Goal: Task Accomplishment & Management: Manage account settings

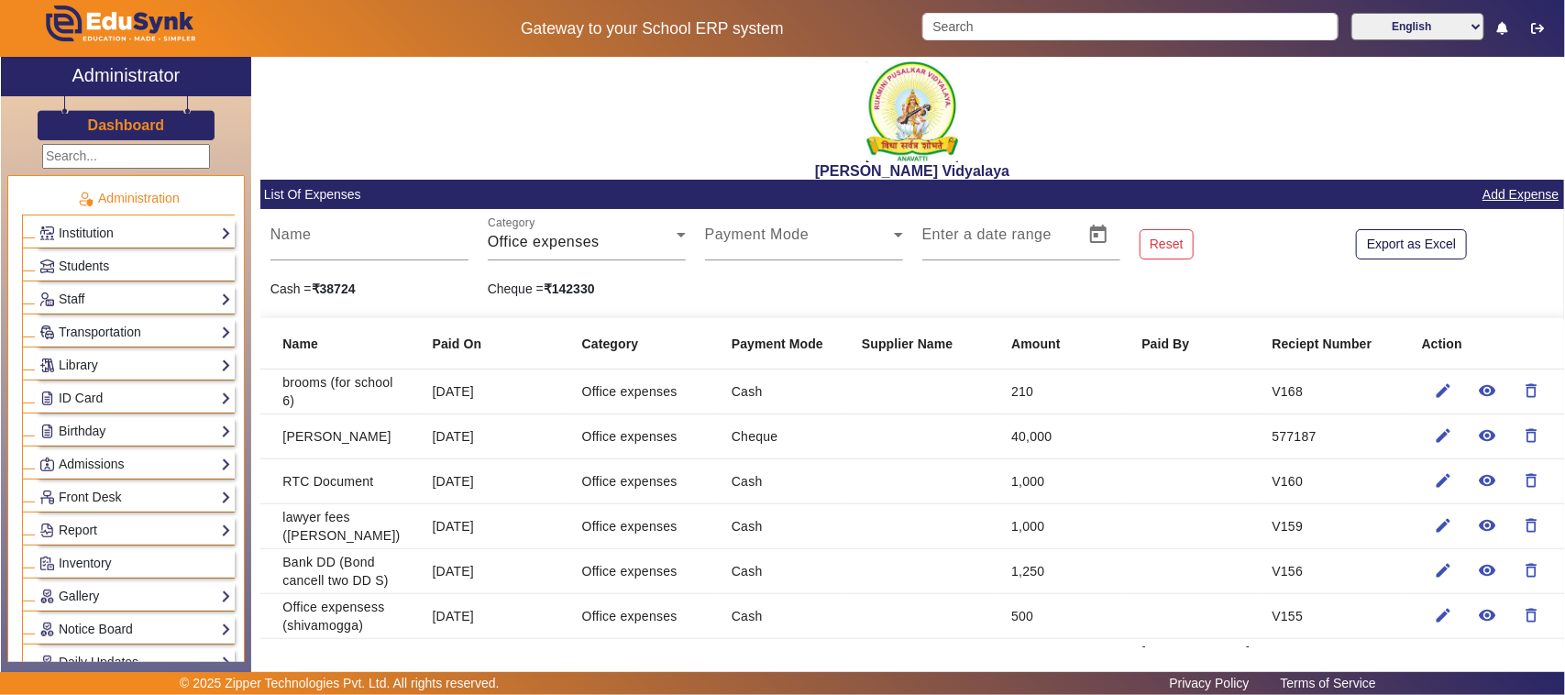
drag, startPoint x: 0, startPoint y: 0, endPoint x: 125, endPoint y: 496, distance: 511.4
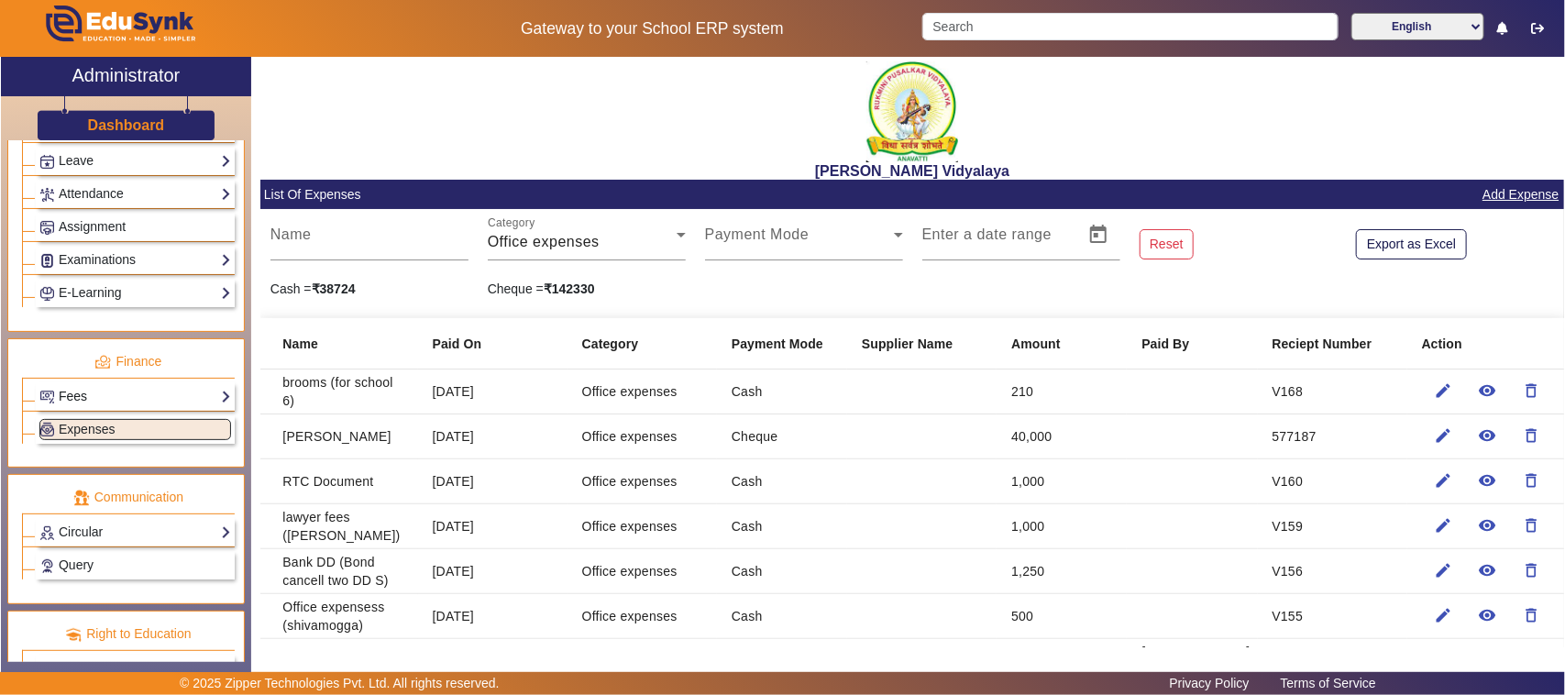
click at [108, 402] on link "Fees" at bounding box center [135, 396] width 192 height 21
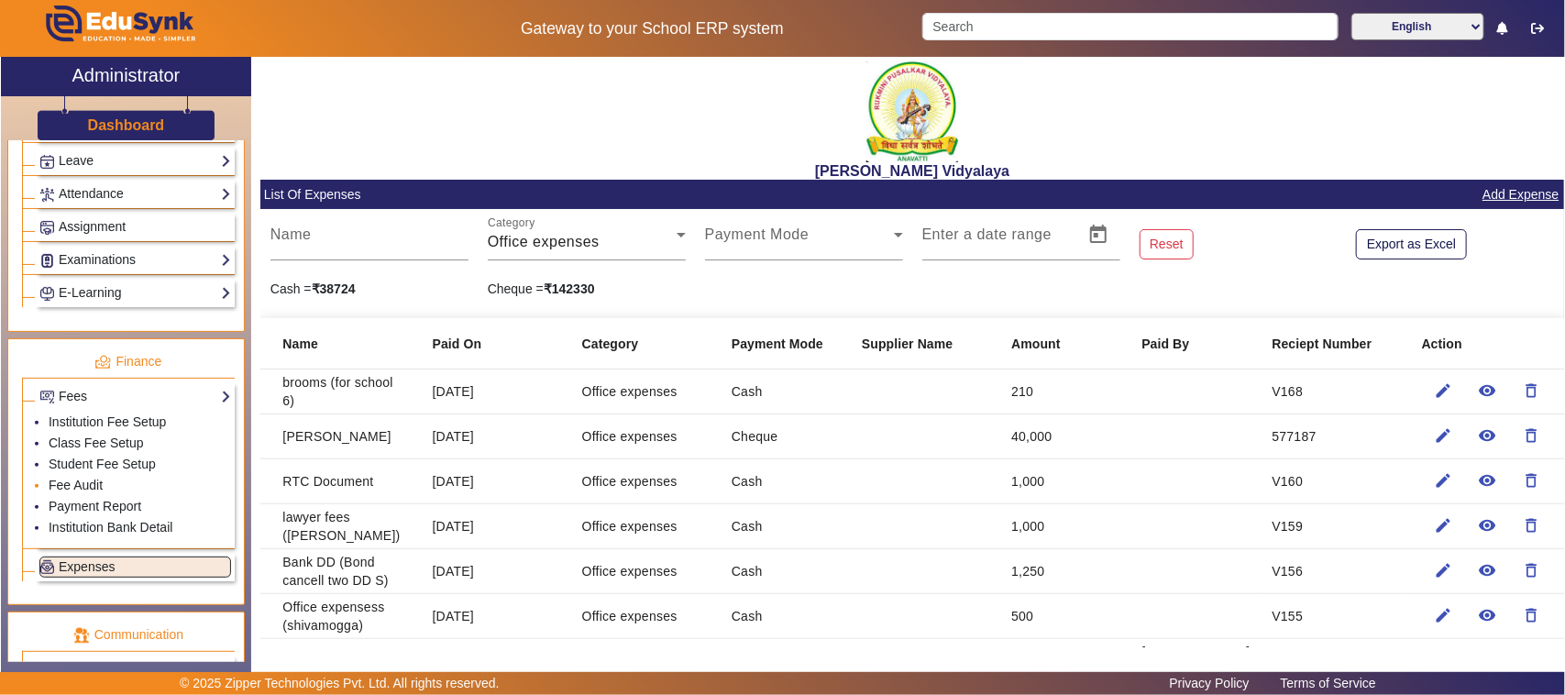
click at [121, 497] on li "Fee Audit" at bounding box center [140, 486] width 182 height 21
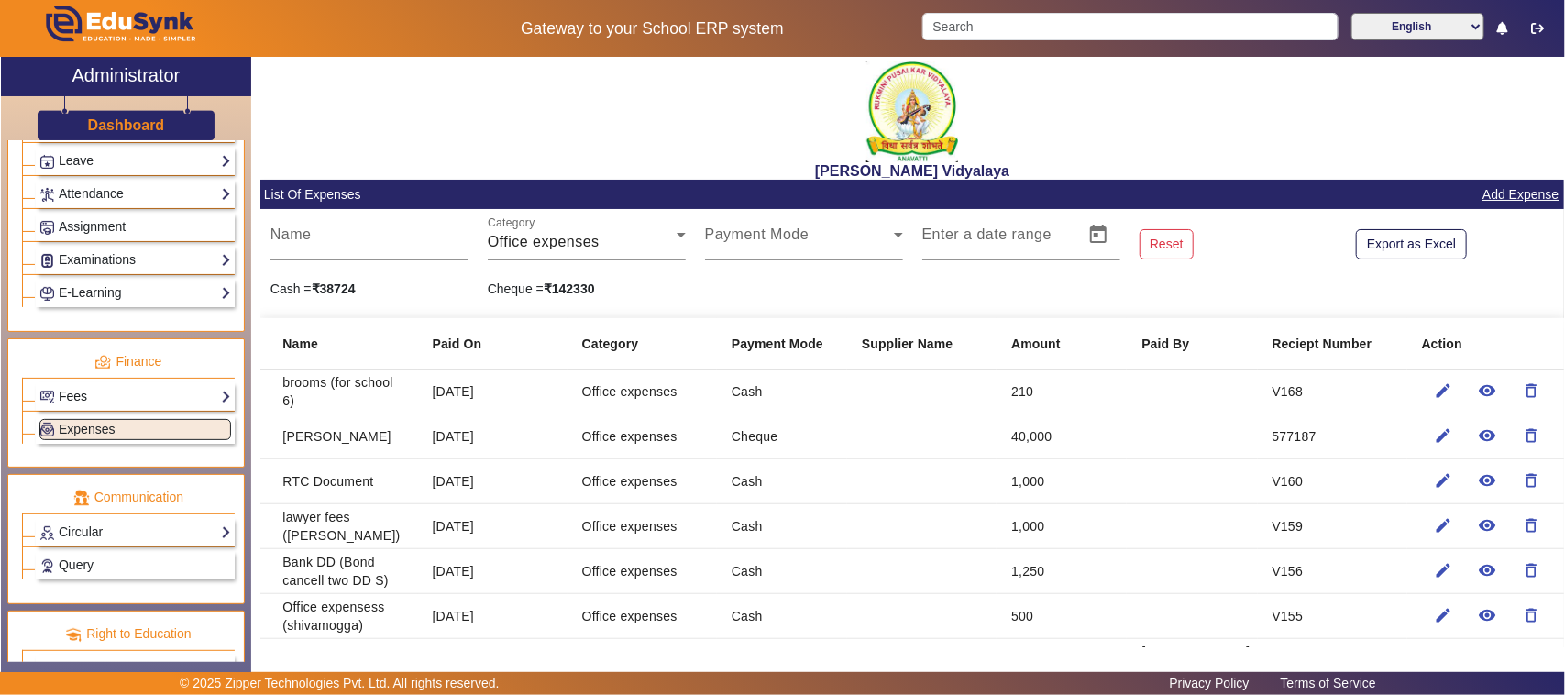
click at [116, 407] on link "Fees" at bounding box center [135, 396] width 192 height 21
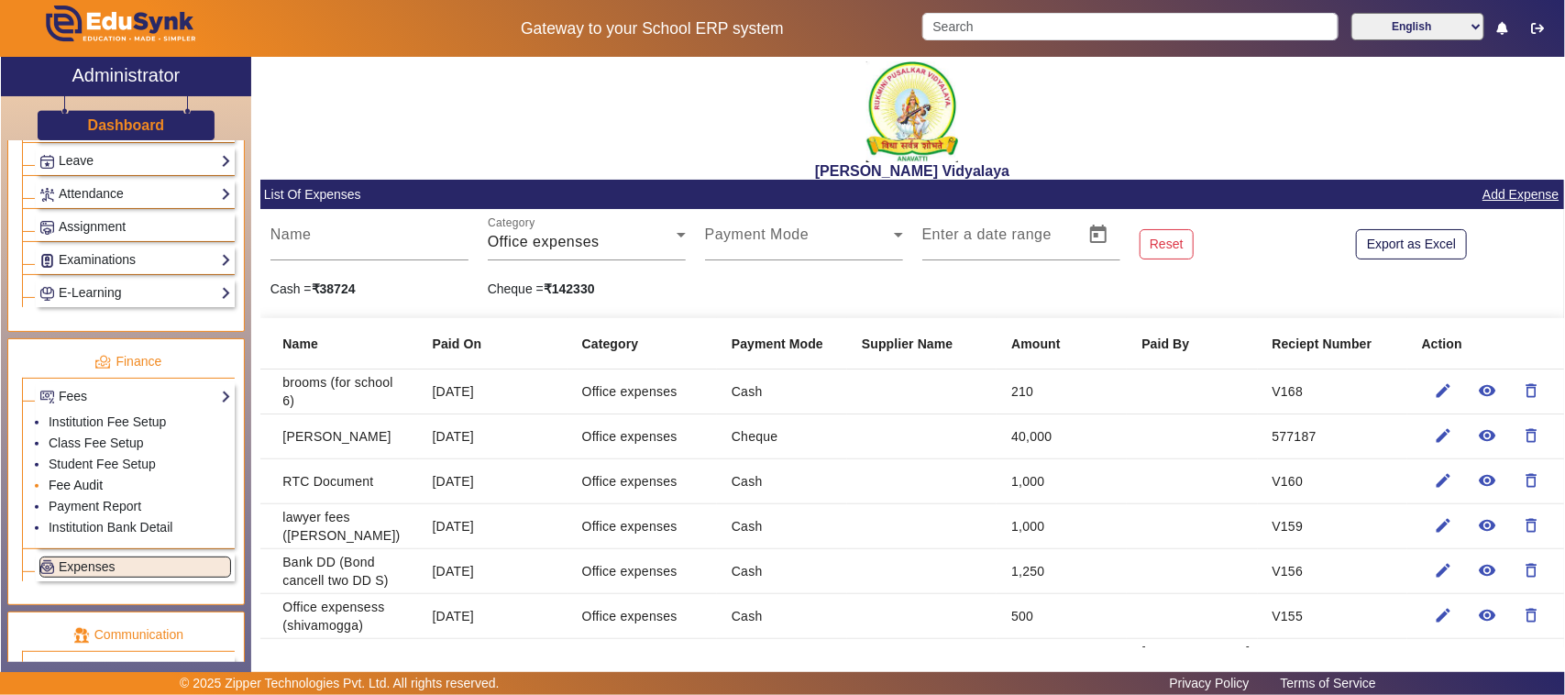
click at [64, 492] on link "Fee Audit" at bounding box center [76, 485] width 54 height 15
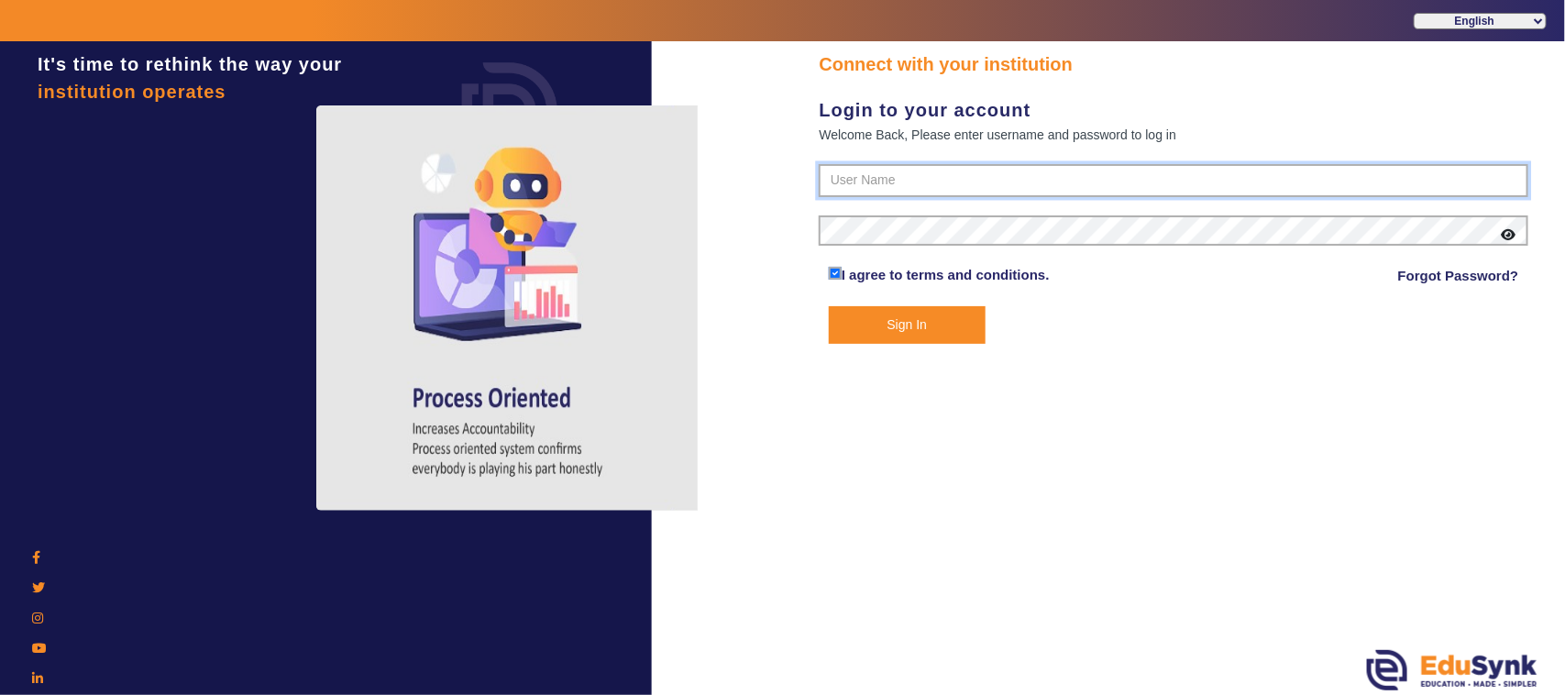
type input "1236547891"
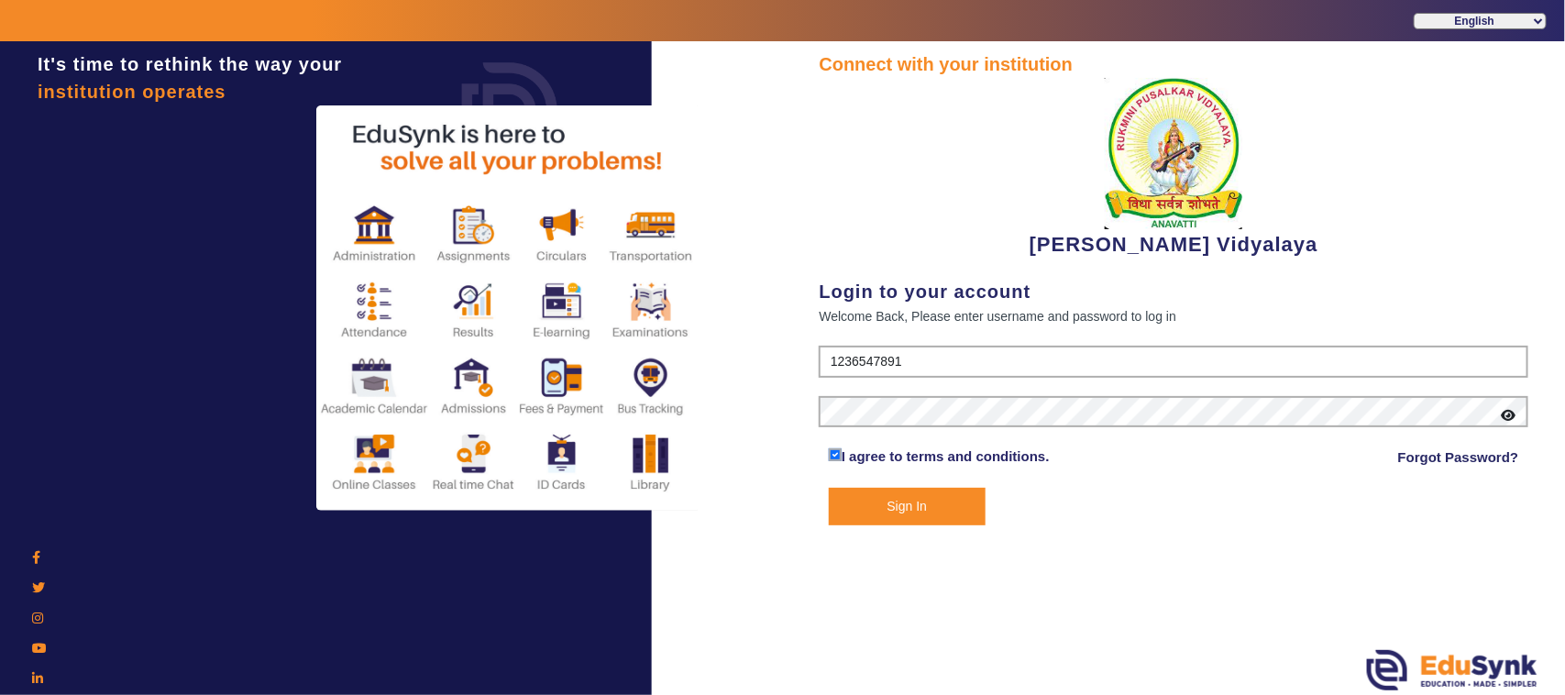
click at [882, 501] on button "Sign In" at bounding box center [907, 507] width 157 height 38
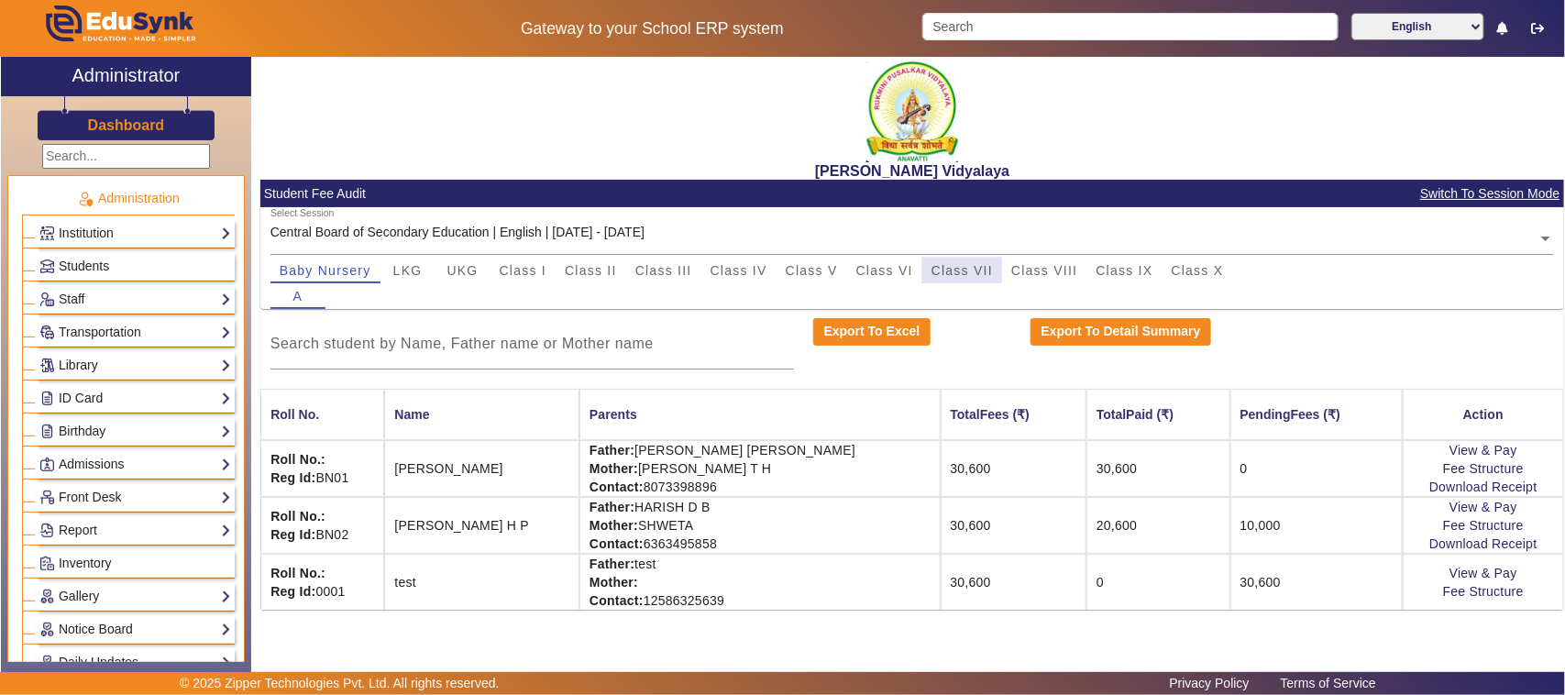
click at [941, 267] on span "Class VII" at bounding box center [961, 270] width 61 height 13
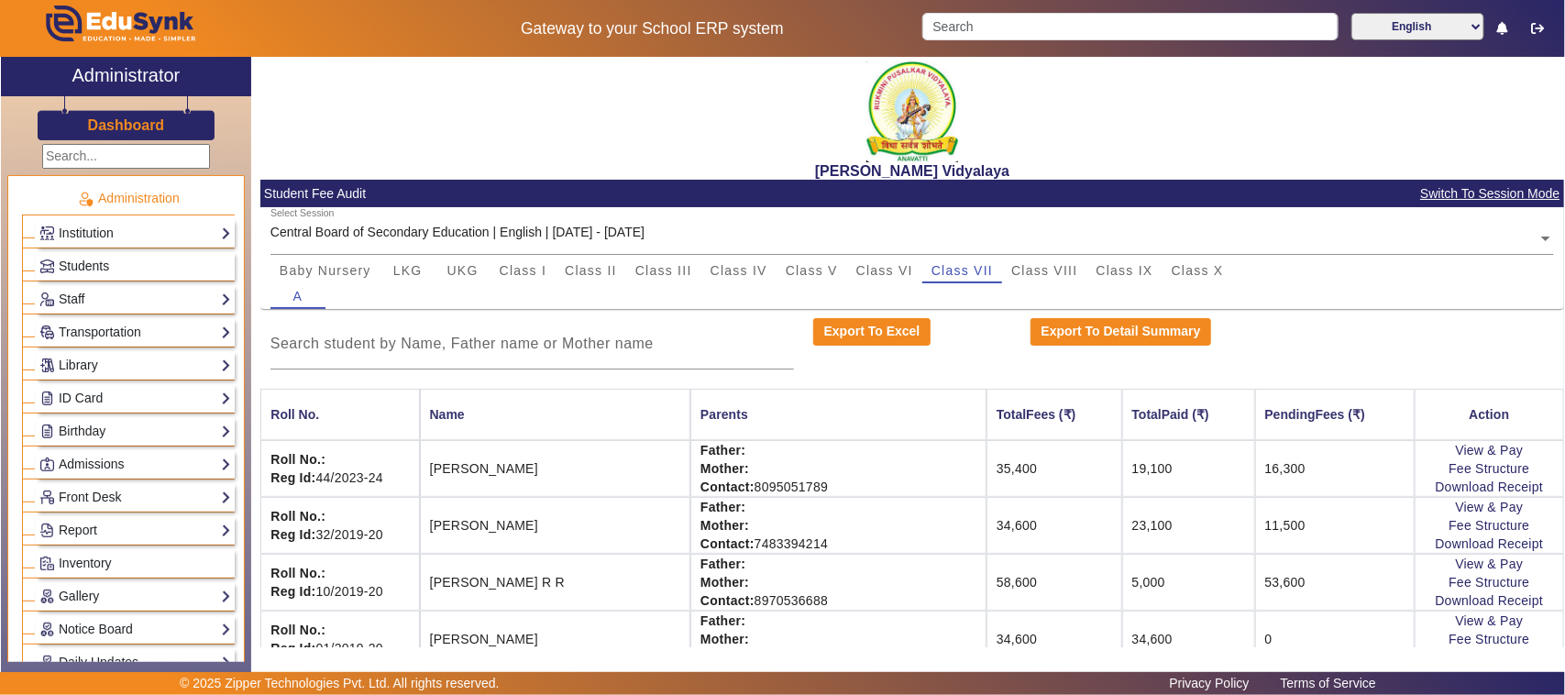
click at [671, 235] on input "text" at bounding box center [912, 238] width 1284 height 19
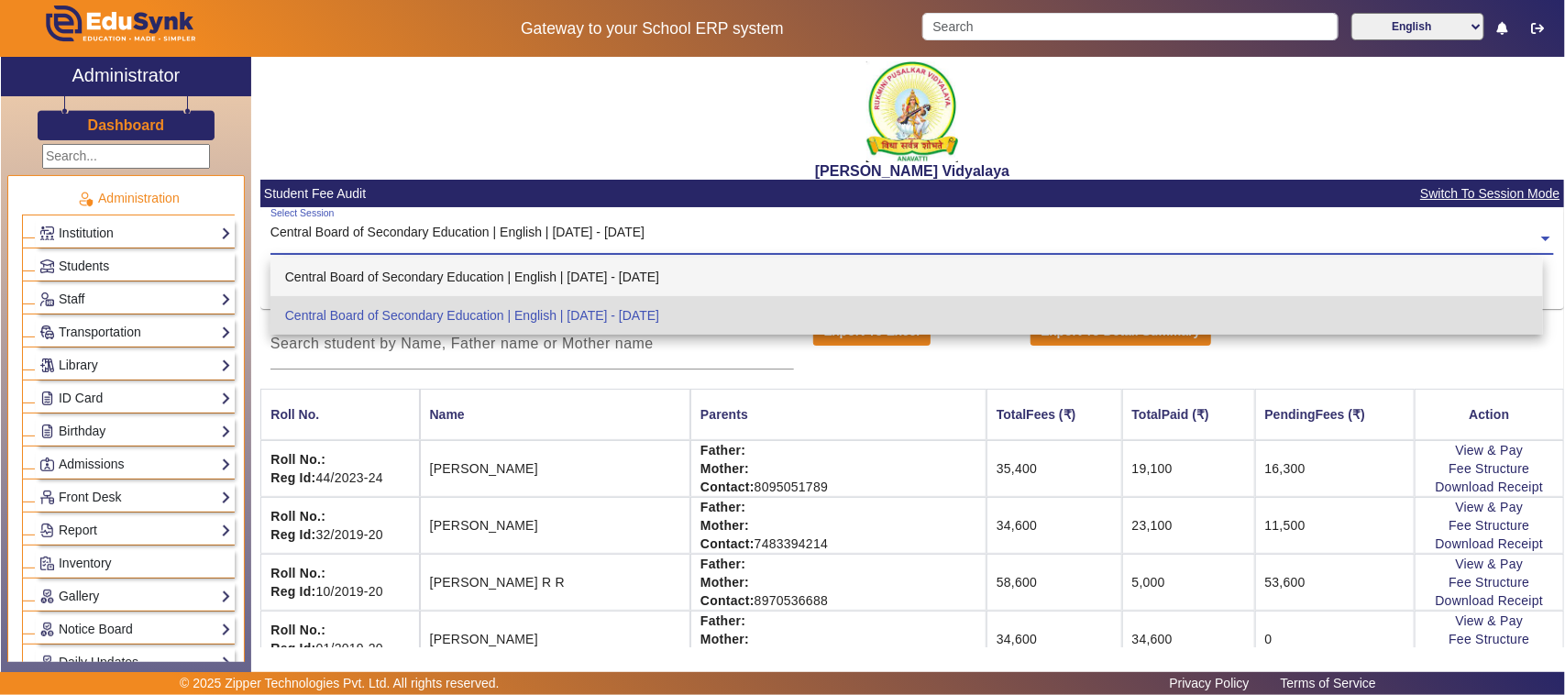
click at [675, 275] on div "Central Board of Secondary Education | English | [DATE] - [DATE]" at bounding box center [906, 277] width 1273 height 39
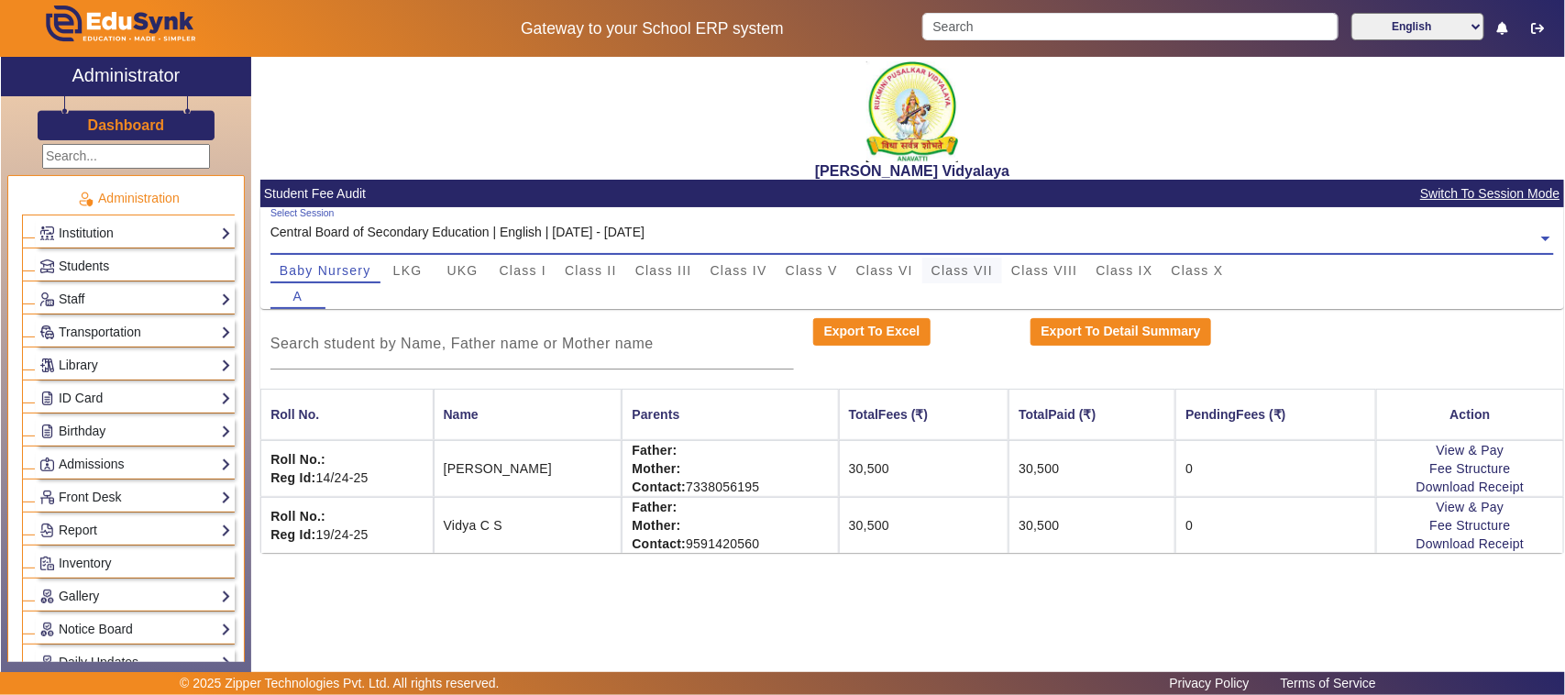
click at [953, 269] on span "Class VII" at bounding box center [961, 270] width 61 height 13
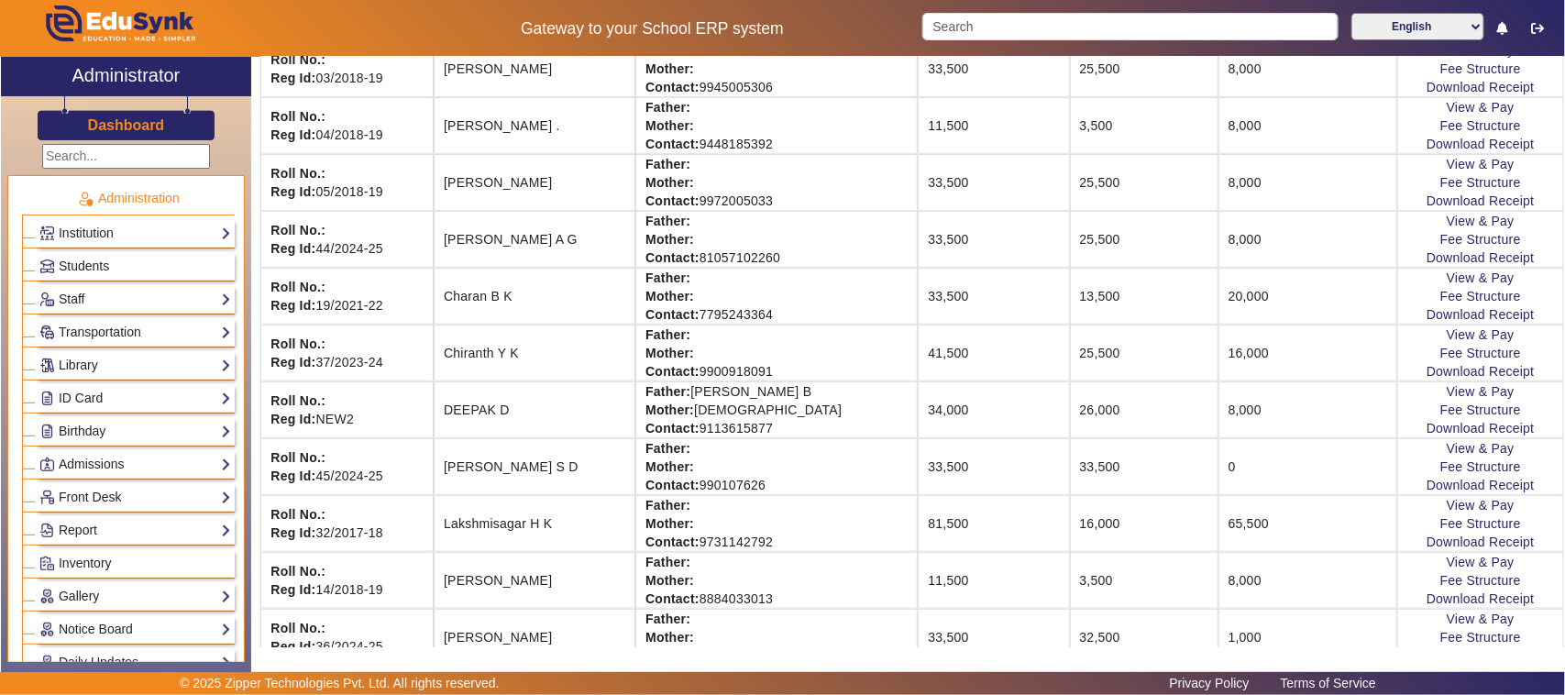
scroll to position [458, 0]
click at [1450, 340] on link "View & Pay" at bounding box center [1481, 332] width 68 height 15
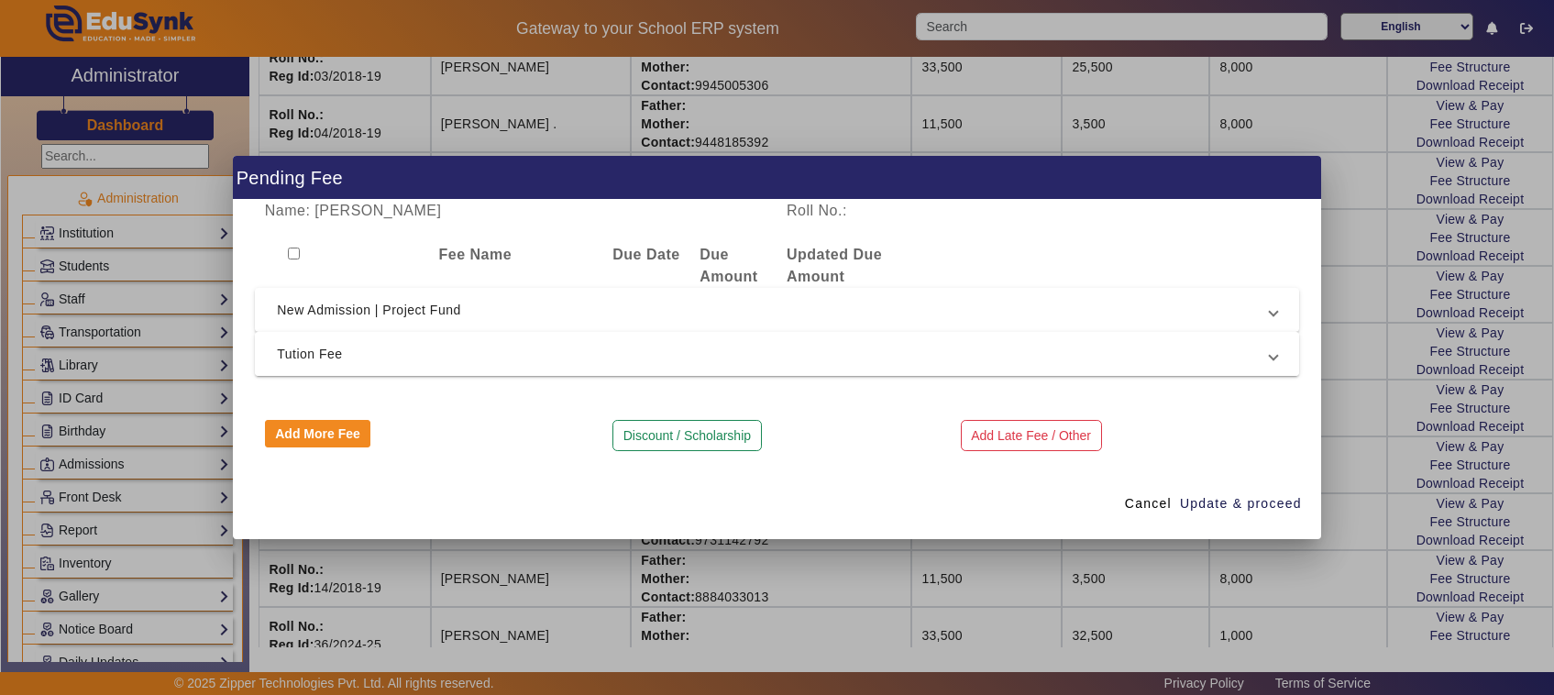
click at [468, 368] on mat-expansion-panel-header "Tution Fee" at bounding box center [777, 354] width 1044 height 44
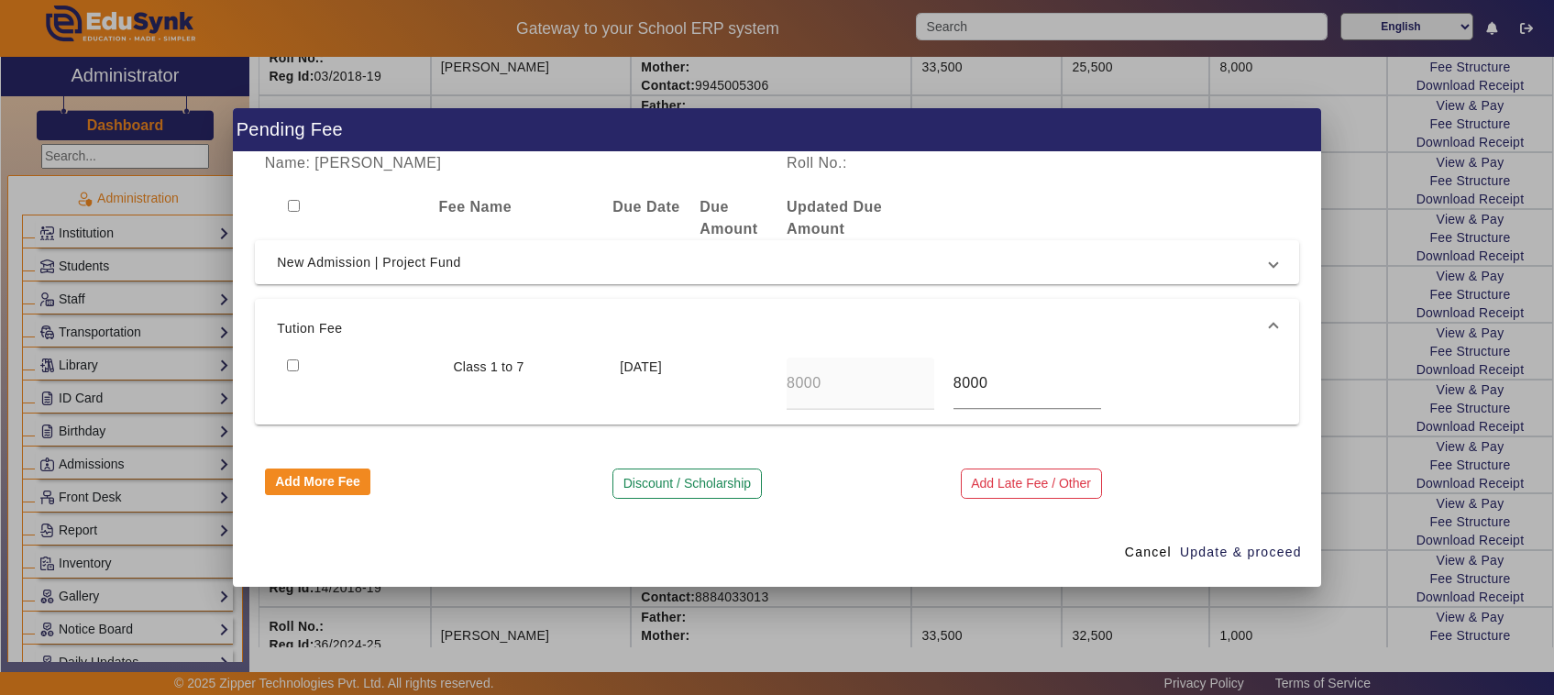
click at [449, 240] on mat-expansion-panel-header "New Admission | Project Fund" at bounding box center [777, 262] width 1044 height 44
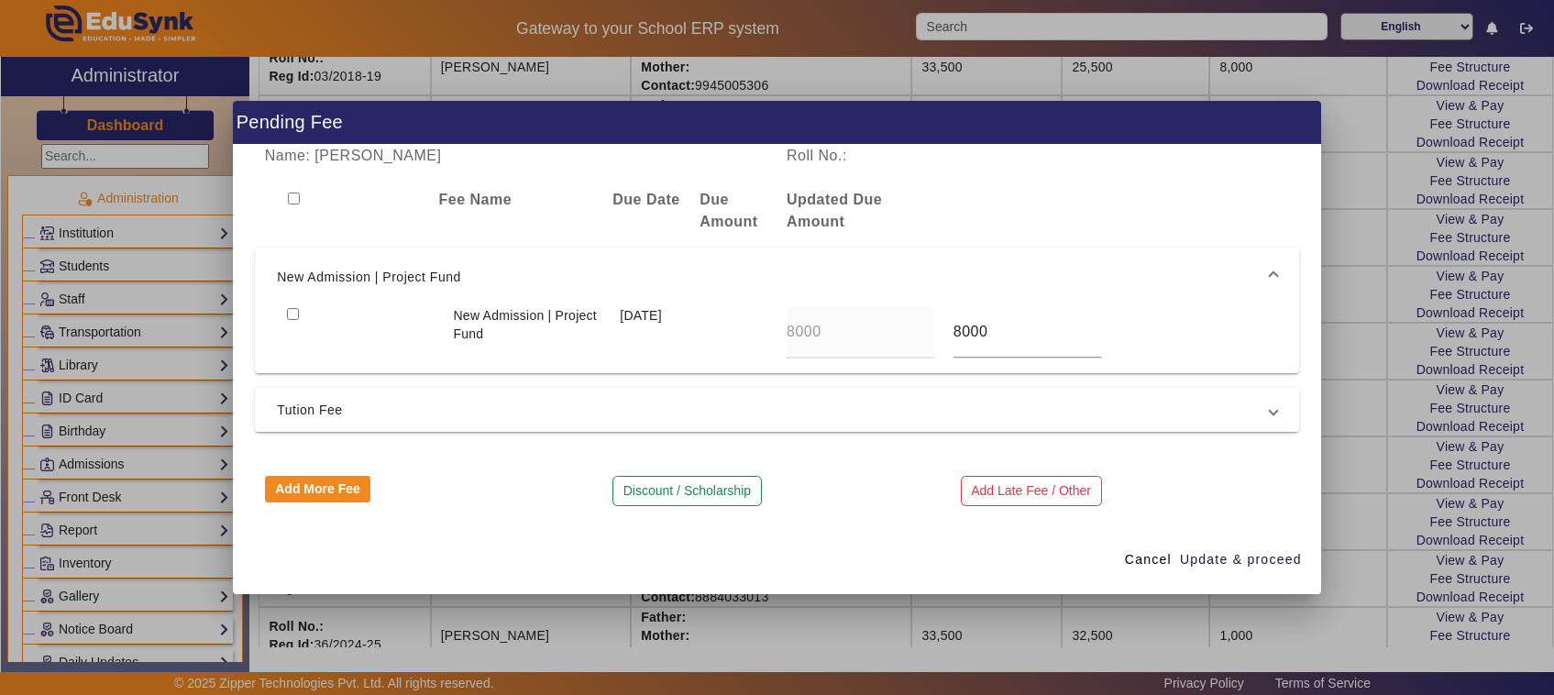
click at [336, 406] on span "Tution Fee" at bounding box center [773, 410] width 993 height 22
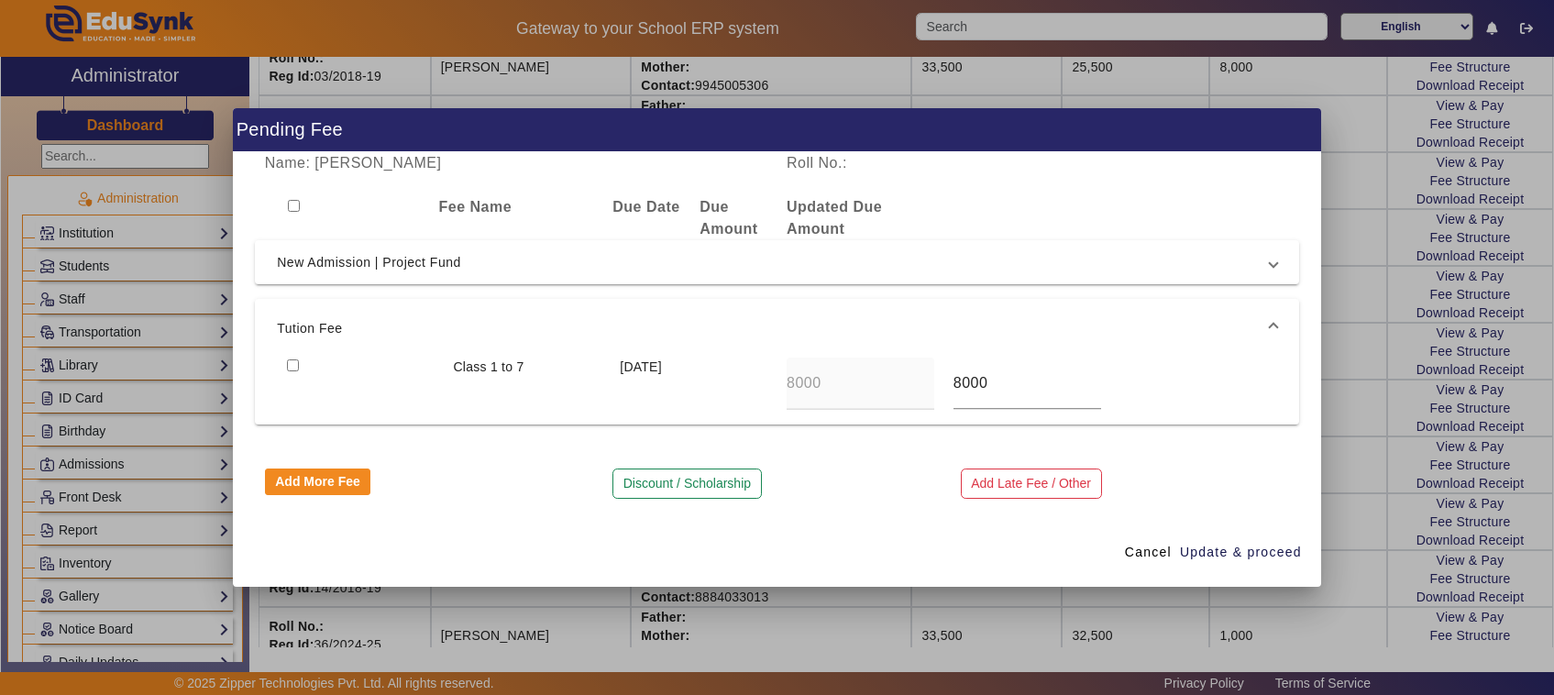
click at [1343, 405] on div at bounding box center [777, 347] width 1554 height 695
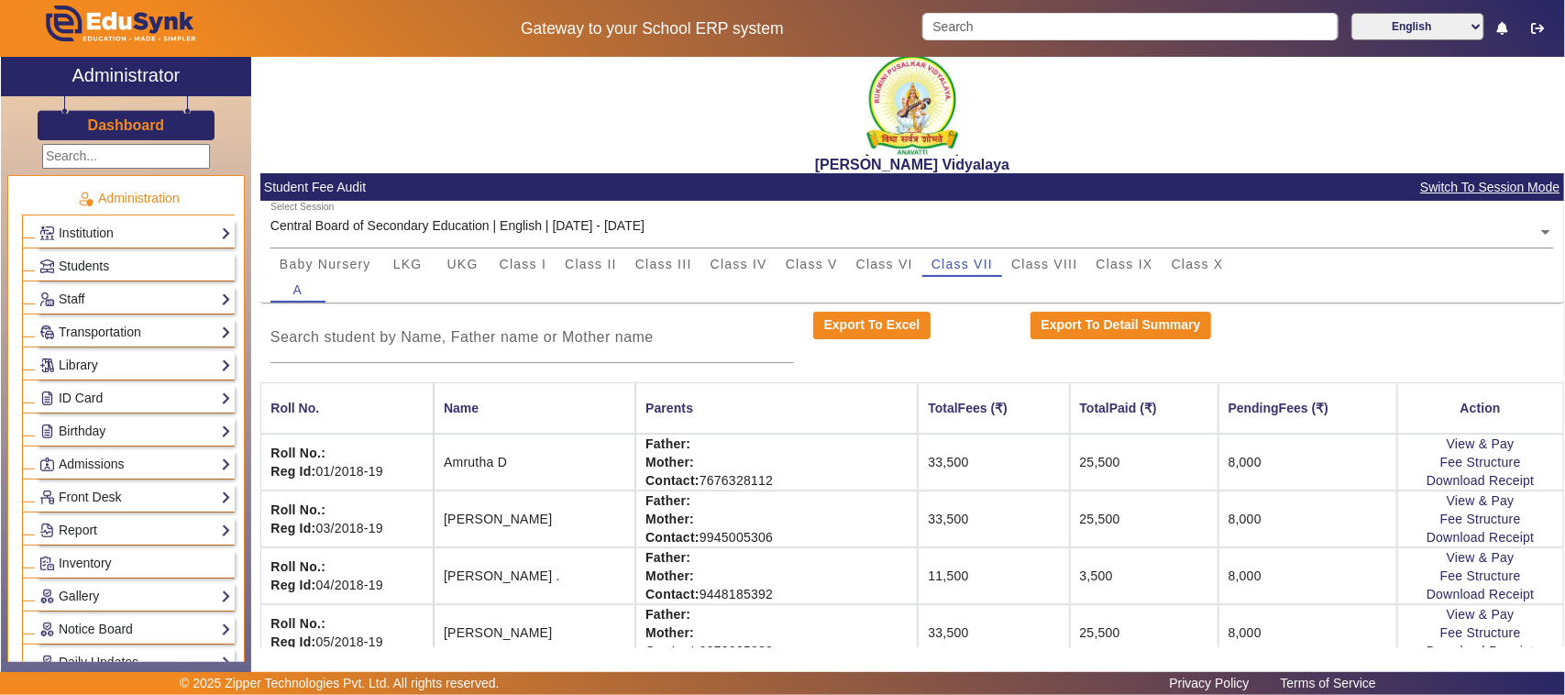
scroll to position [0, 0]
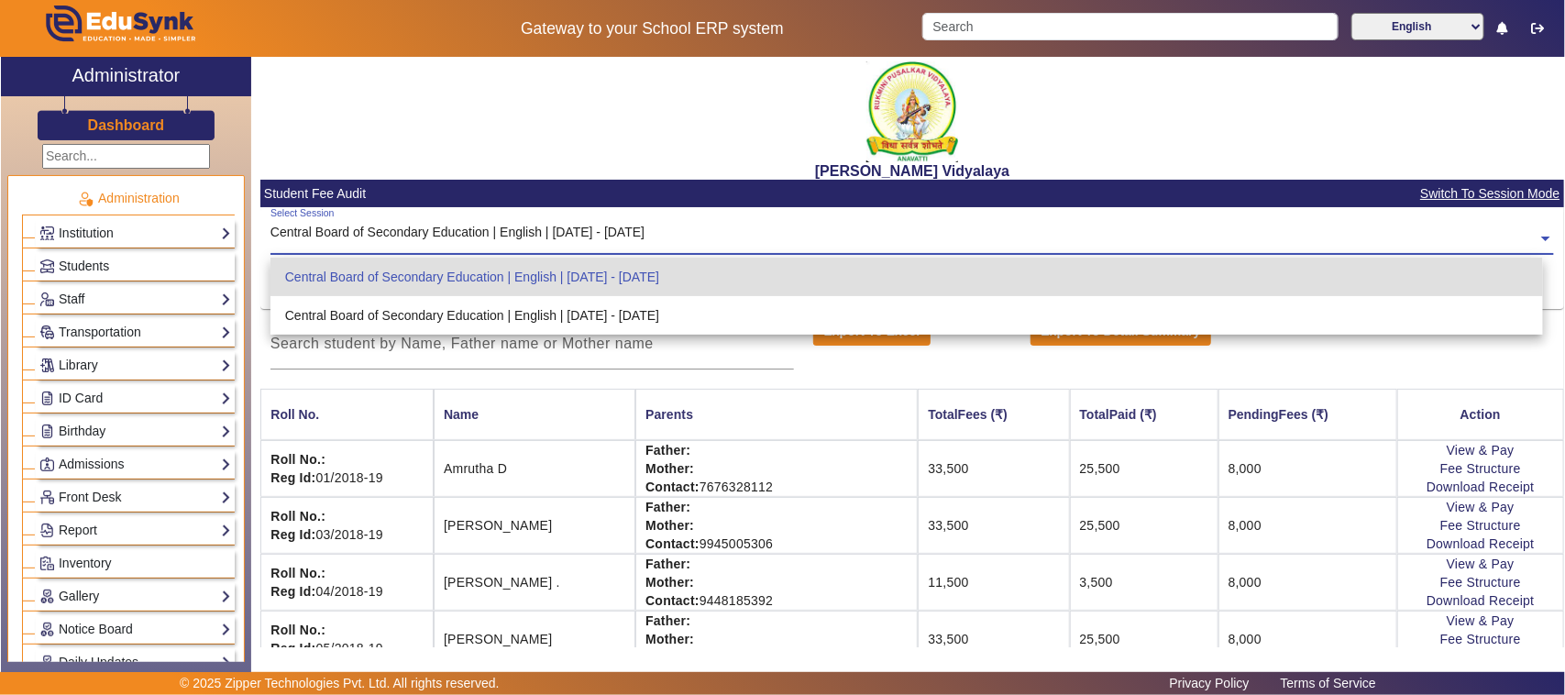
click at [631, 237] on input "text" at bounding box center [912, 238] width 1284 height 19
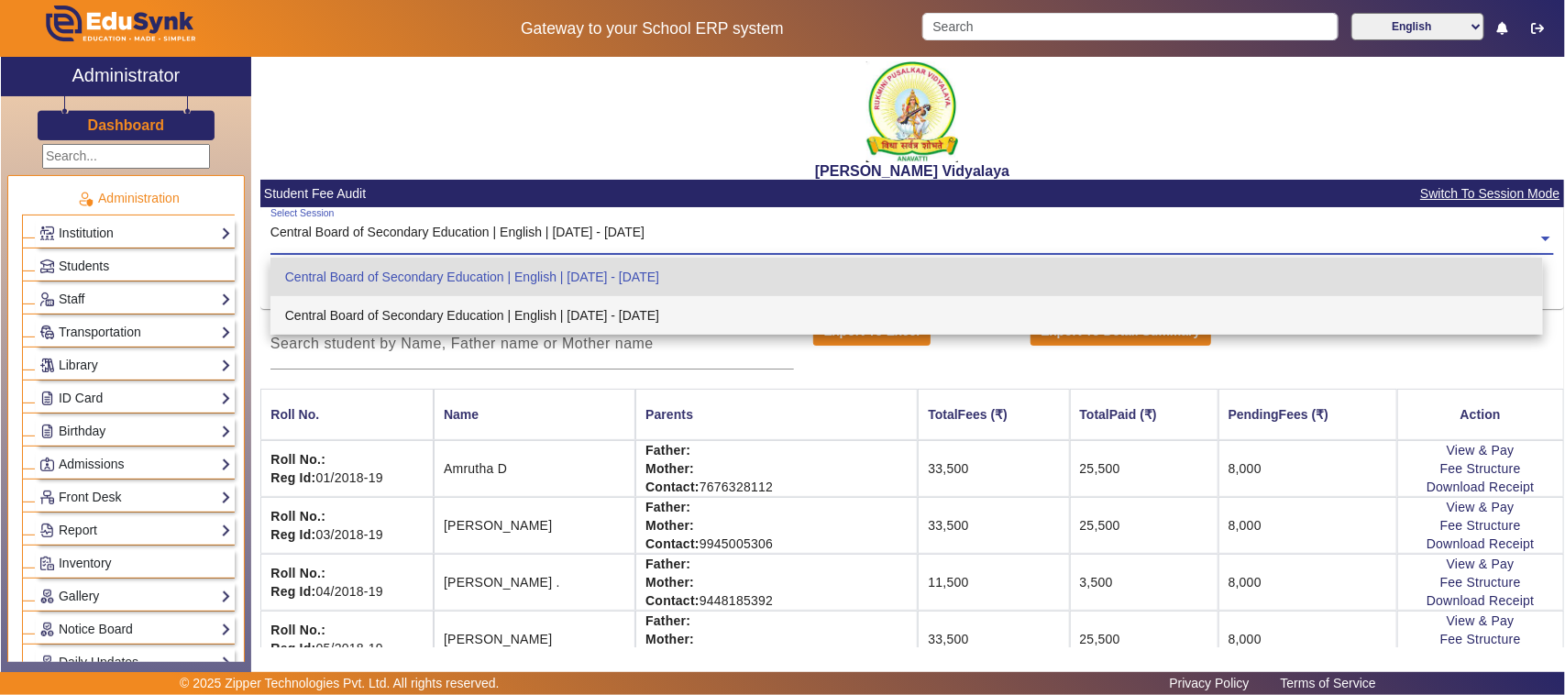
click at [640, 313] on div "Central Board of Secondary Education | English | [DATE] - [DATE]" at bounding box center [906, 315] width 1273 height 39
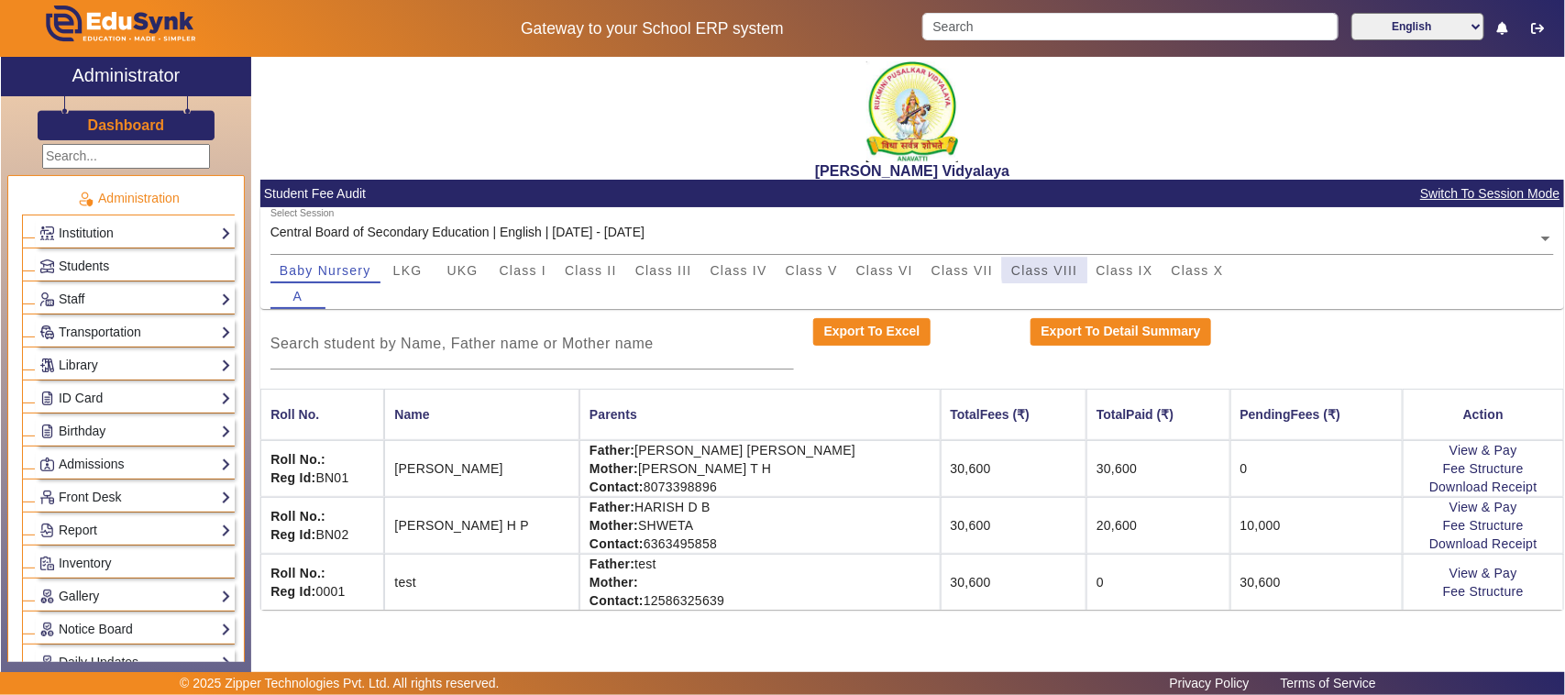
click at [1054, 268] on span "Class VIII" at bounding box center [1044, 270] width 66 height 13
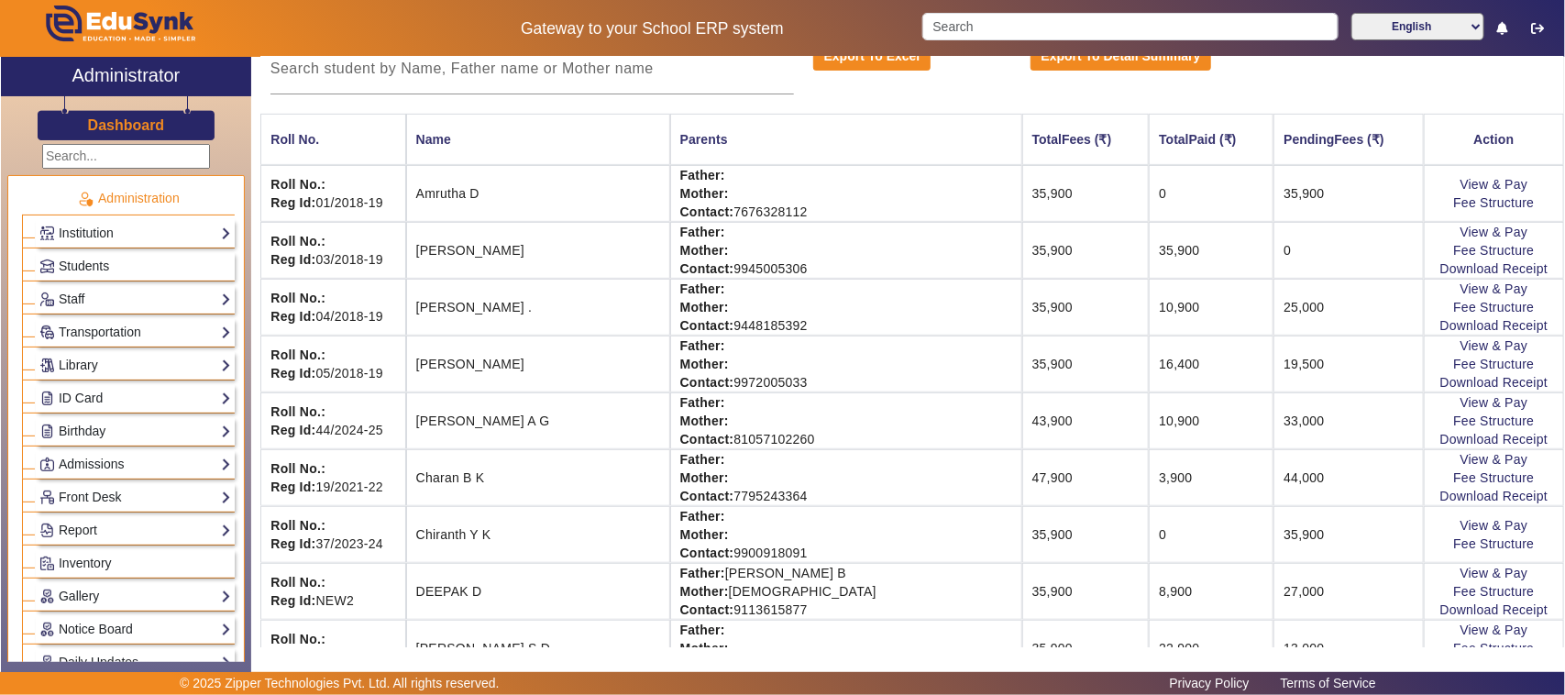
scroll to position [344, 0]
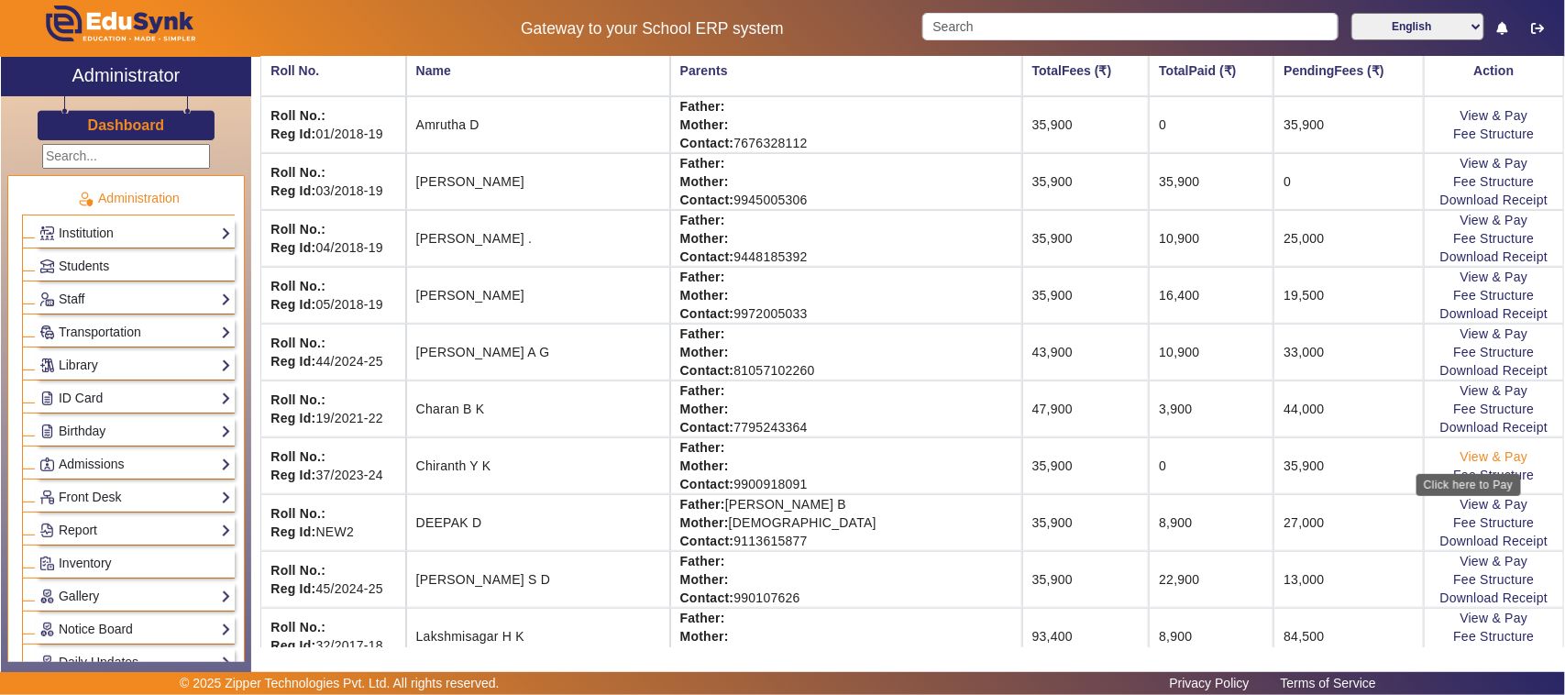
click at [1460, 458] on link "View & Pay" at bounding box center [1494, 456] width 68 height 15
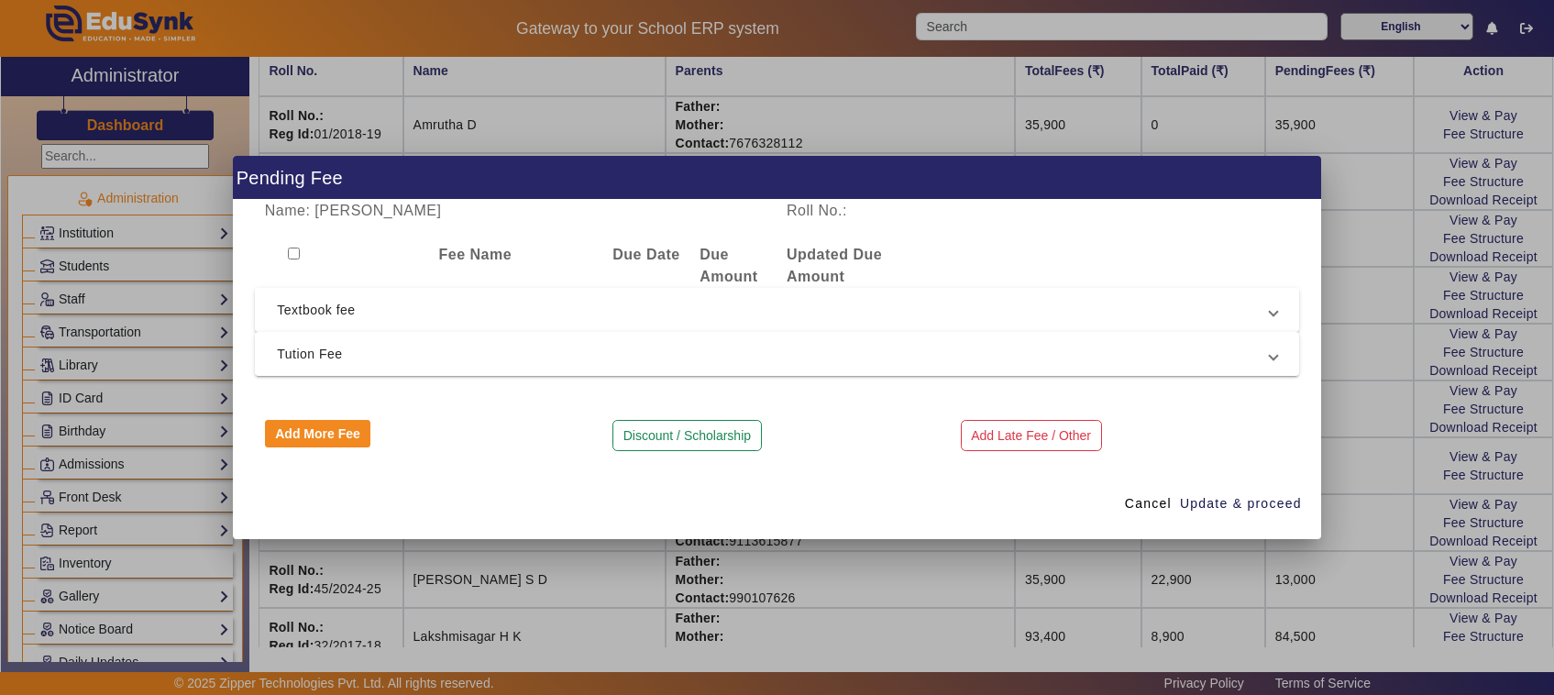
click at [336, 313] on span "Textbook fee" at bounding box center [773, 310] width 993 height 22
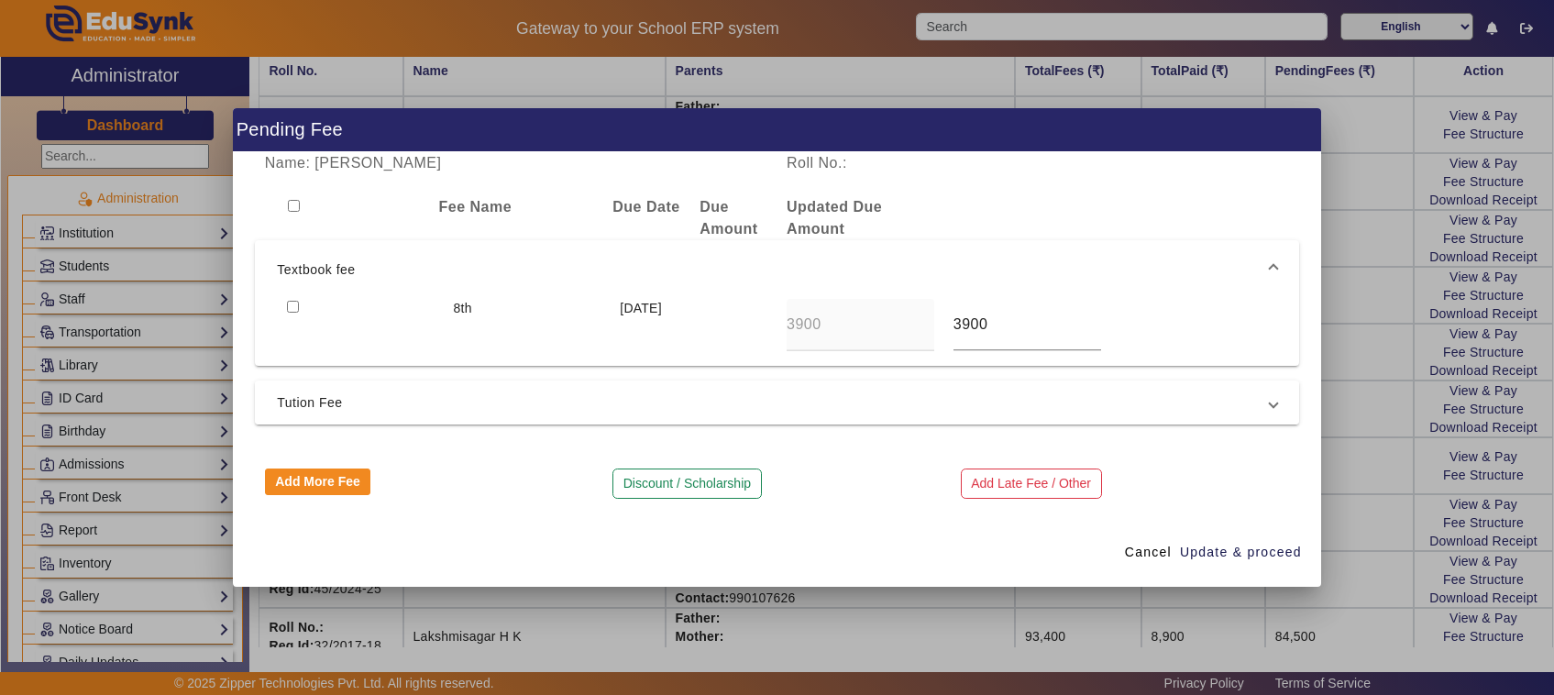
click at [322, 392] on span "Tution Fee" at bounding box center [773, 402] width 993 height 22
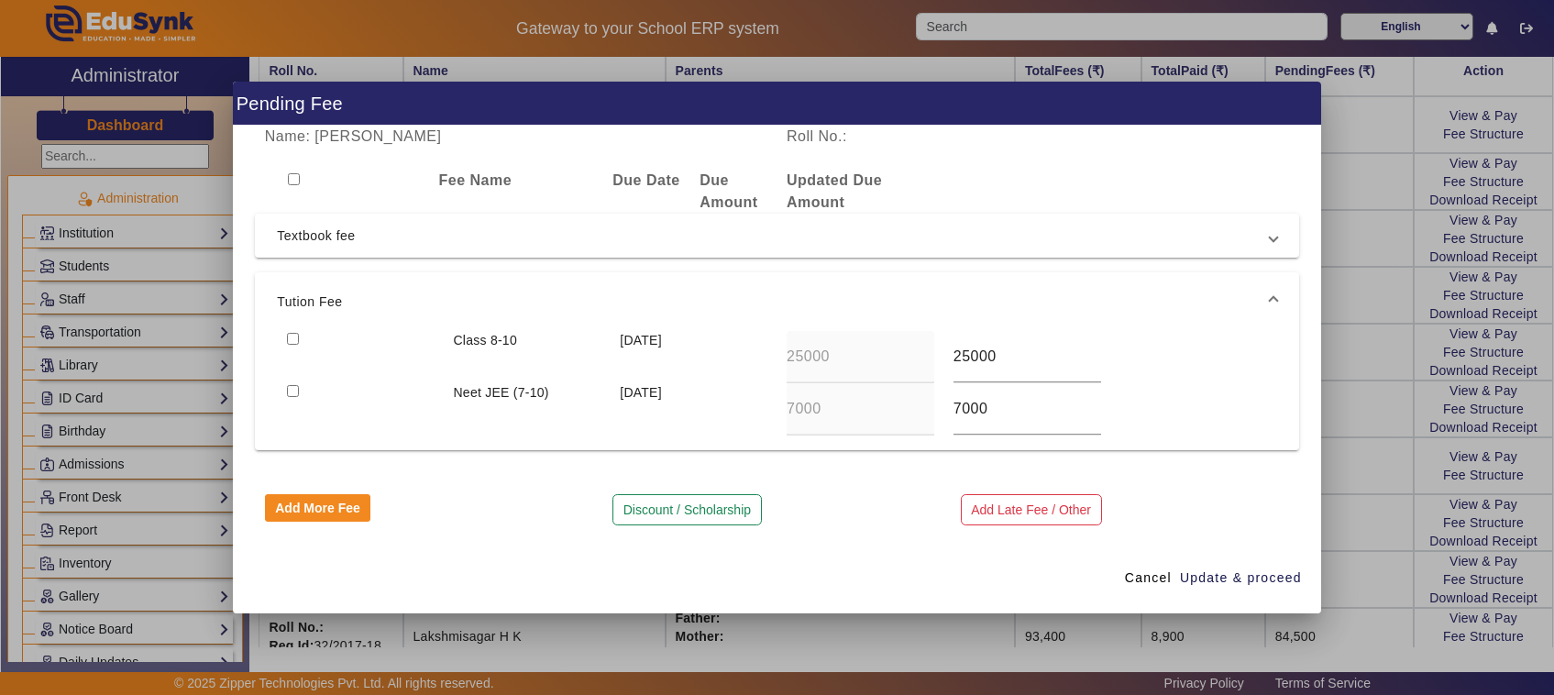
drag, startPoint x: 1367, startPoint y: 418, endPoint x: 1348, endPoint y: 419, distance: 19.3
click at [1363, 420] on div at bounding box center [777, 347] width 1554 height 695
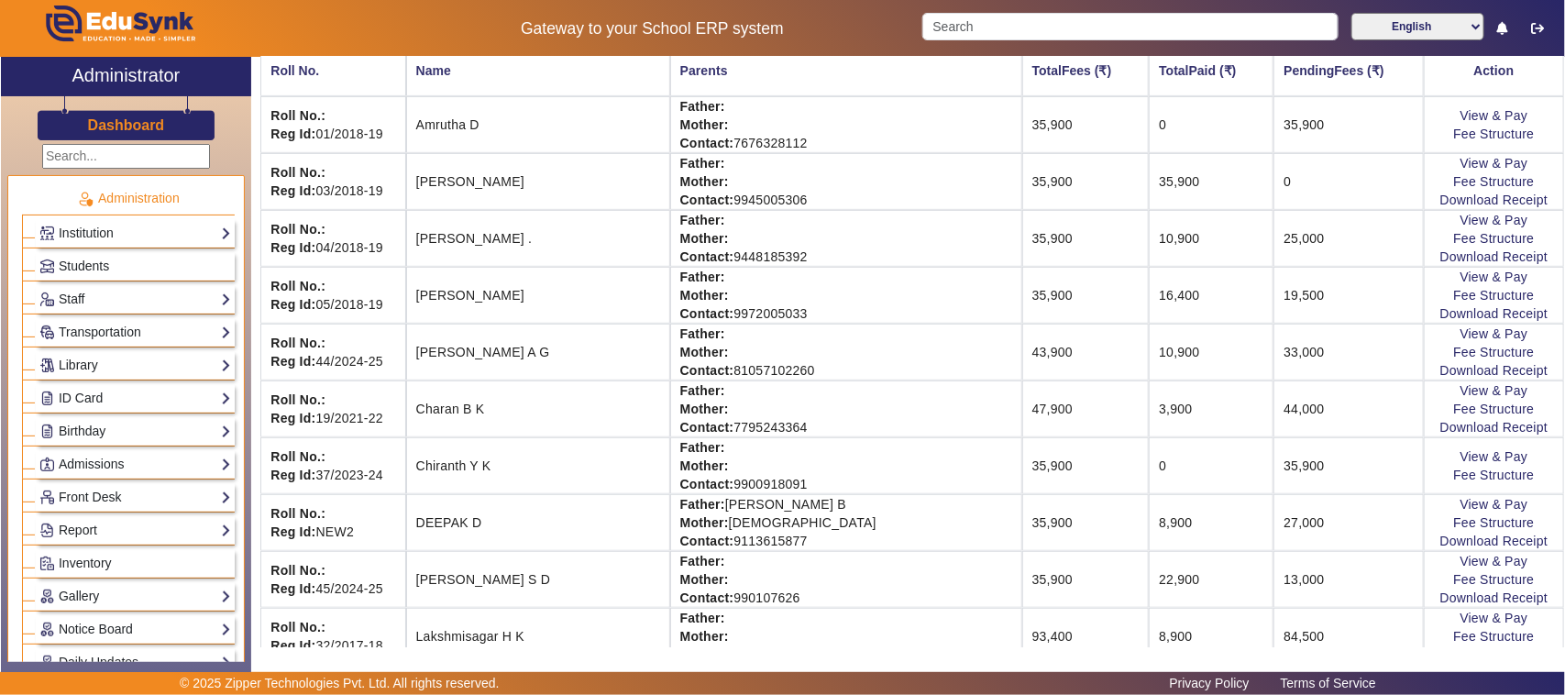
scroll to position [0, 0]
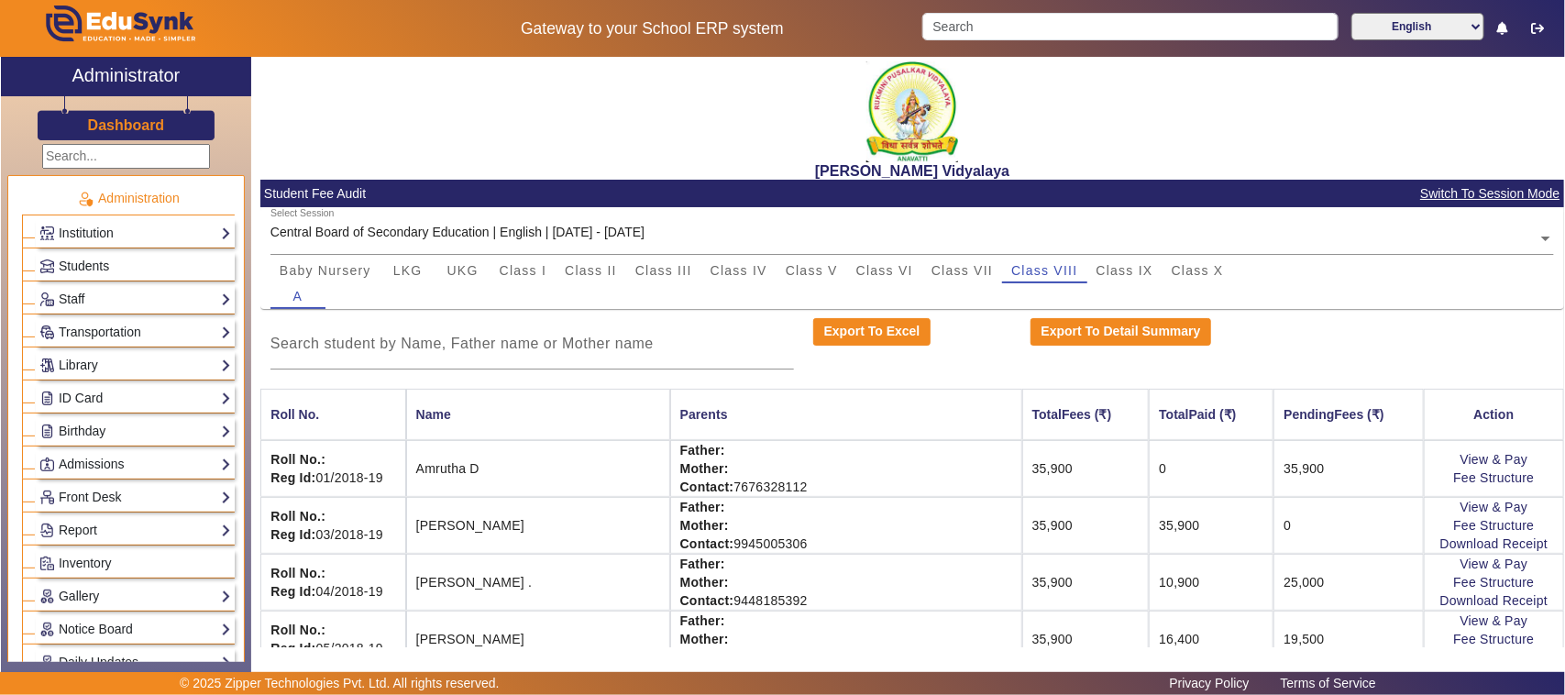
click at [644, 226] on div "Central Board of Secondary Education | English | [DATE] - [DATE]" at bounding box center [457, 232] width 374 height 19
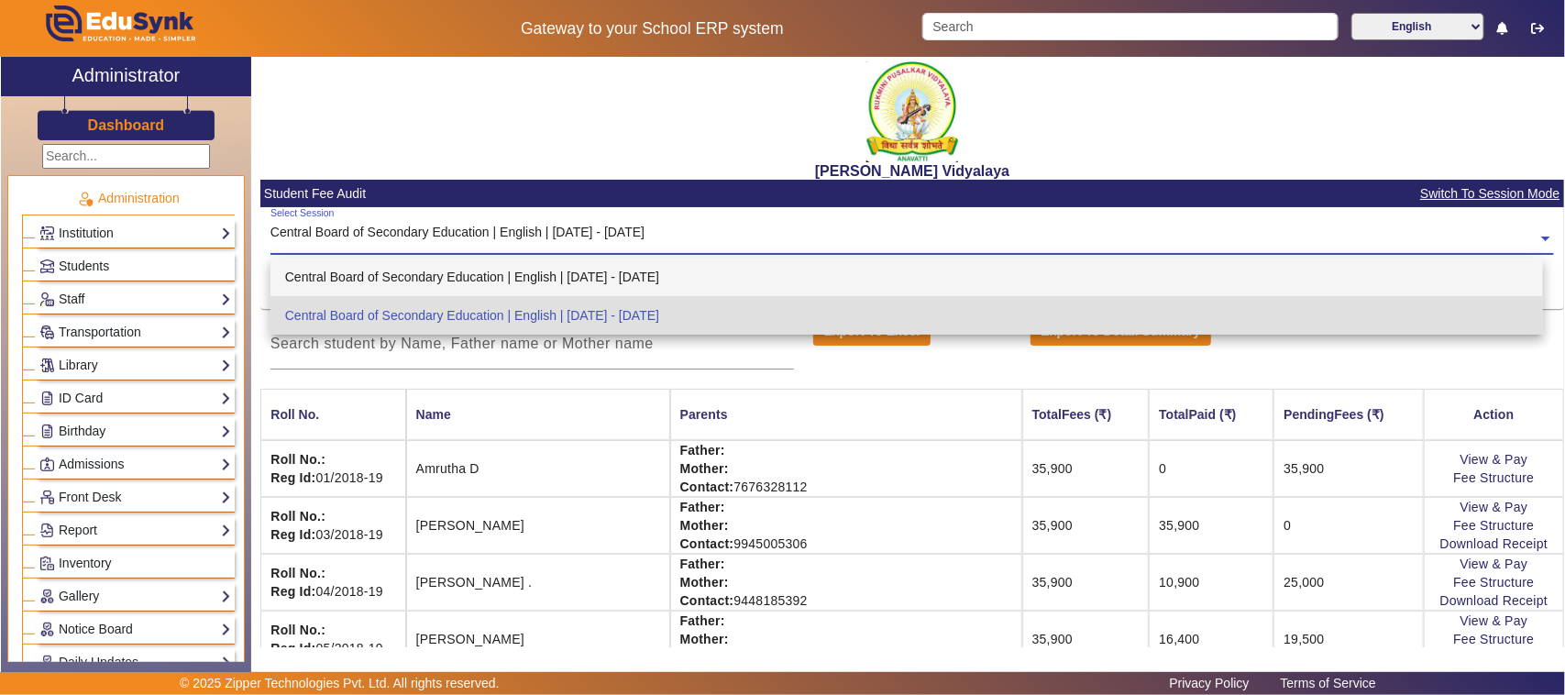
click at [671, 270] on div "Central Board of Secondary Education | English | [DATE] - [DATE]" at bounding box center [906, 277] width 1273 height 39
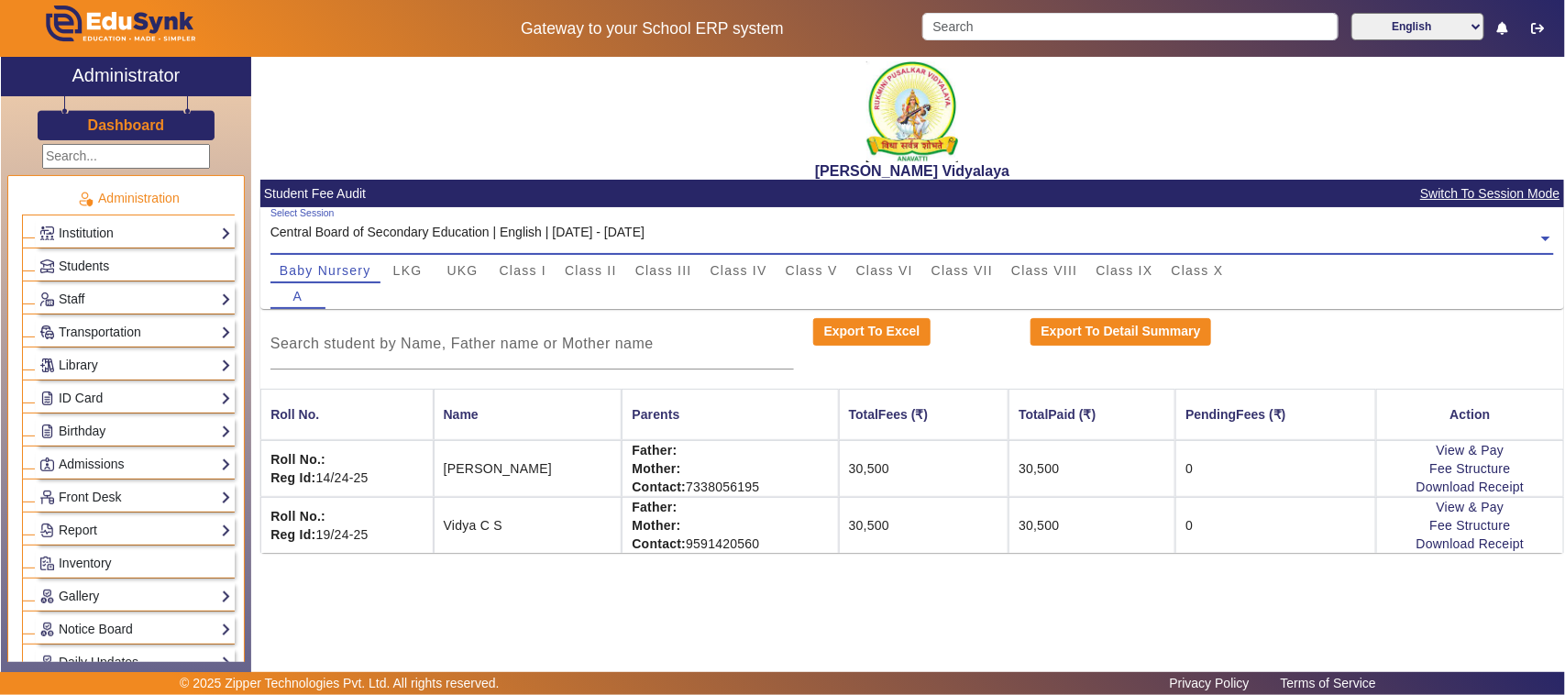
click at [631, 226] on div "Central Board of Secondary Education | English | [DATE] - [DATE]" at bounding box center [457, 232] width 374 height 19
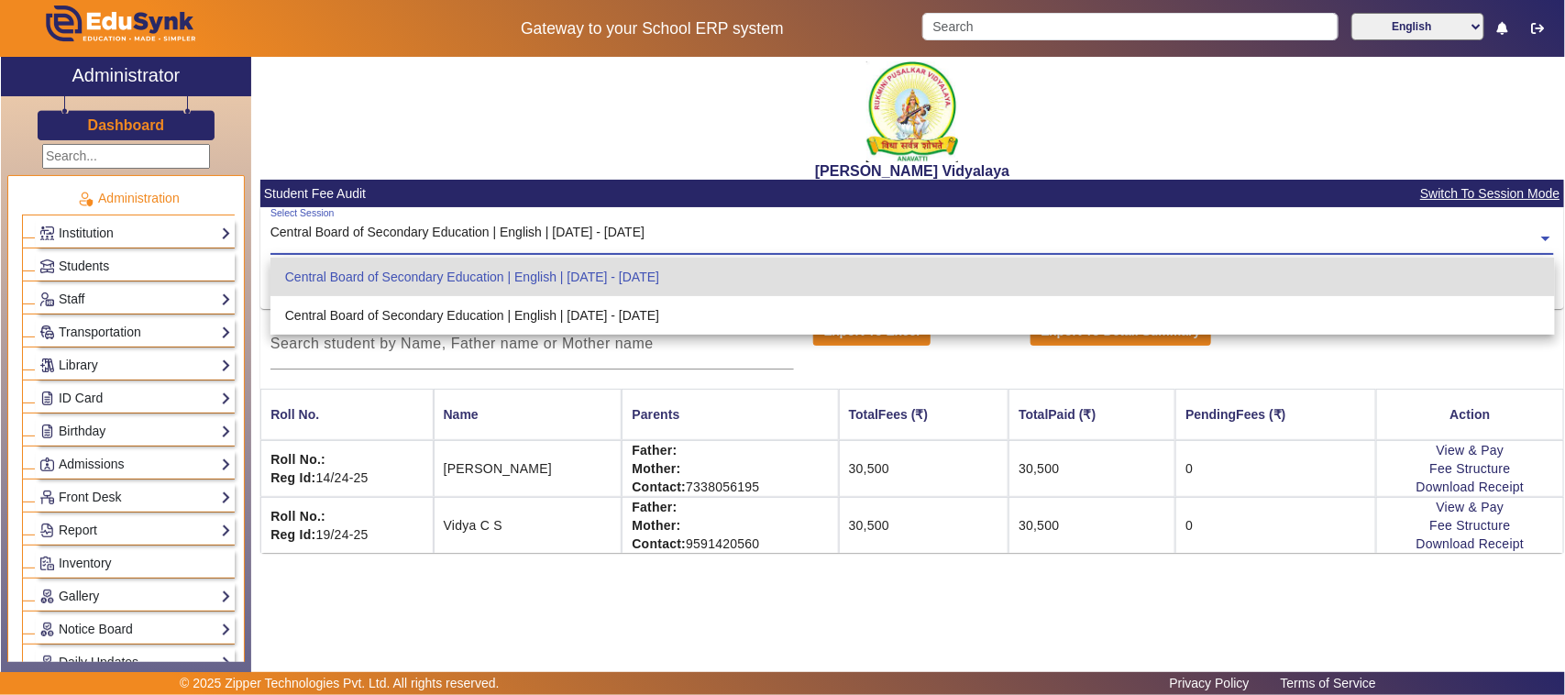
click at [630, 269] on div "Central Board of Secondary Education | English | [DATE] - [DATE]" at bounding box center [912, 277] width 1284 height 39
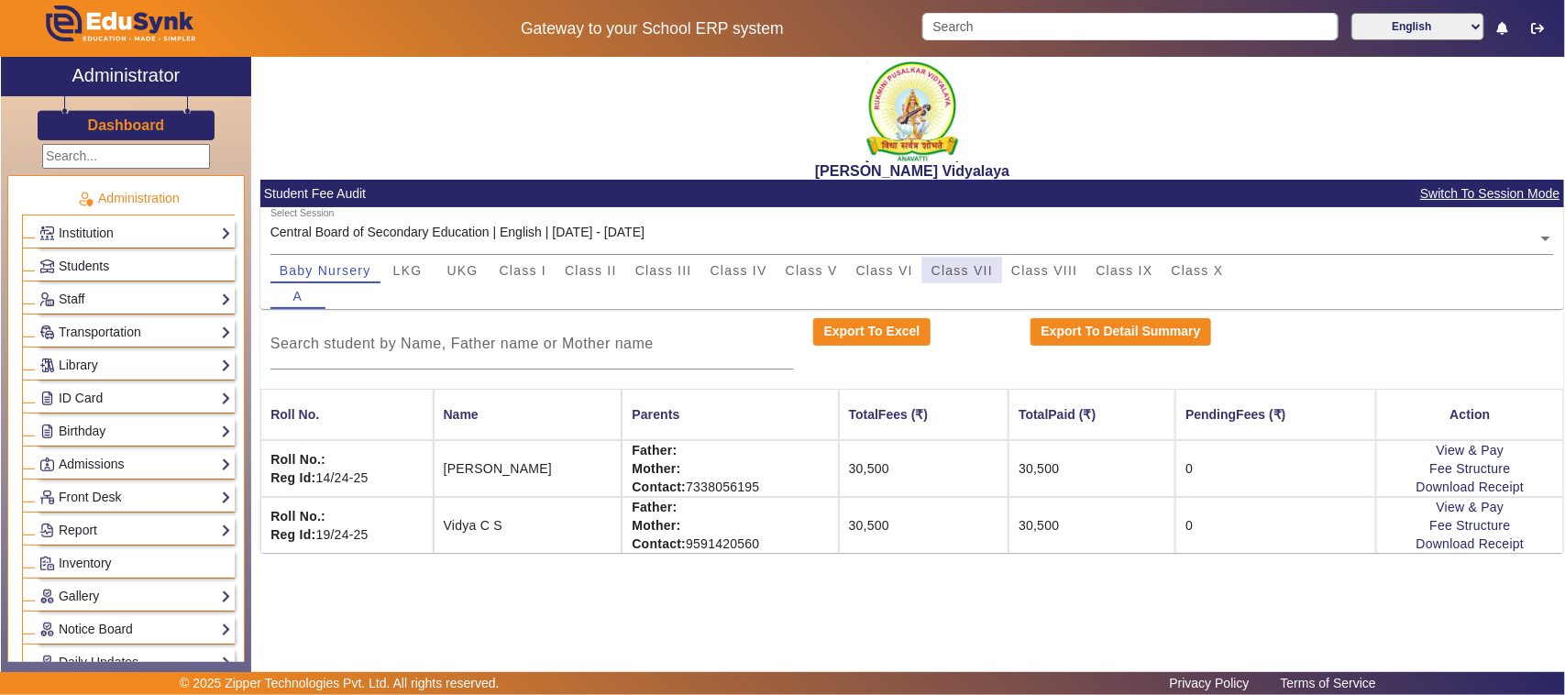
click at [961, 272] on span "Class VII" at bounding box center [961, 270] width 61 height 13
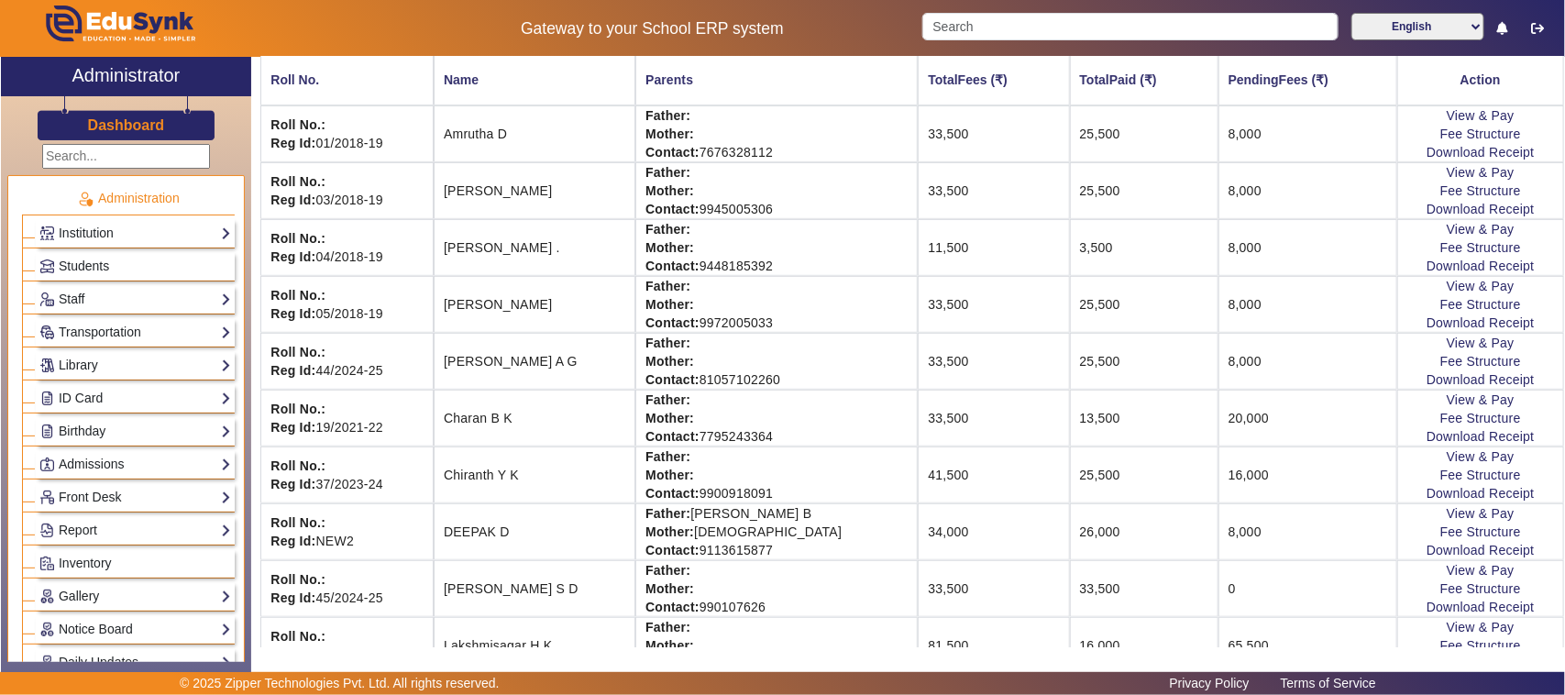
scroll to position [344, 0]
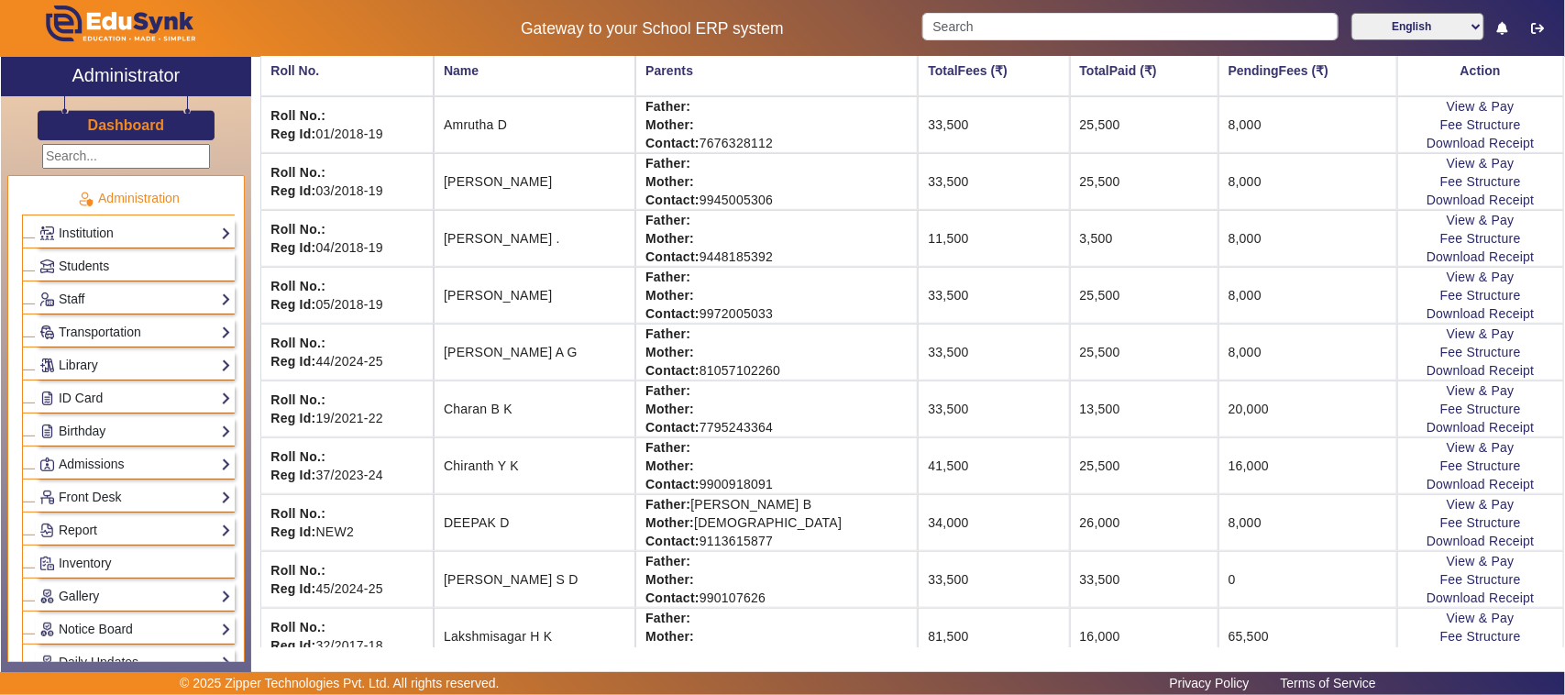
click at [1423, 493] on td "View & Pay Fee Structure Download Receipt" at bounding box center [1480, 465] width 167 height 57
click at [1426, 487] on link "Download Receipt" at bounding box center [1480, 484] width 108 height 15
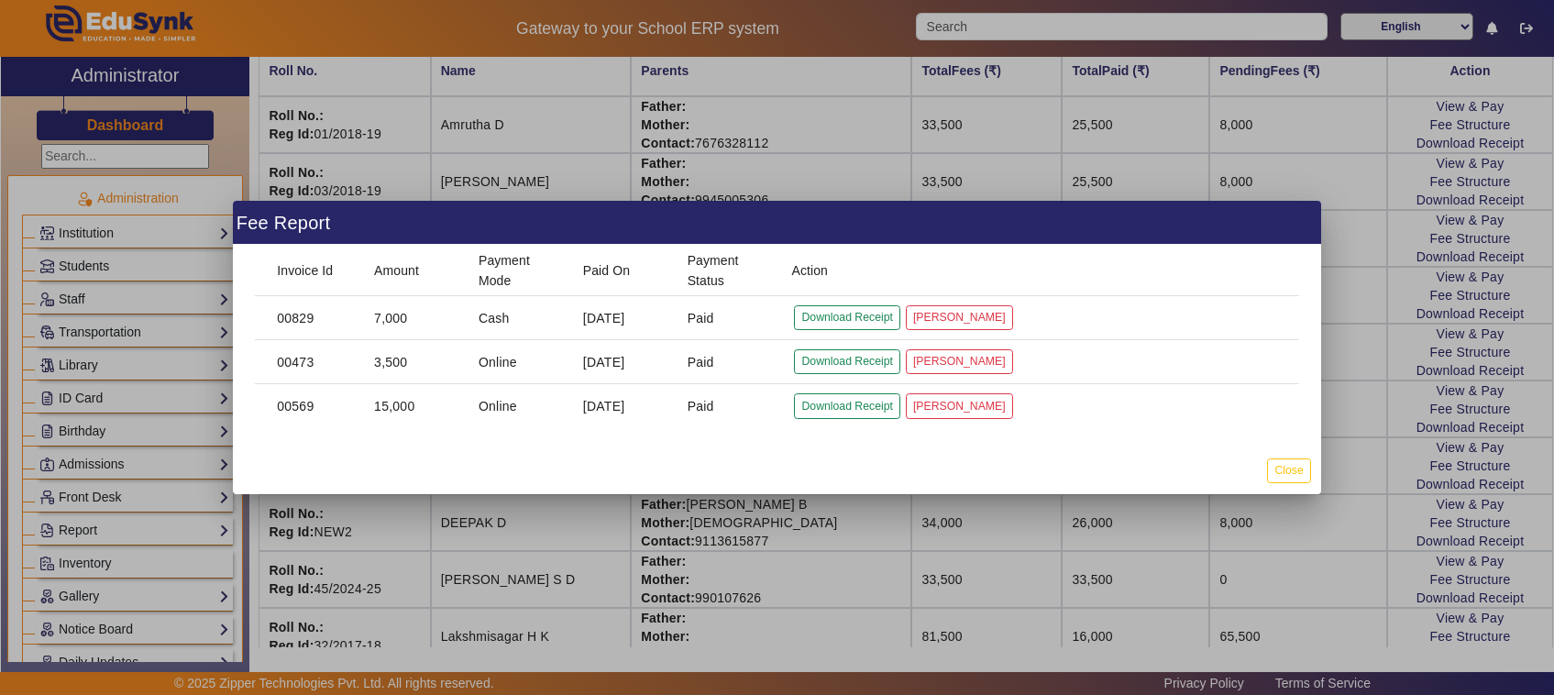
click at [1336, 460] on div at bounding box center [777, 347] width 1554 height 695
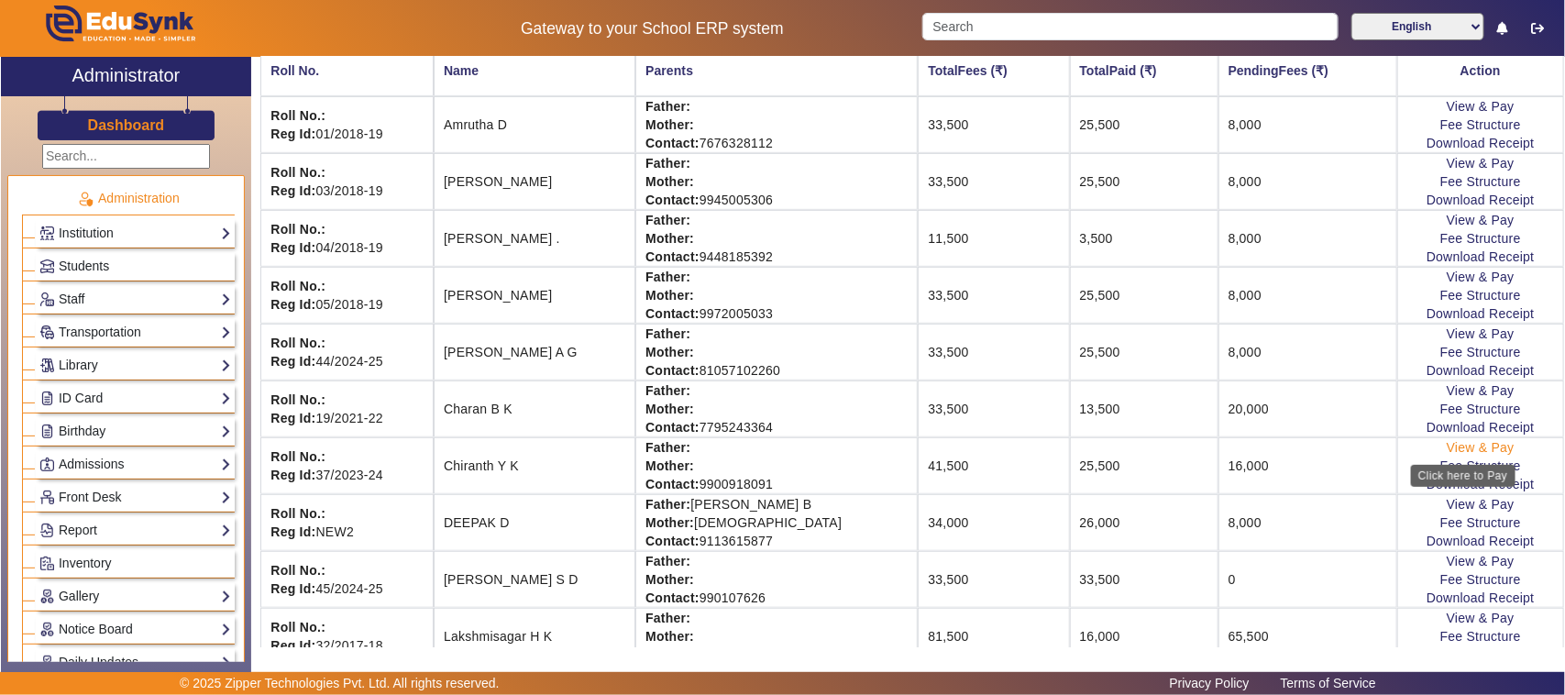
click at [1455, 452] on link "View & Pay" at bounding box center [1481, 447] width 68 height 15
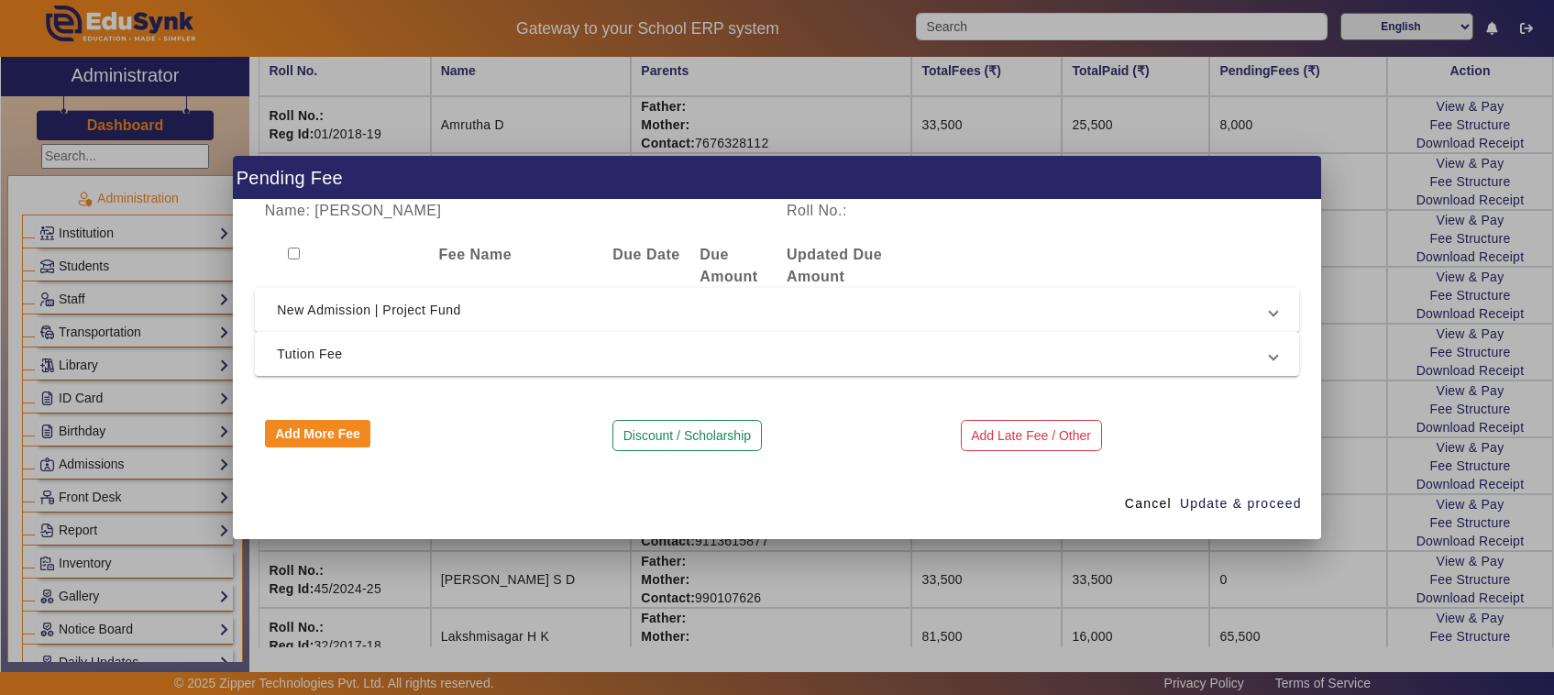
click at [1271, 588] on div at bounding box center [777, 347] width 1554 height 695
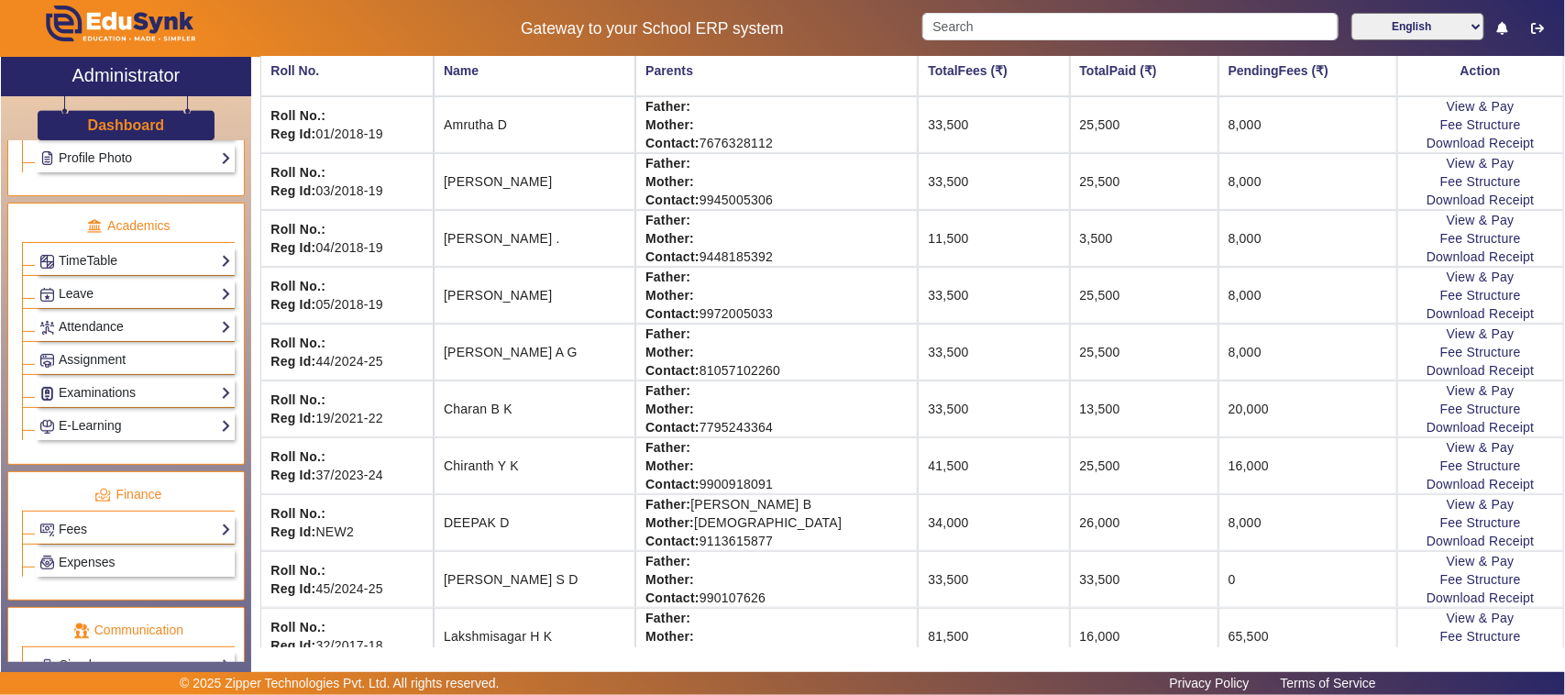
scroll to position [688, 0]
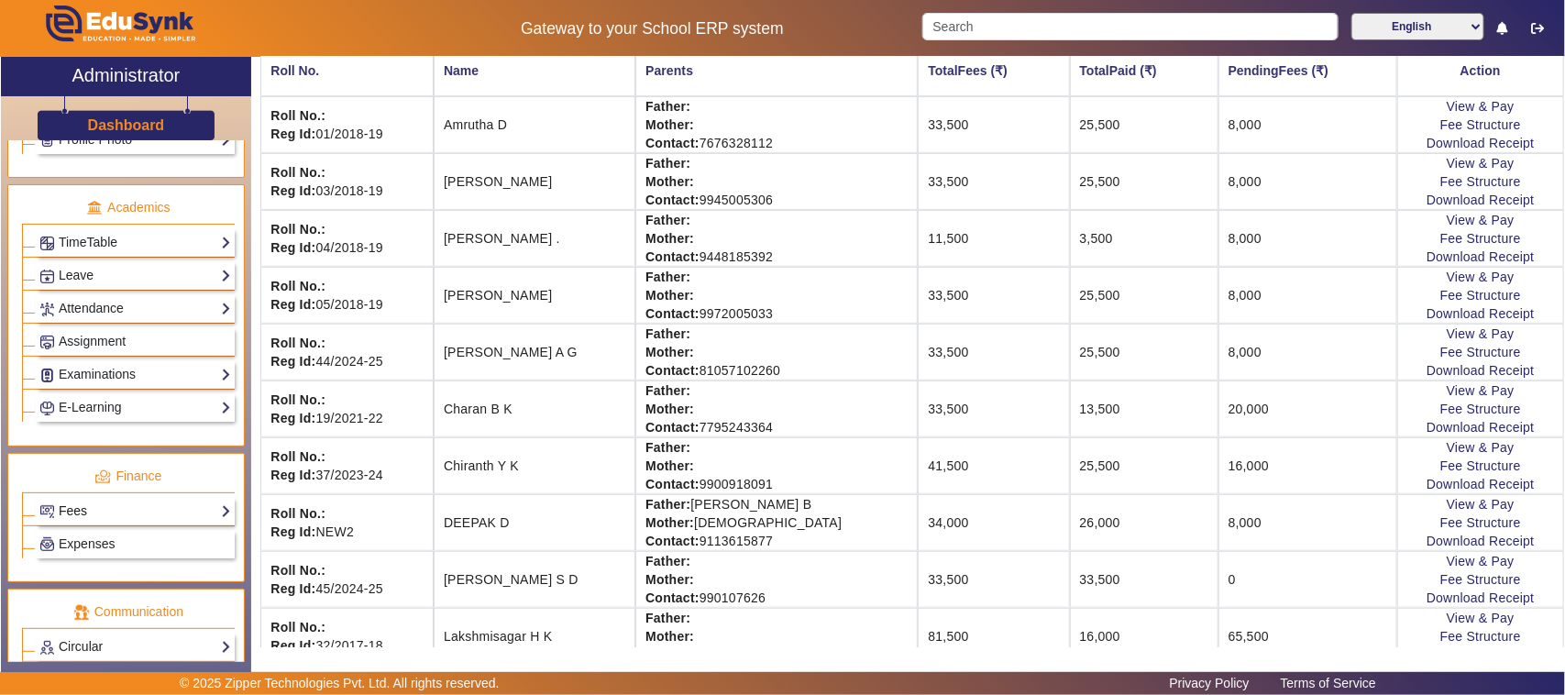
click at [131, 522] on link "Fees" at bounding box center [135, 511] width 192 height 21
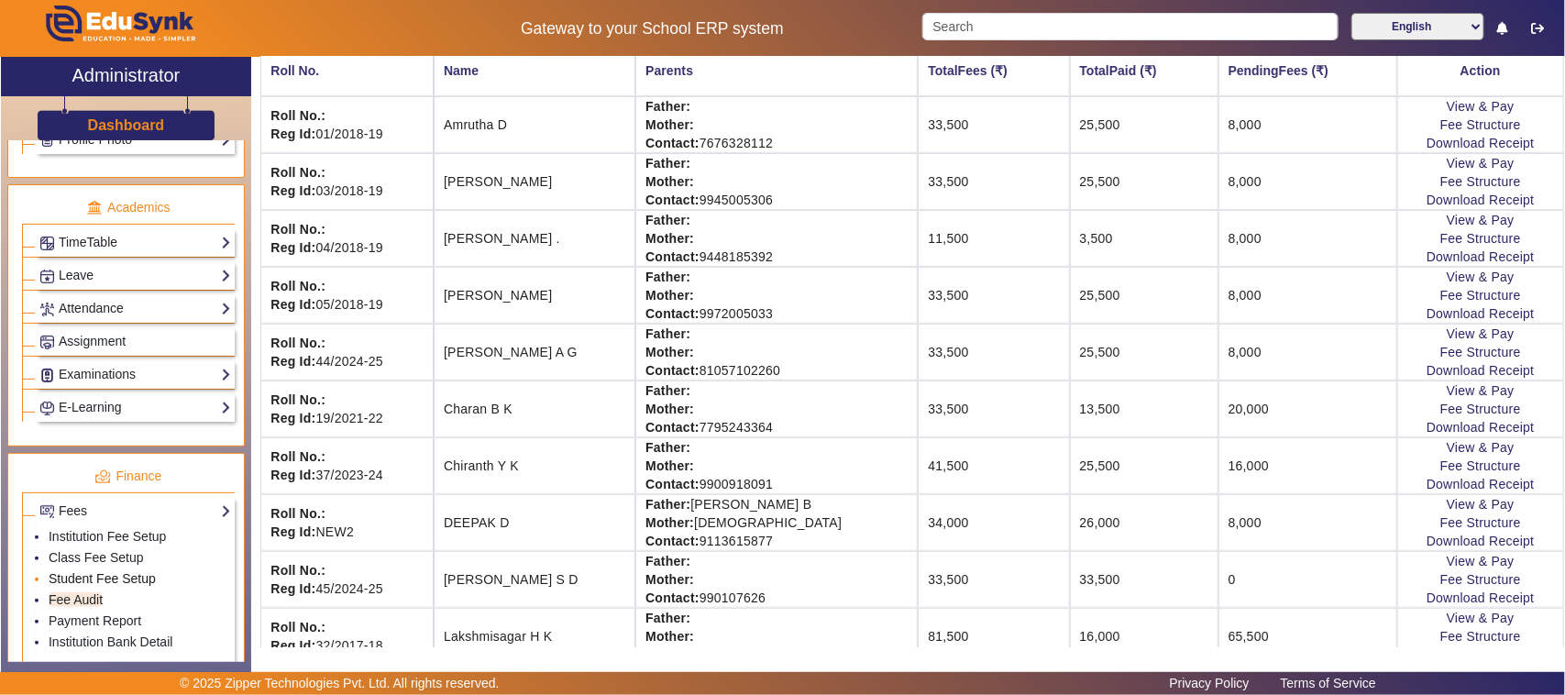
click at [83, 586] on link "Student Fee Setup" at bounding box center [102, 578] width 107 height 15
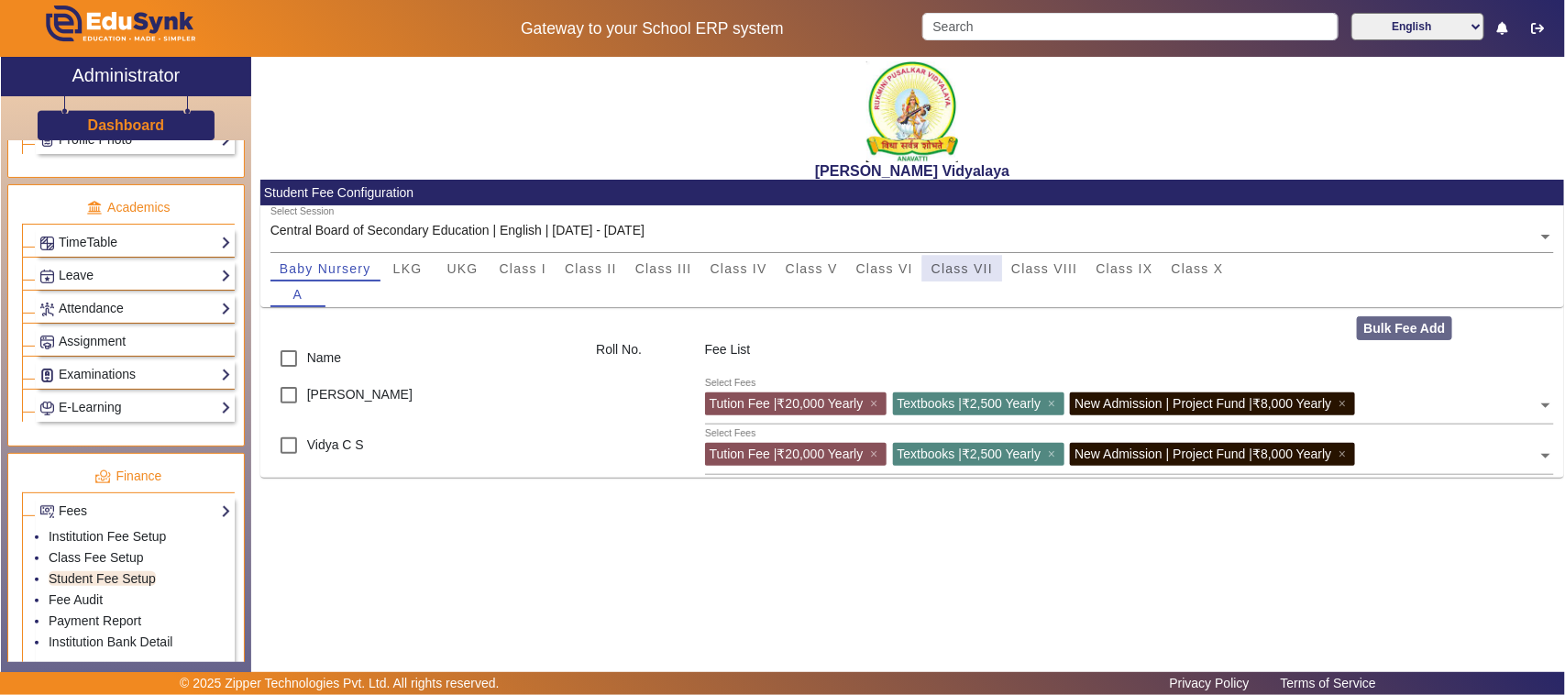
click at [979, 272] on span "Class VII" at bounding box center [961, 268] width 61 height 13
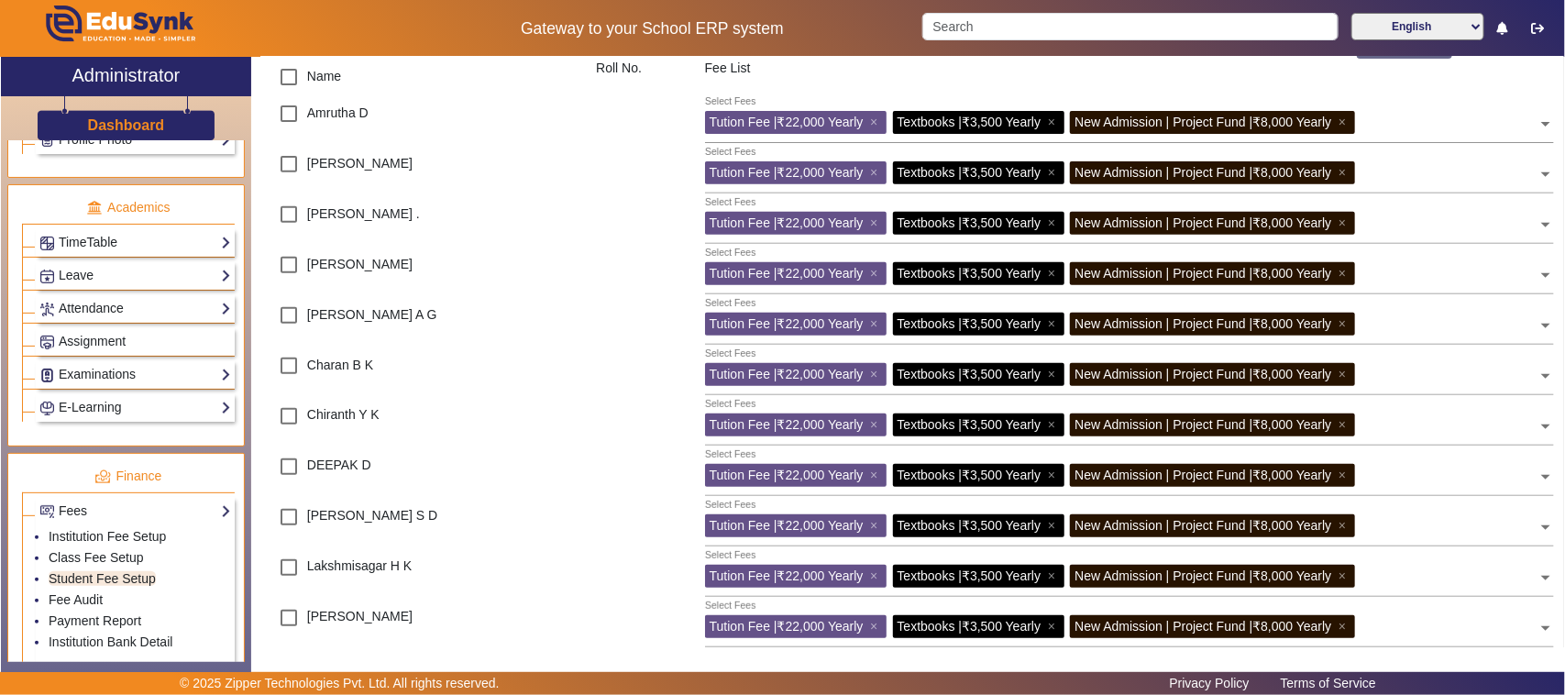
scroll to position [344, 0]
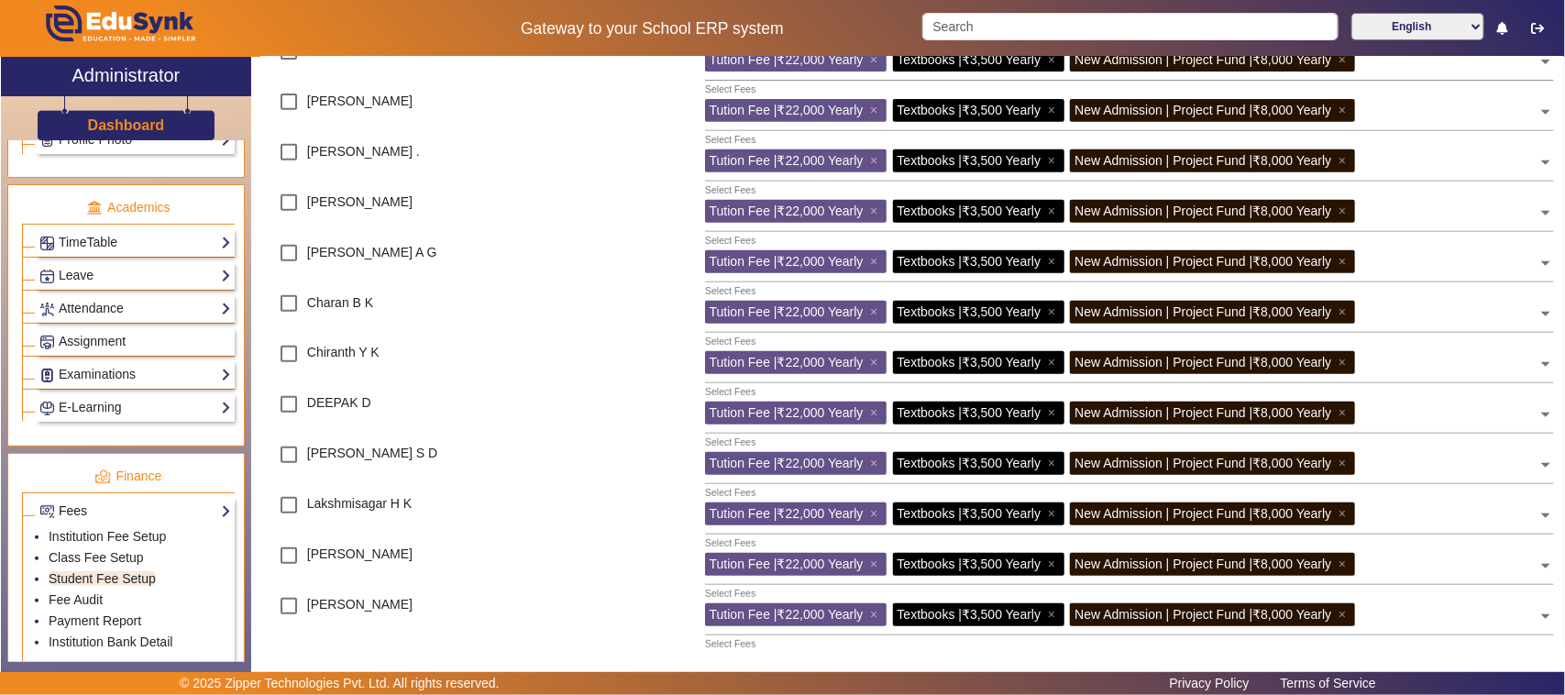
click at [108, 522] on link "Fees" at bounding box center [135, 511] width 192 height 21
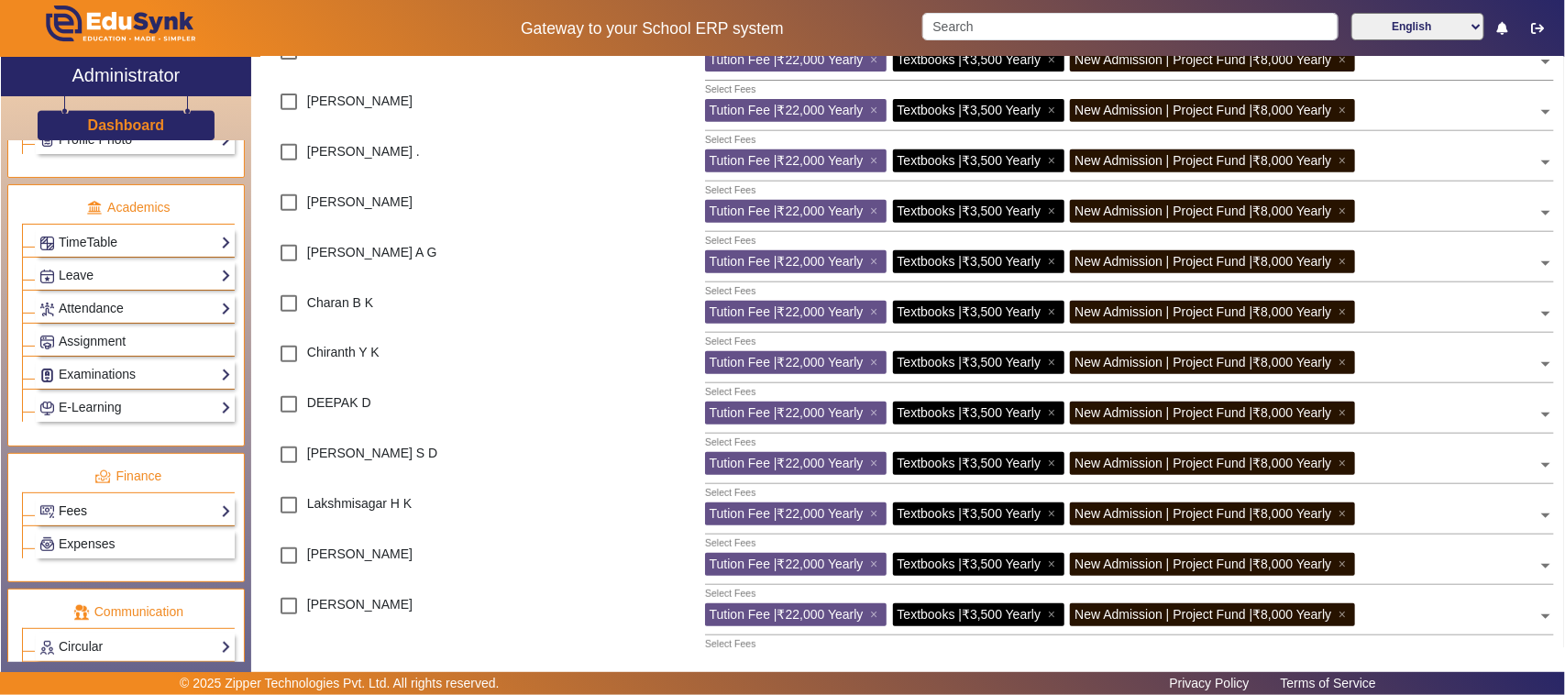
click at [93, 522] on link "Fees" at bounding box center [135, 511] width 192 height 21
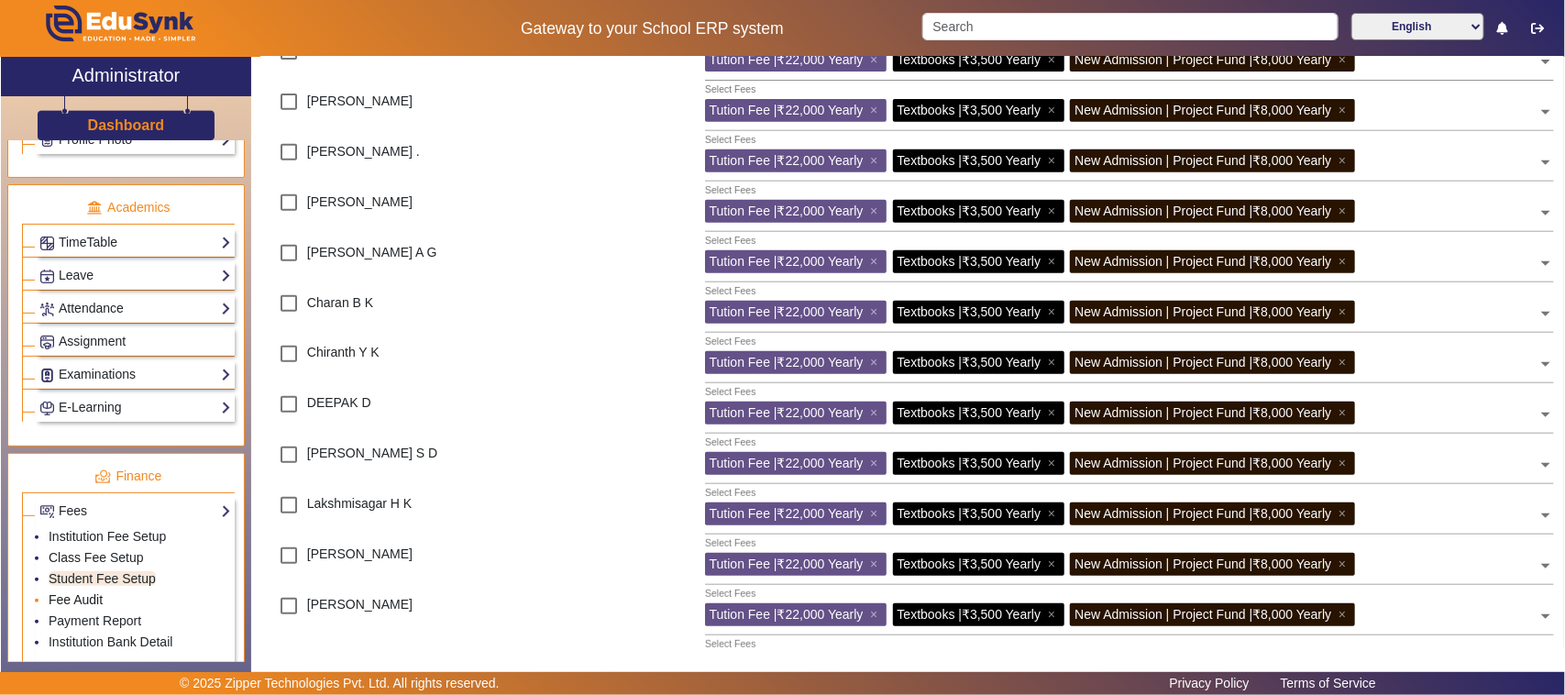
click at [85, 607] on link "Fee Audit" at bounding box center [76, 599] width 54 height 15
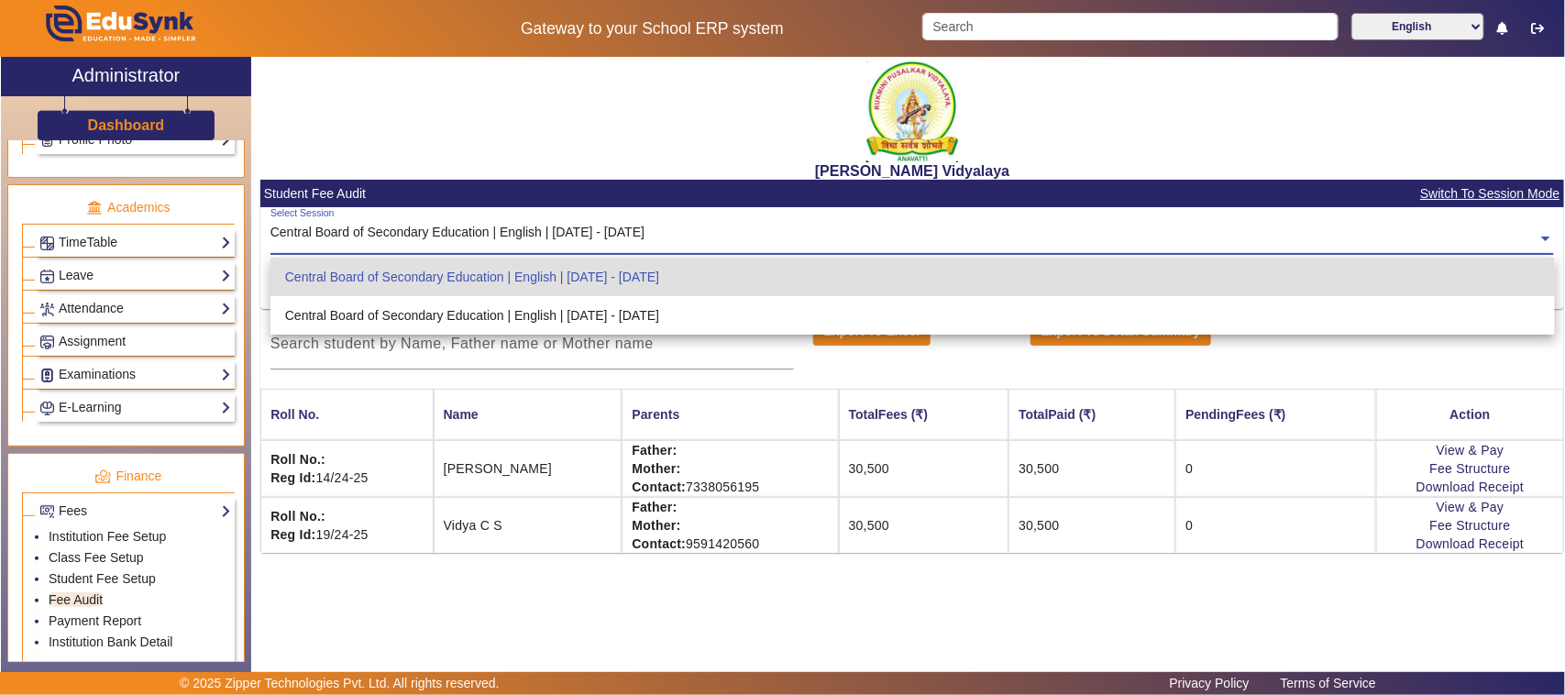
click at [589, 240] on input "text" at bounding box center [912, 238] width 1284 height 19
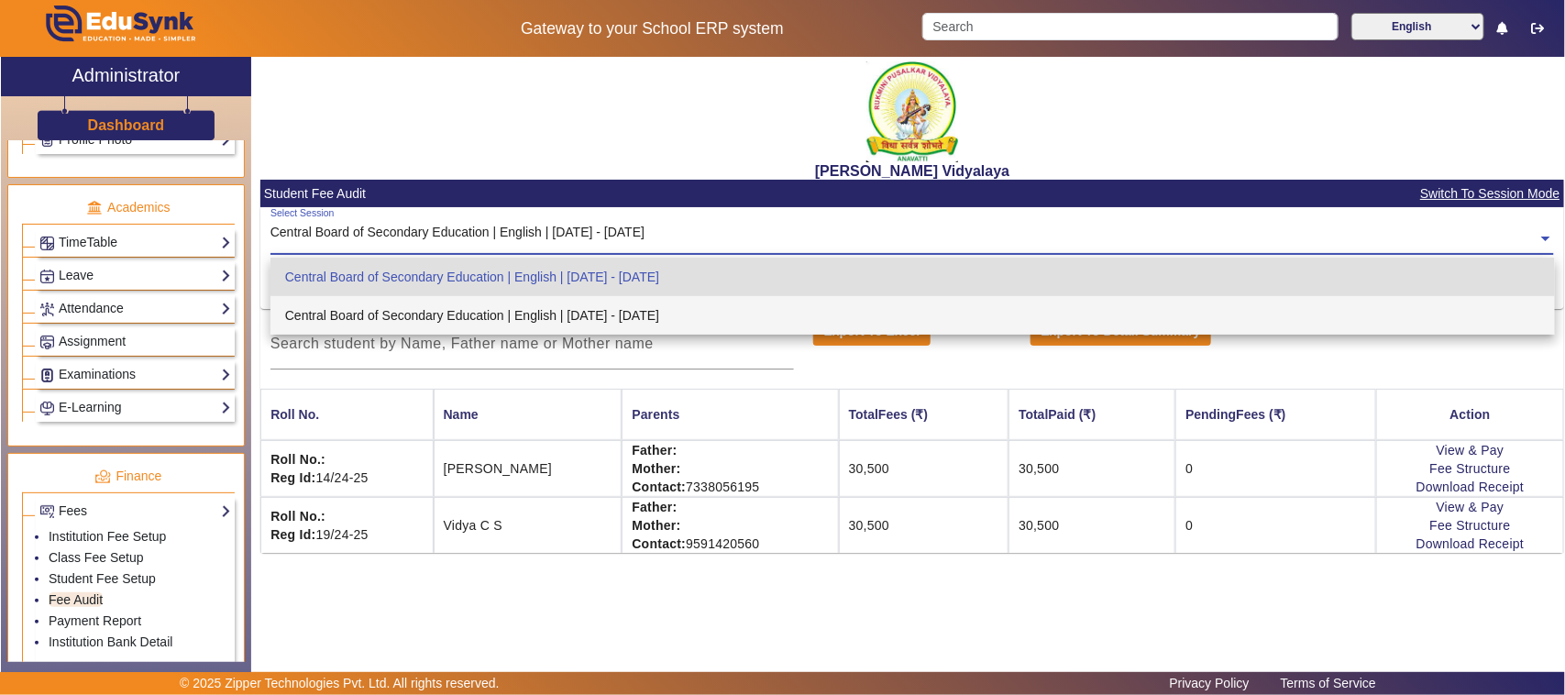
click at [615, 323] on div "Central Board of Secondary Education | English | [DATE] - [DATE]" at bounding box center [912, 315] width 1284 height 39
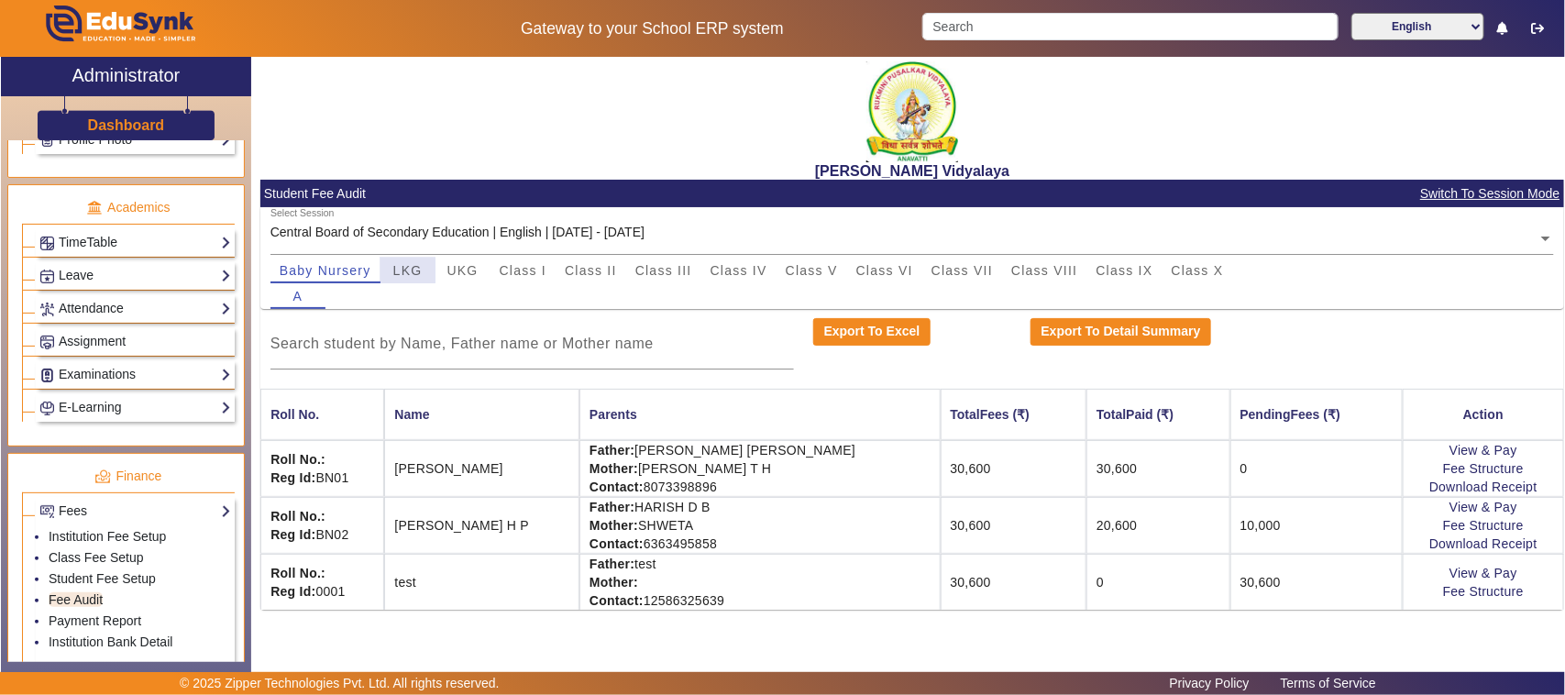
click at [413, 271] on span "LKG" at bounding box center [407, 270] width 29 height 13
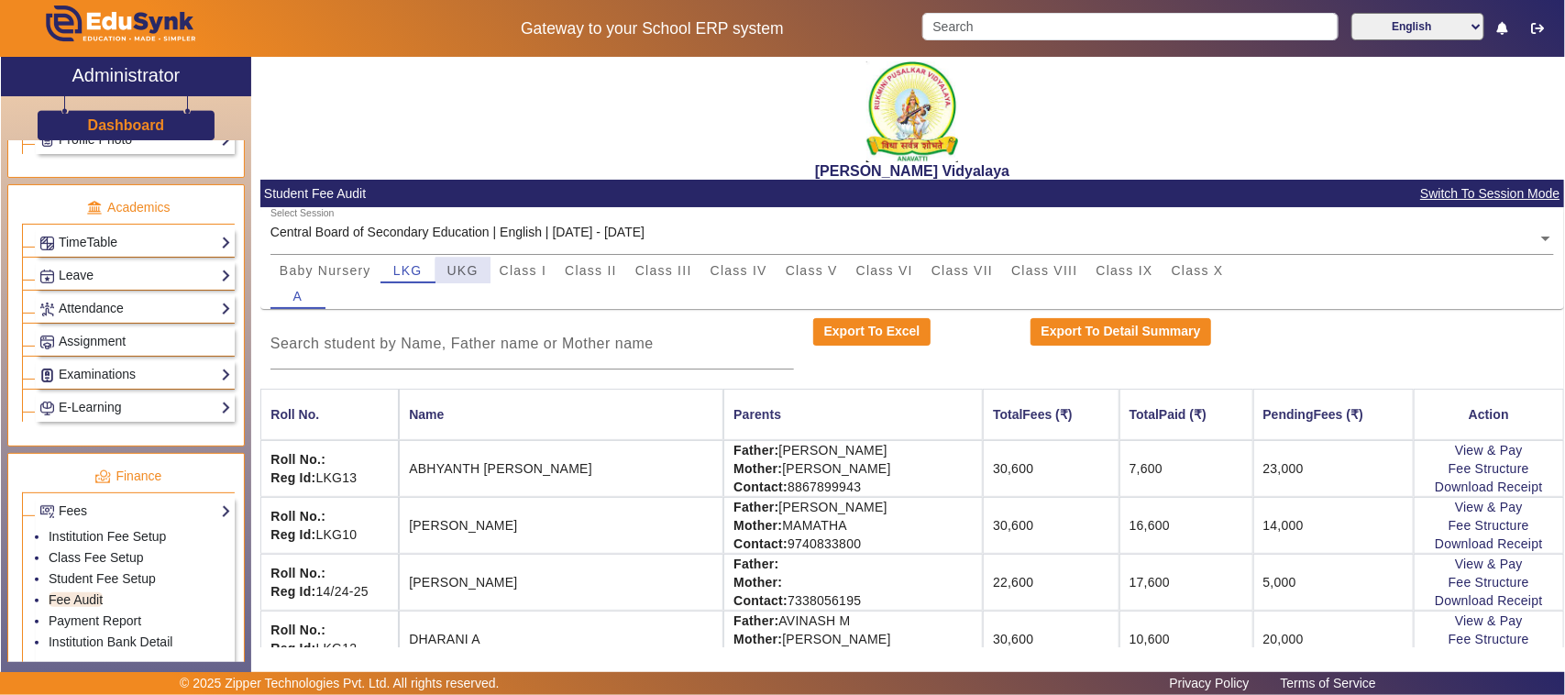
click at [469, 270] on span "UKG" at bounding box center [462, 270] width 31 height 13
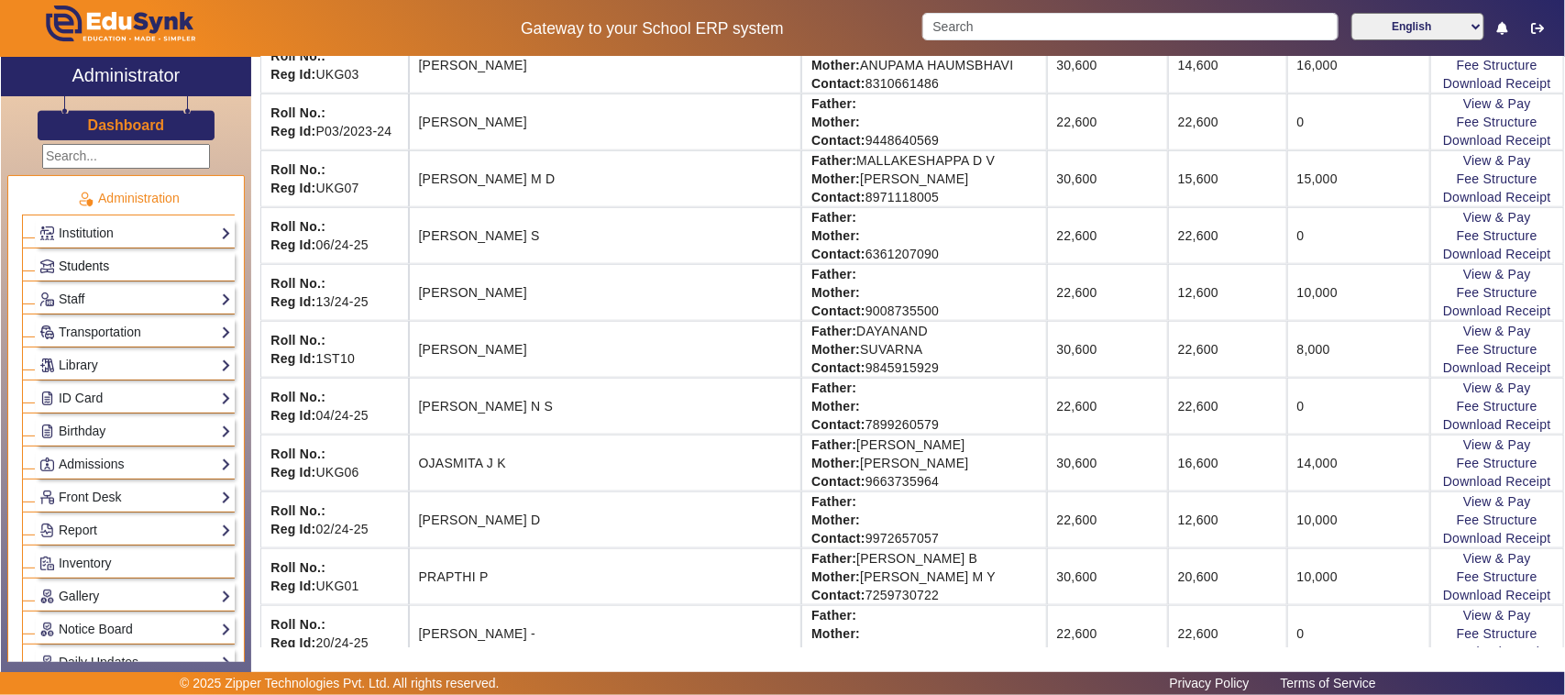
click at [104, 261] on span "Students" at bounding box center [84, 266] width 50 height 15
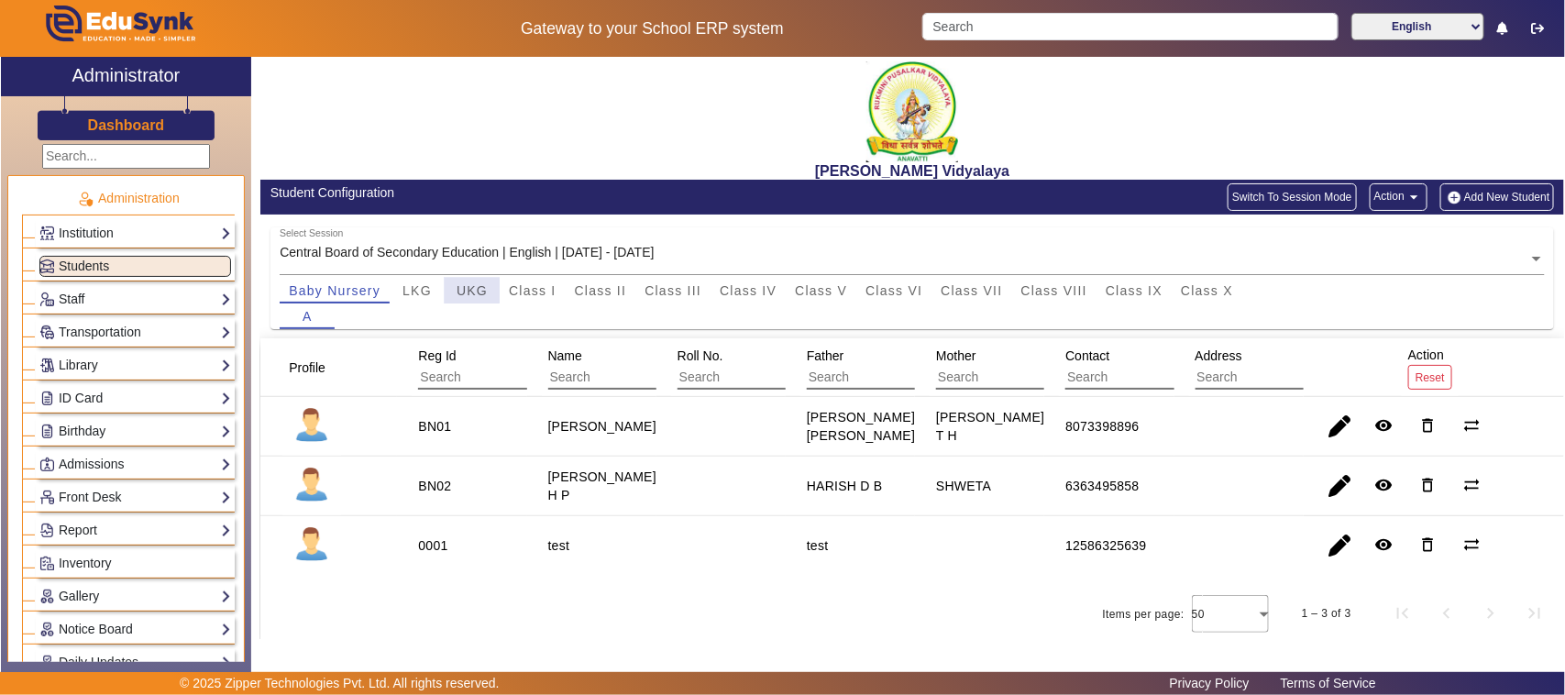
click at [465, 292] on span "UKG" at bounding box center [472, 290] width 31 height 13
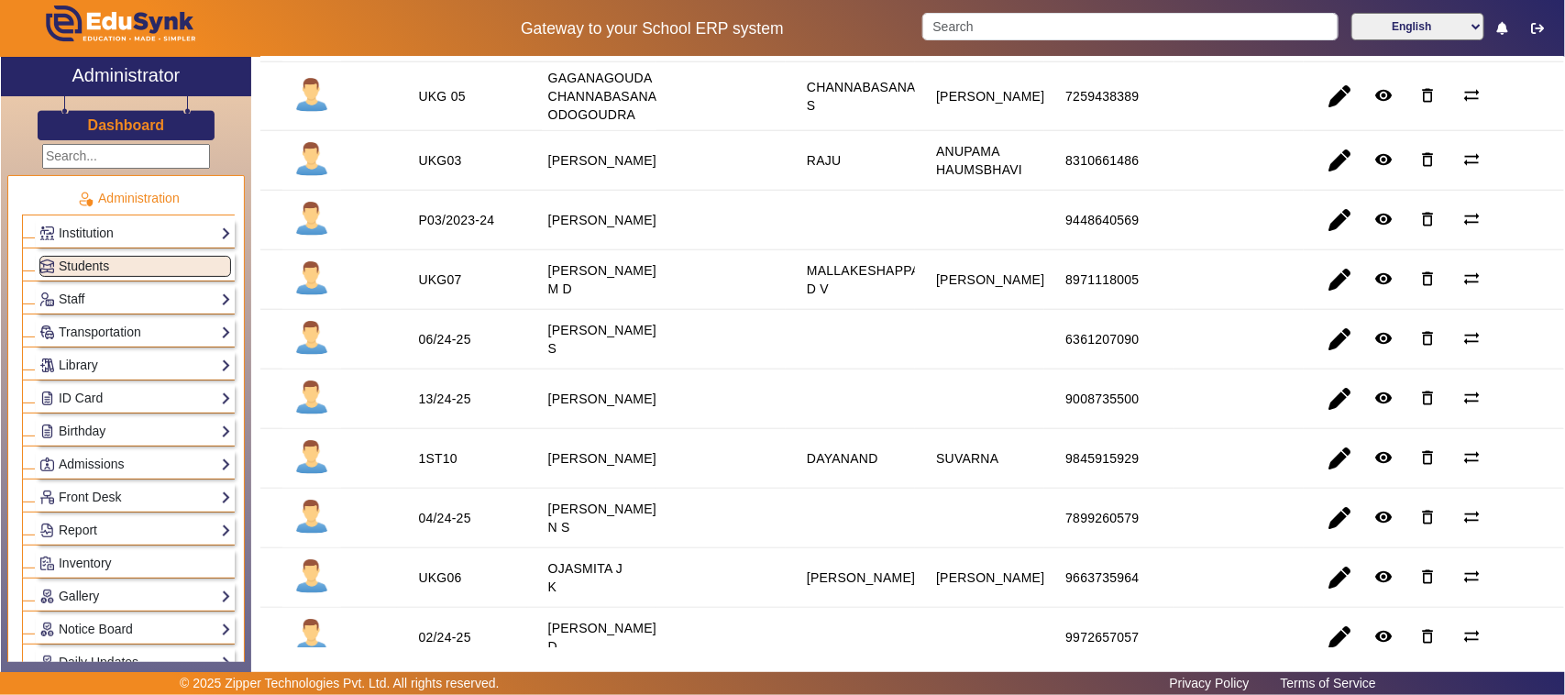
scroll to position [688, 0]
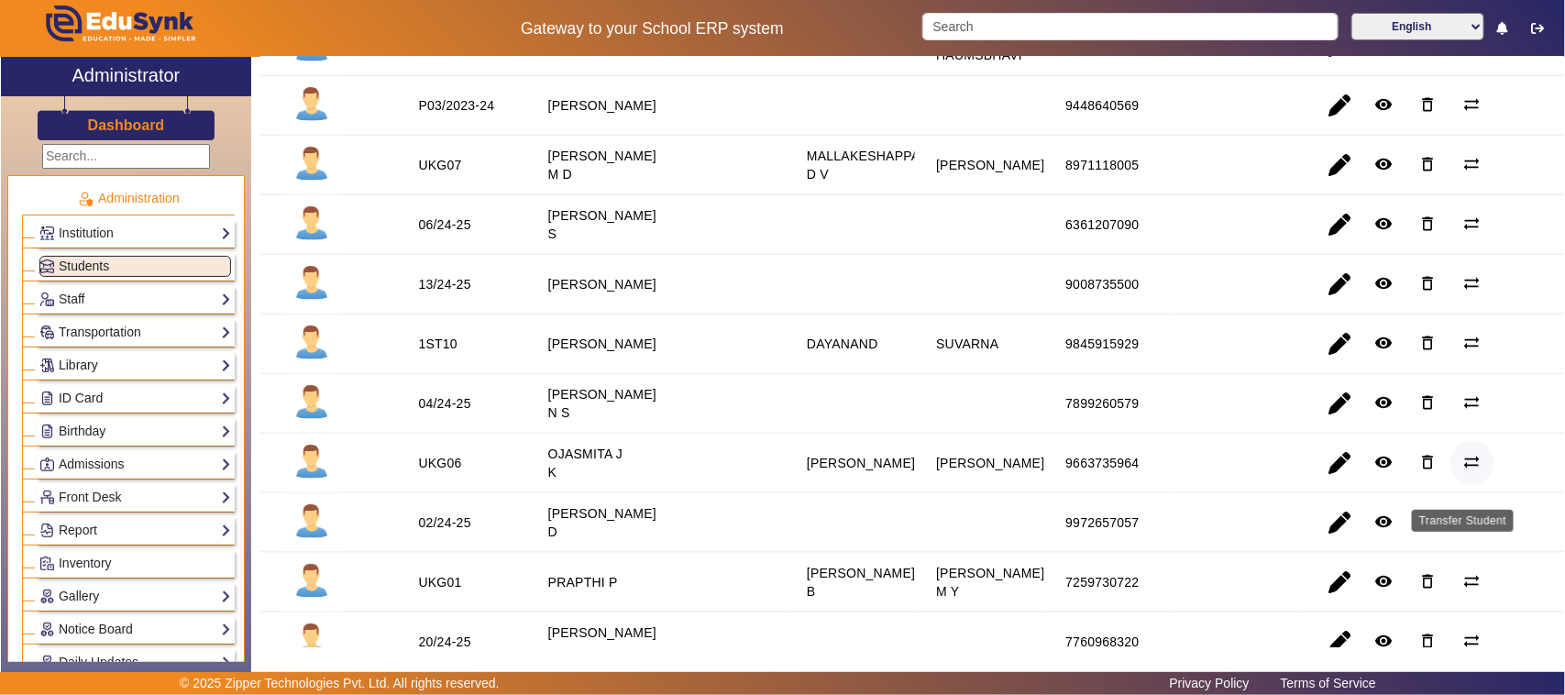
click at [1463, 471] on mat-icon "sync_alt" at bounding box center [1472, 462] width 18 height 18
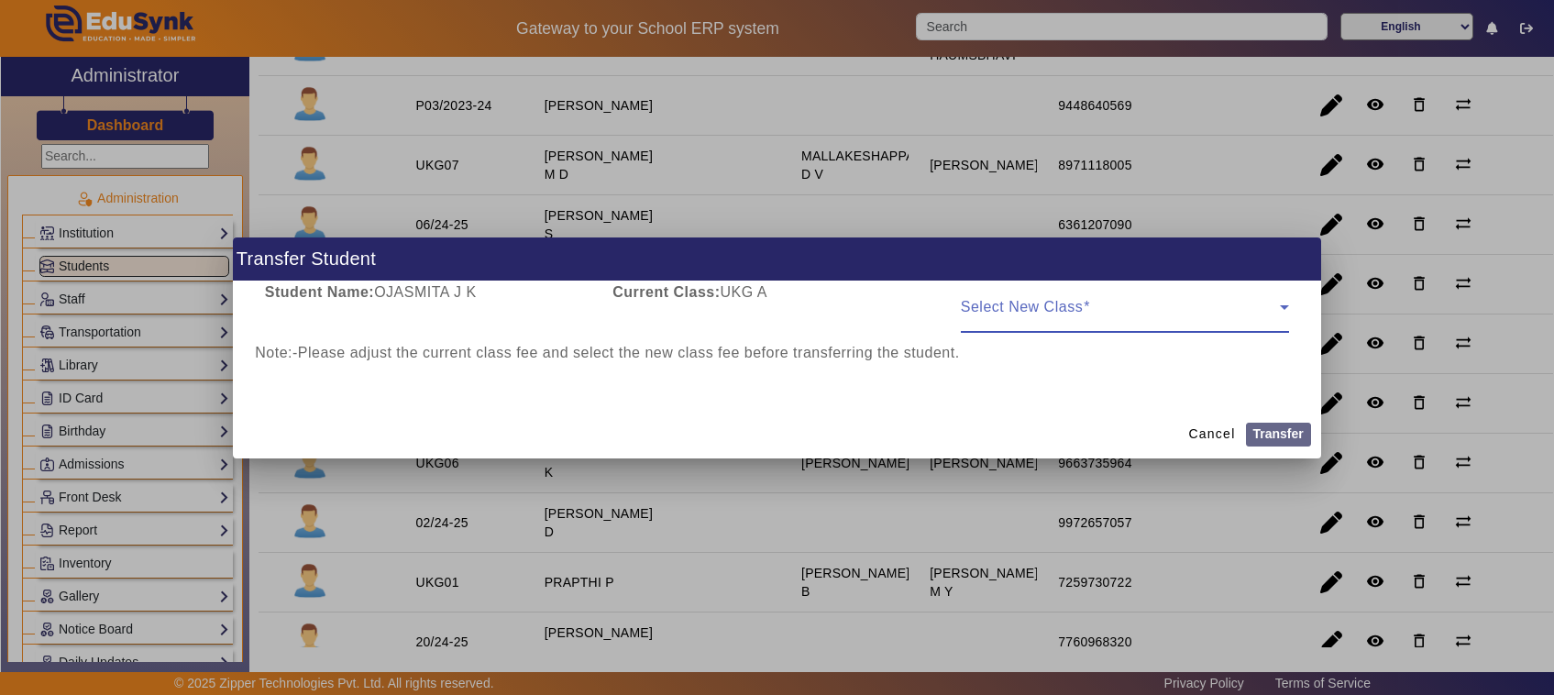
click at [1007, 309] on span at bounding box center [1121, 314] width 320 height 22
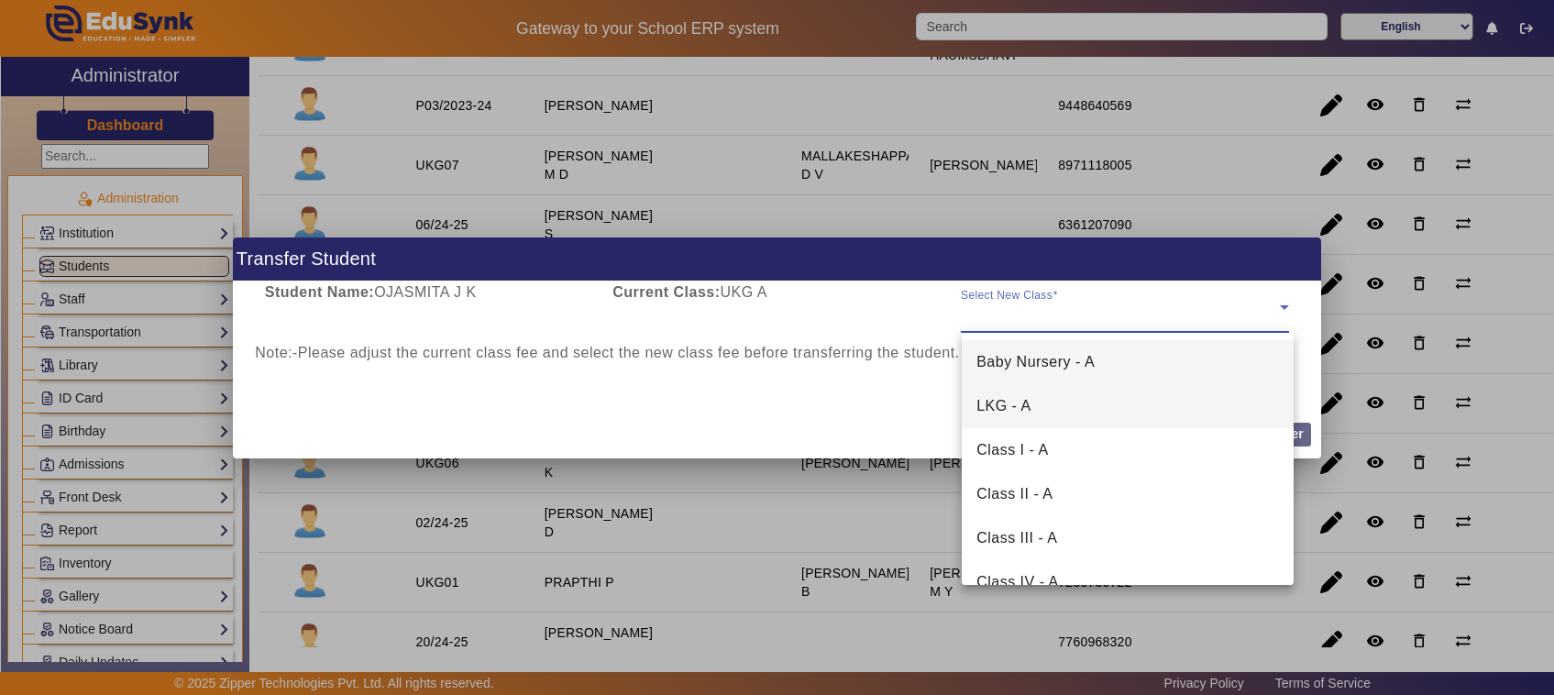
click at [996, 405] on span "LKG - A" at bounding box center [1003, 406] width 55 height 22
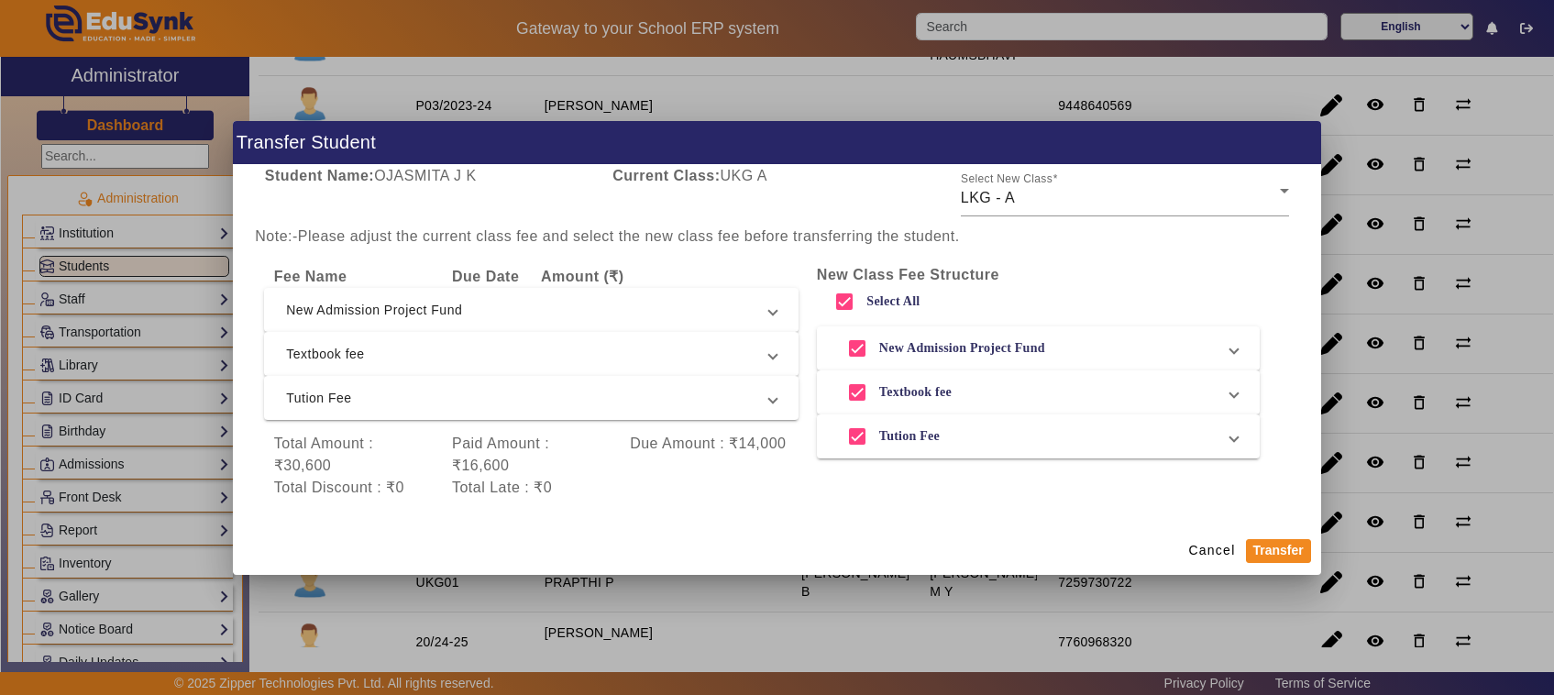
click at [1252, 596] on div at bounding box center [777, 347] width 1554 height 695
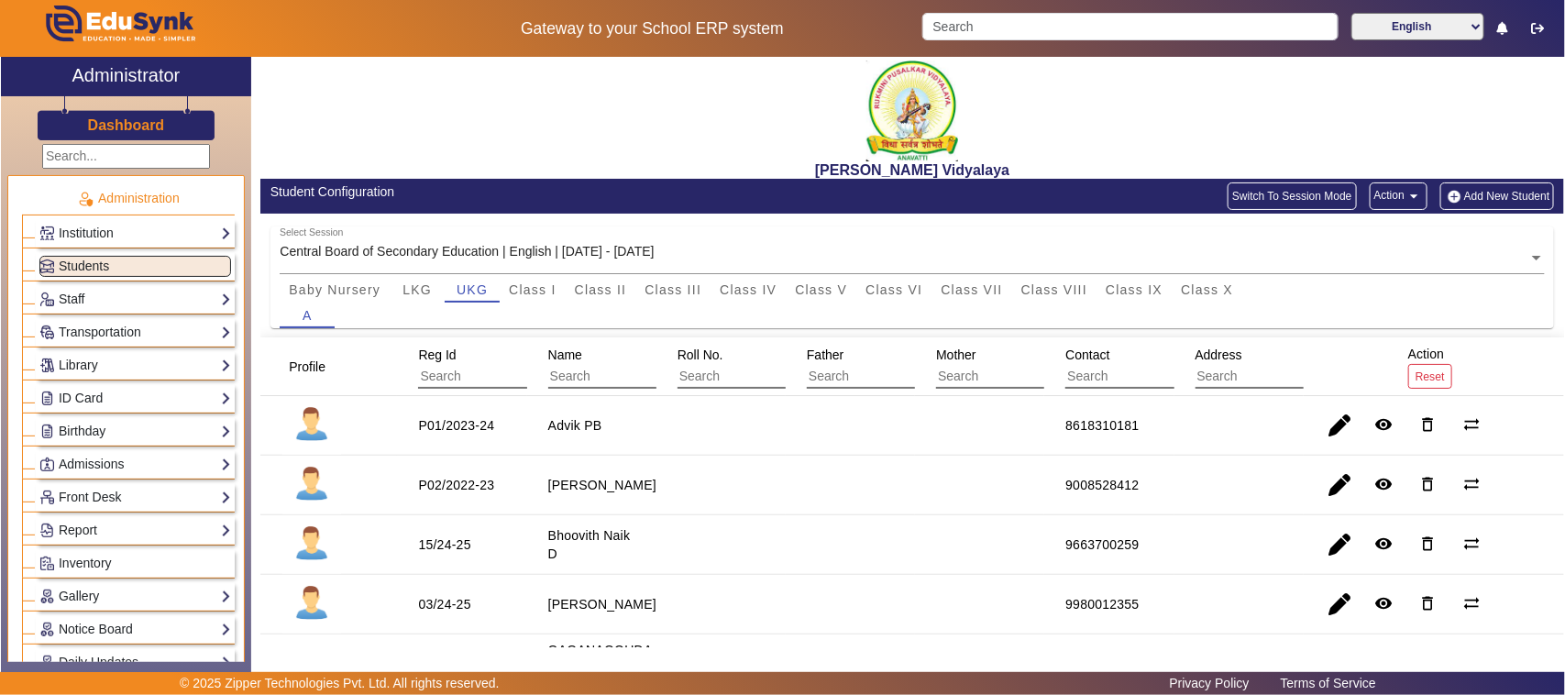
scroll to position [0, 0]
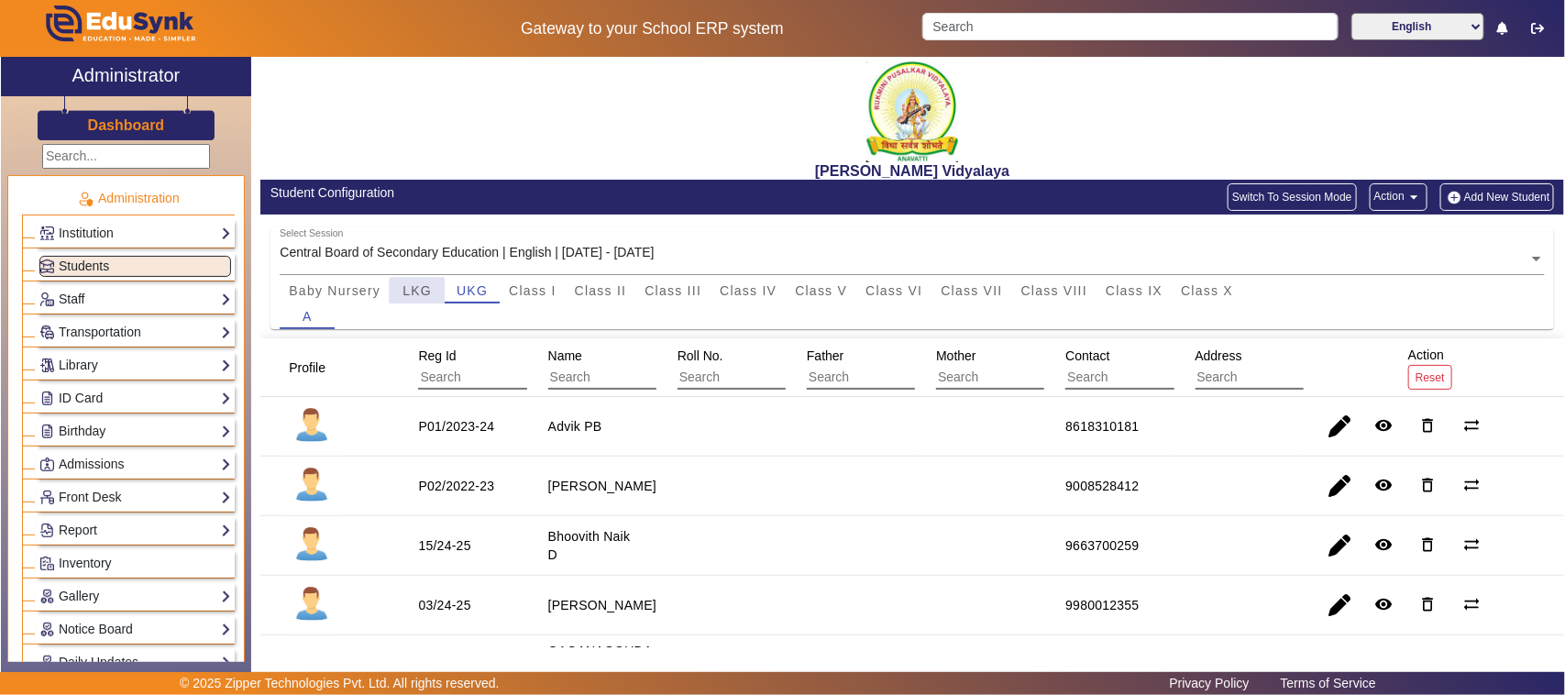
click at [419, 292] on span "LKG" at bounding box center [416, 290] width 29 height 13
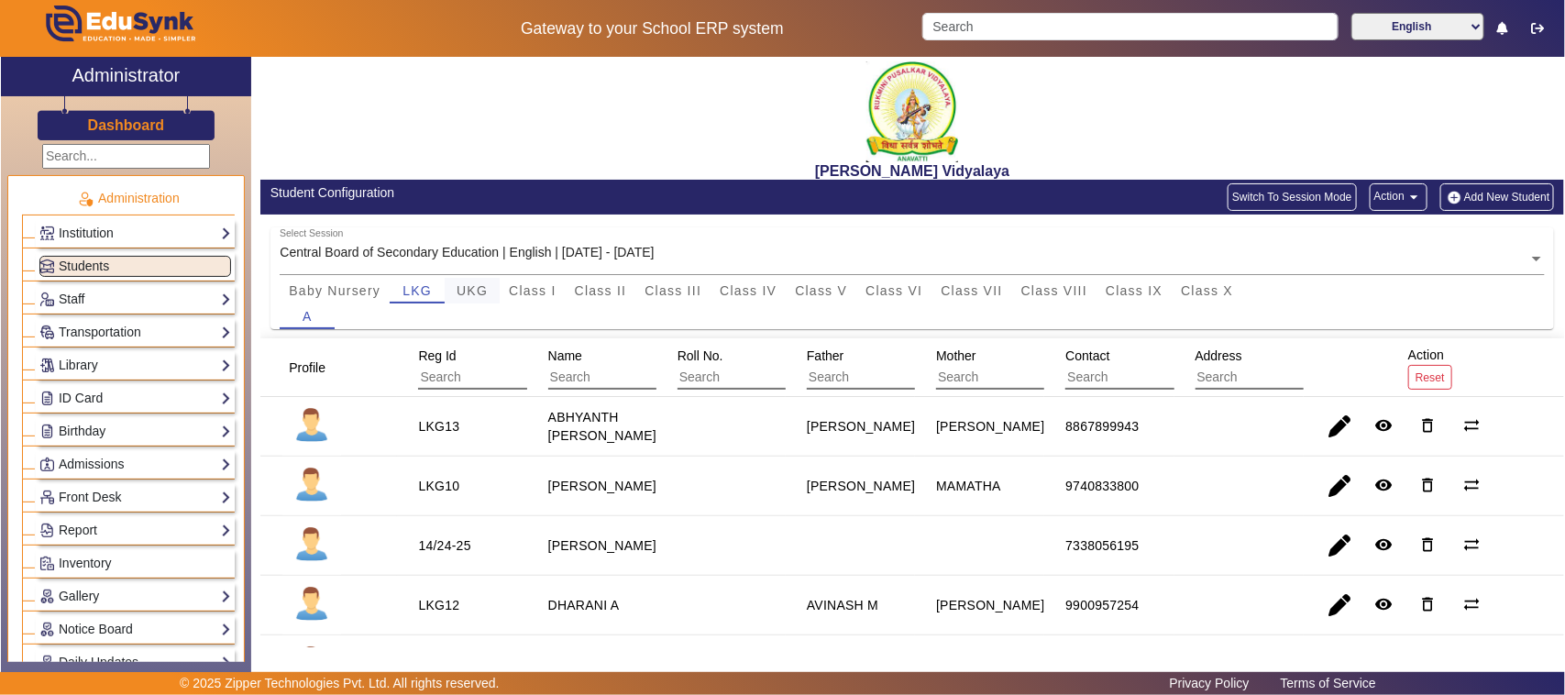
click at [474, 291] on span "UKG" at bounding box center [472, 290] width 31 height 13
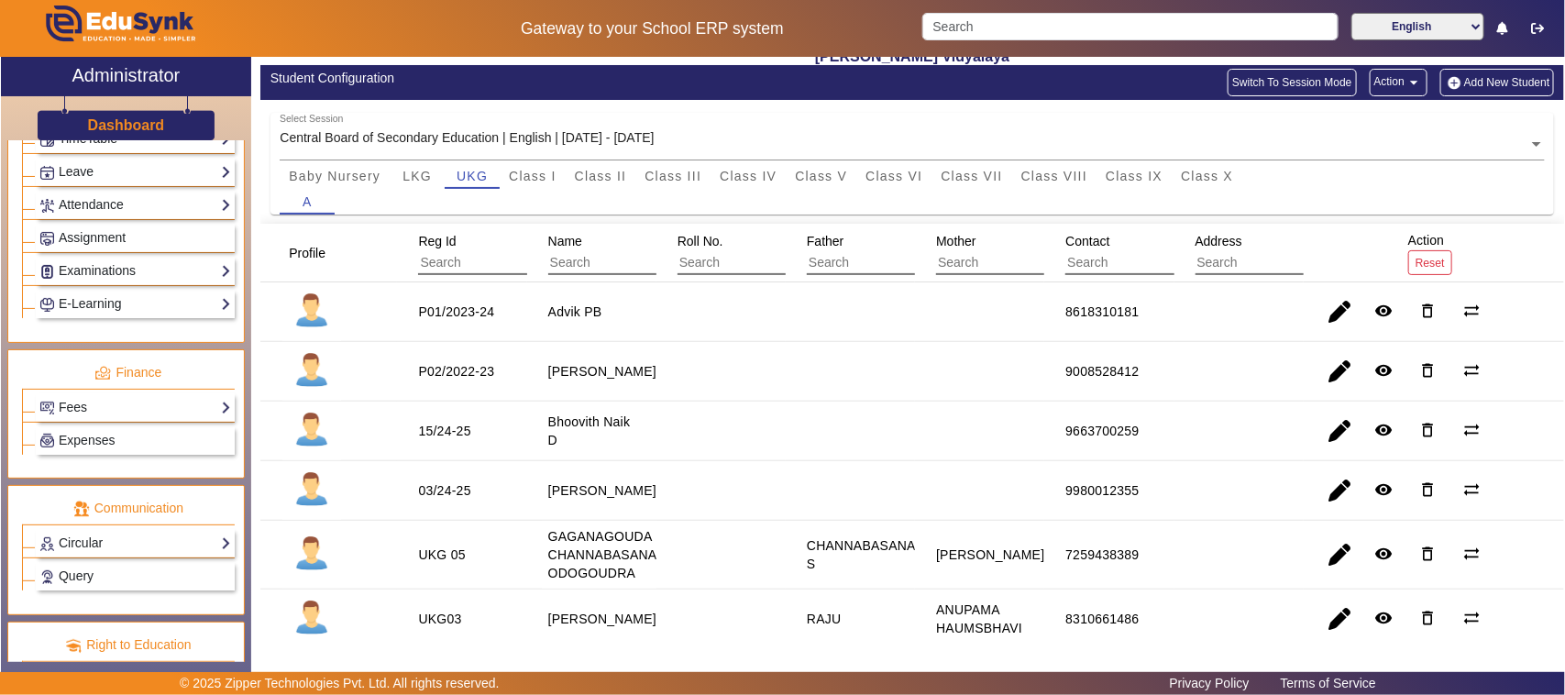
scroll to position [802, 0]
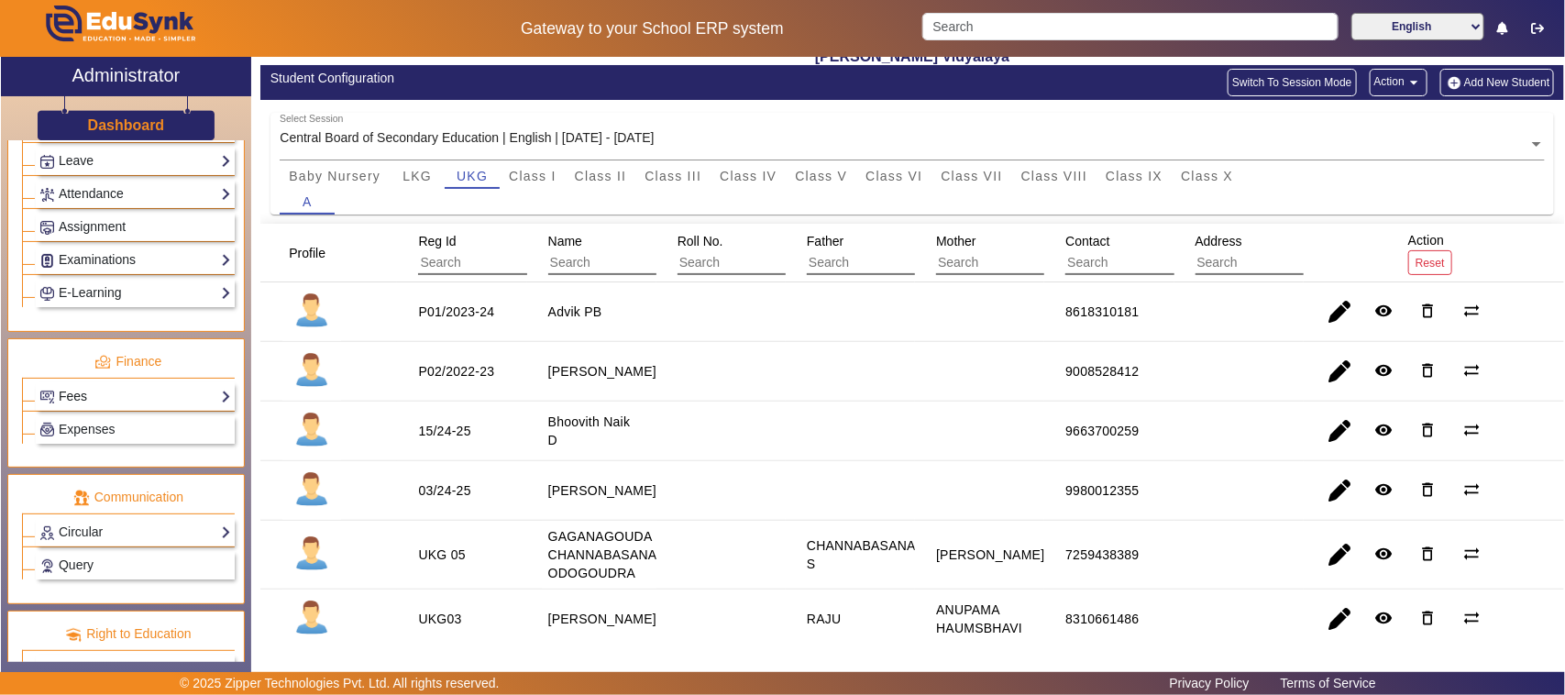
click at [113, 407] on link "Fees" at bounding box center [135, 396] width 192 height 21
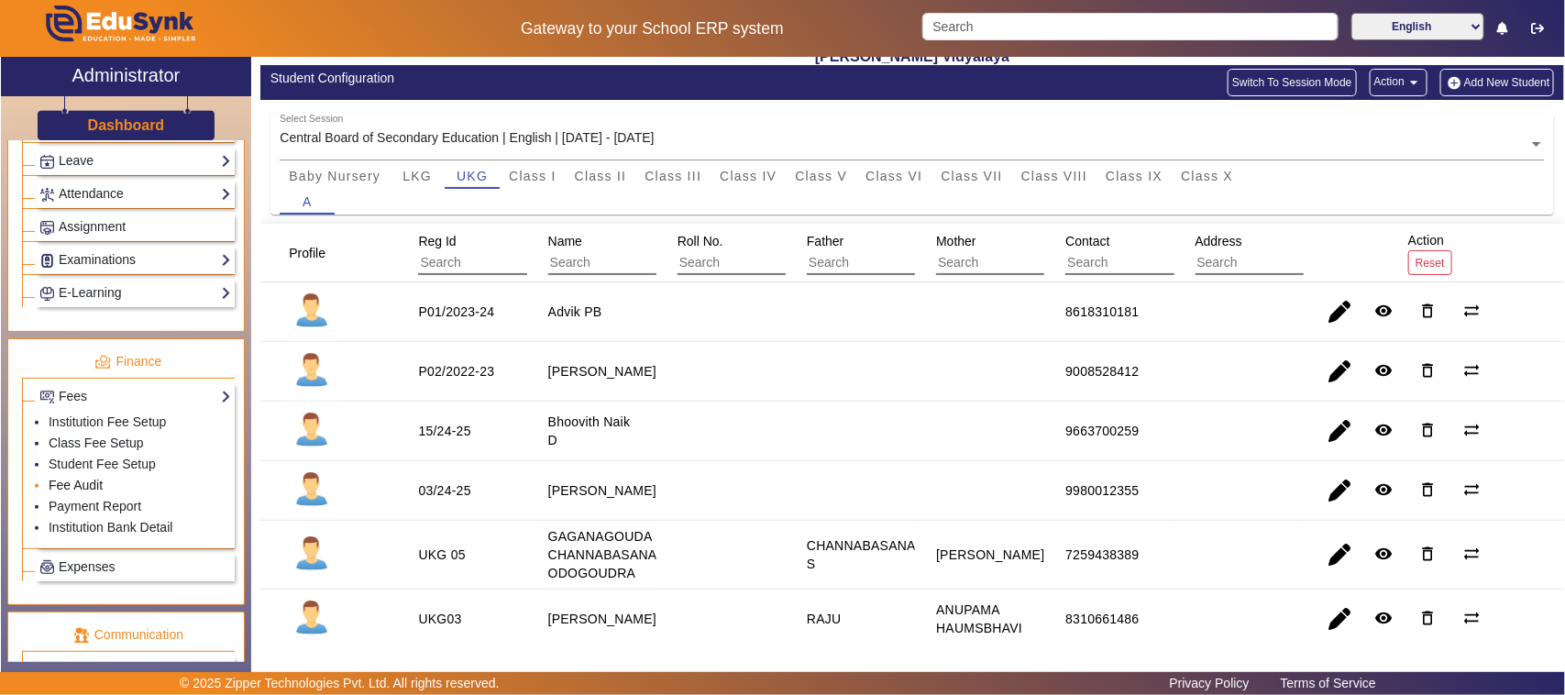
click at [83, 492] on link "Fee Audit" at bounding box center [76, 485] width 54 height 15
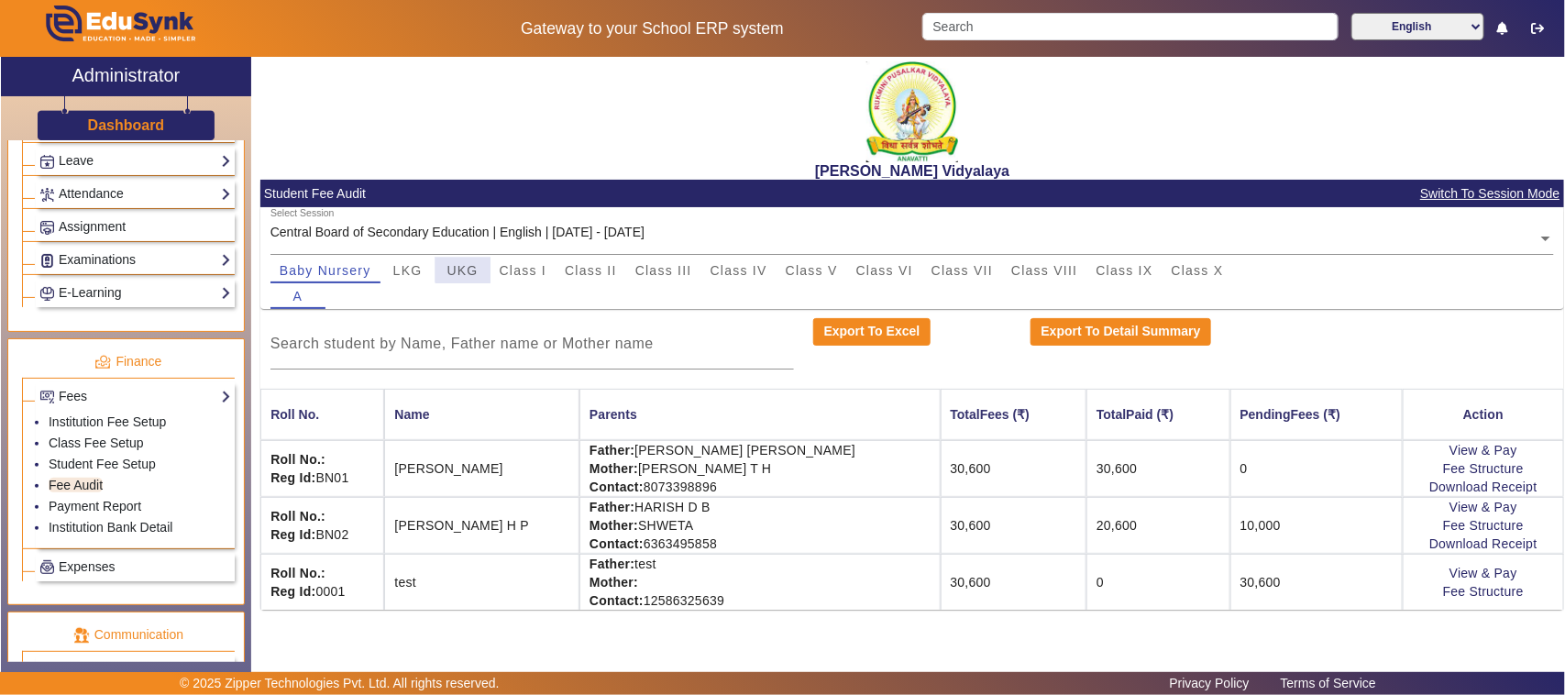
click at [468, 266] on span "UKG" at bounding box center [462, 270] width 31 height 13
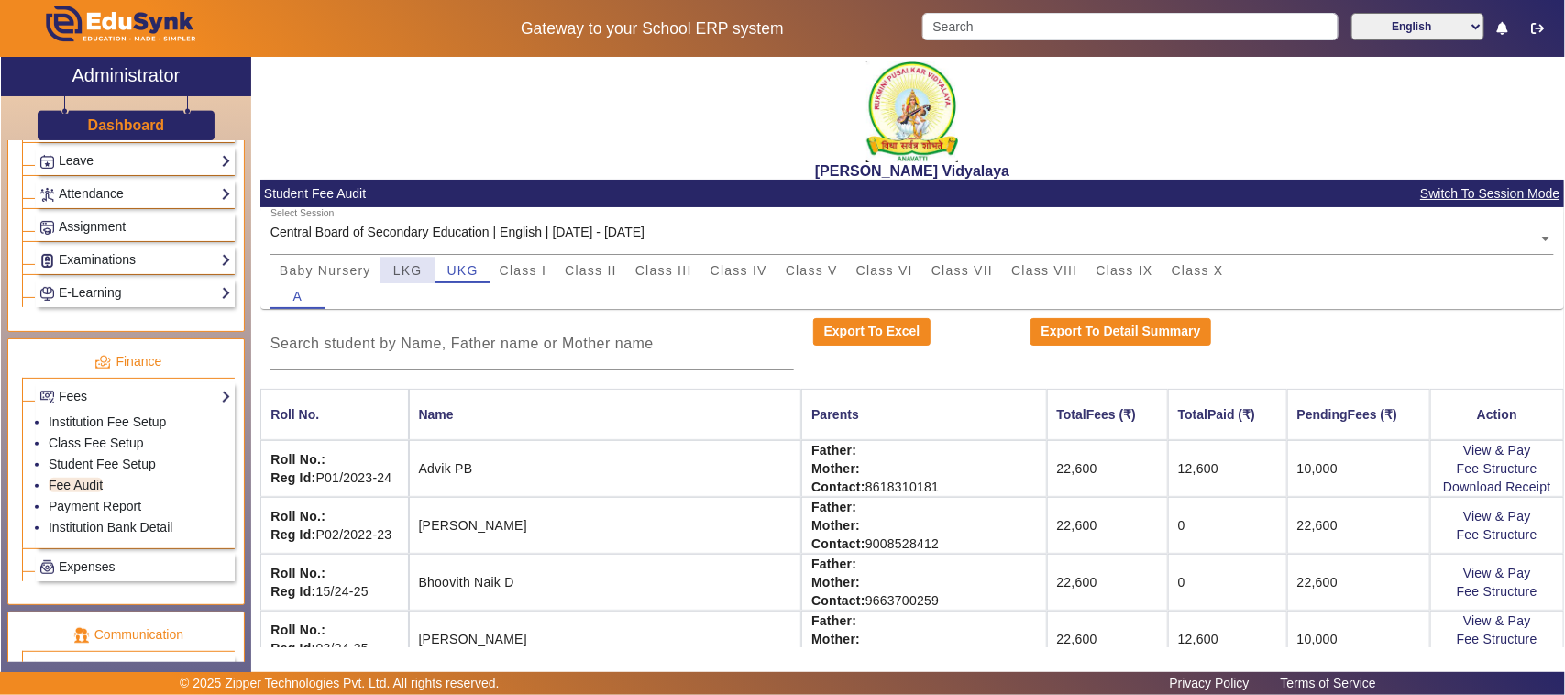
click at [400, 269] on span "LKG" at bounding box center [407, 270] width 29 height 13
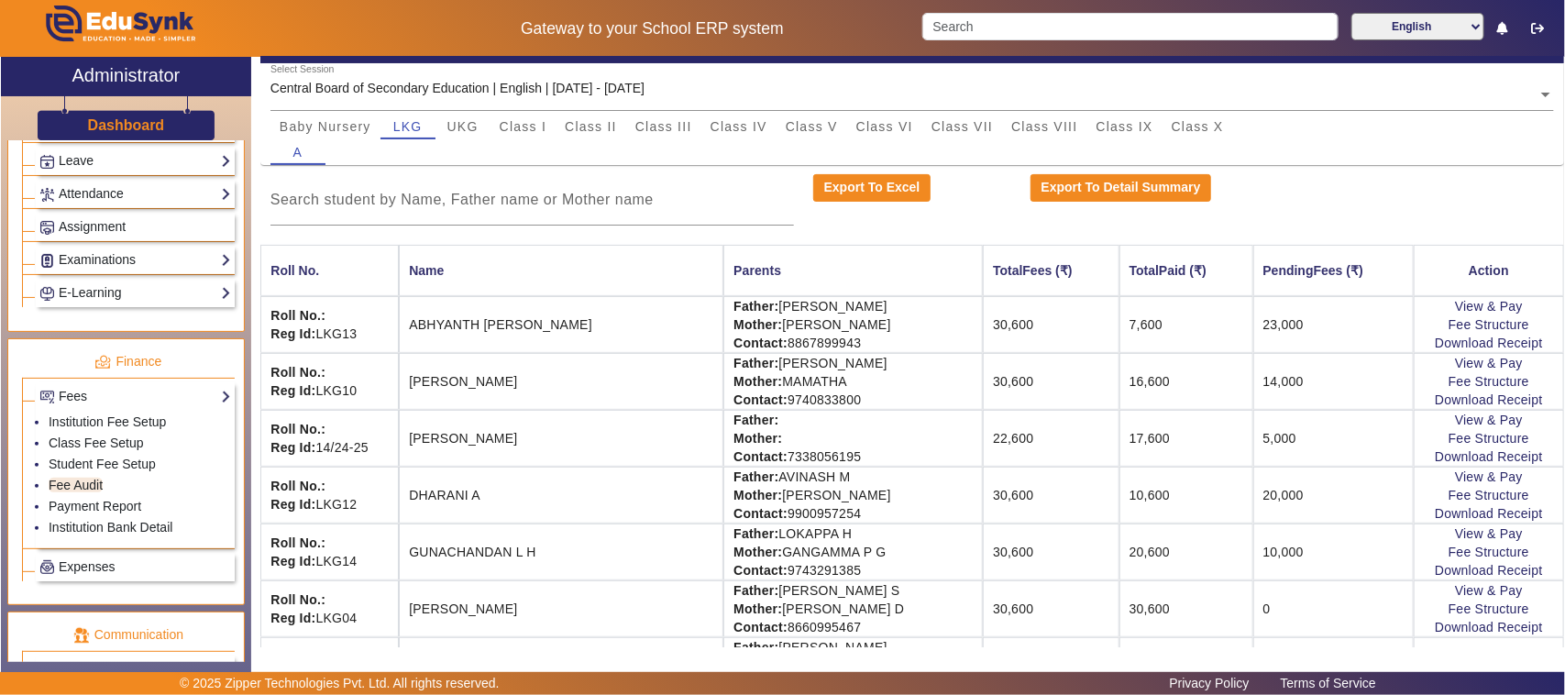
scroll to position [344, 0]
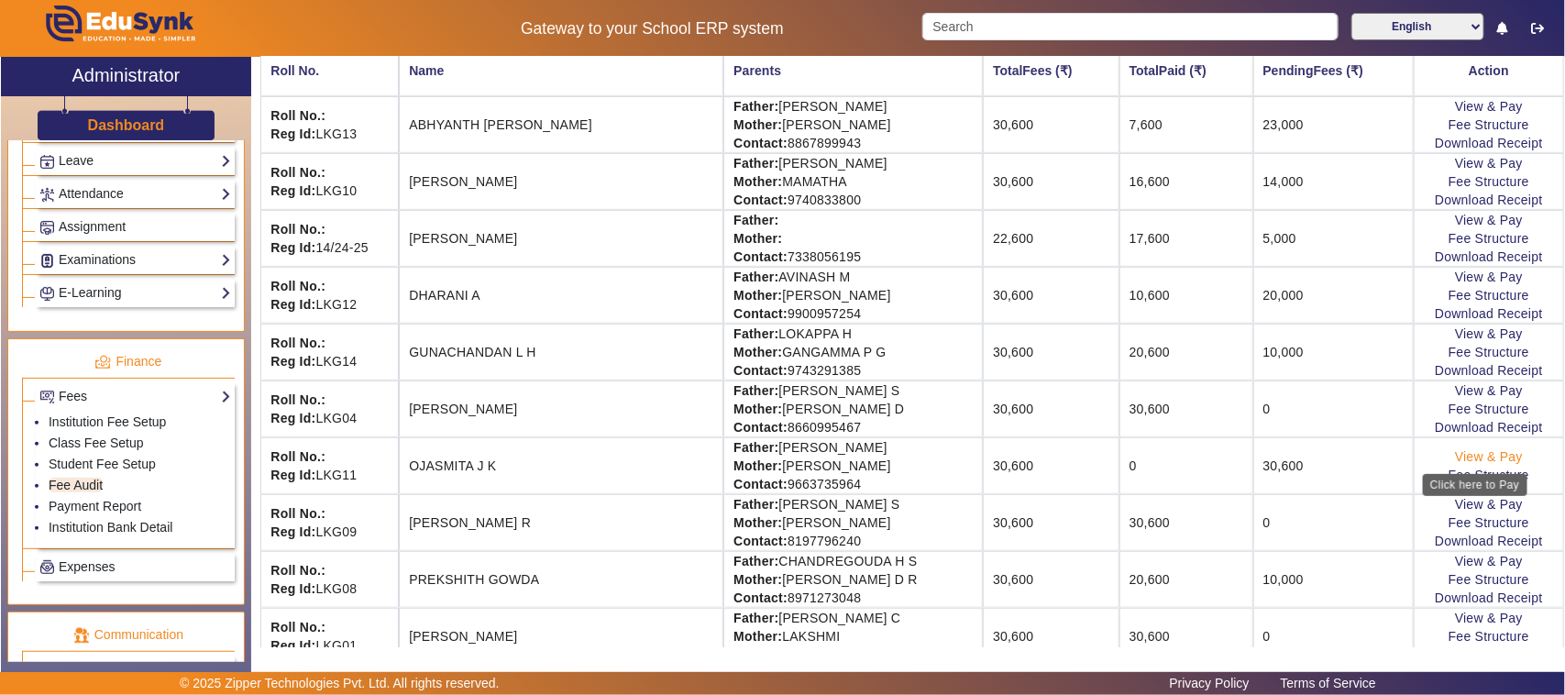
click at [1458, 459] on link "View & Pay" at bounding box center [1489, 456] width 68 height 15
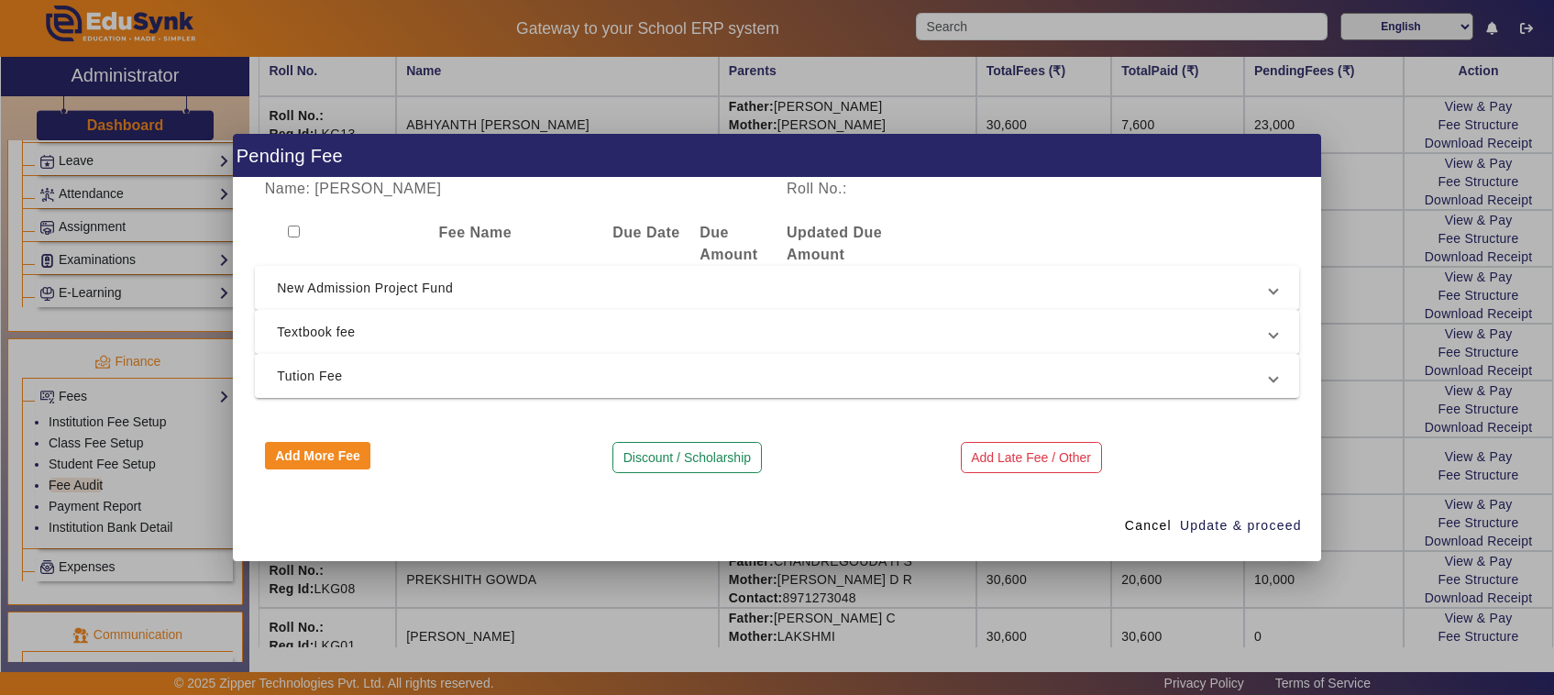
click at [1375, 177] on div at bounding box center [777, 347] width 1554 height 695
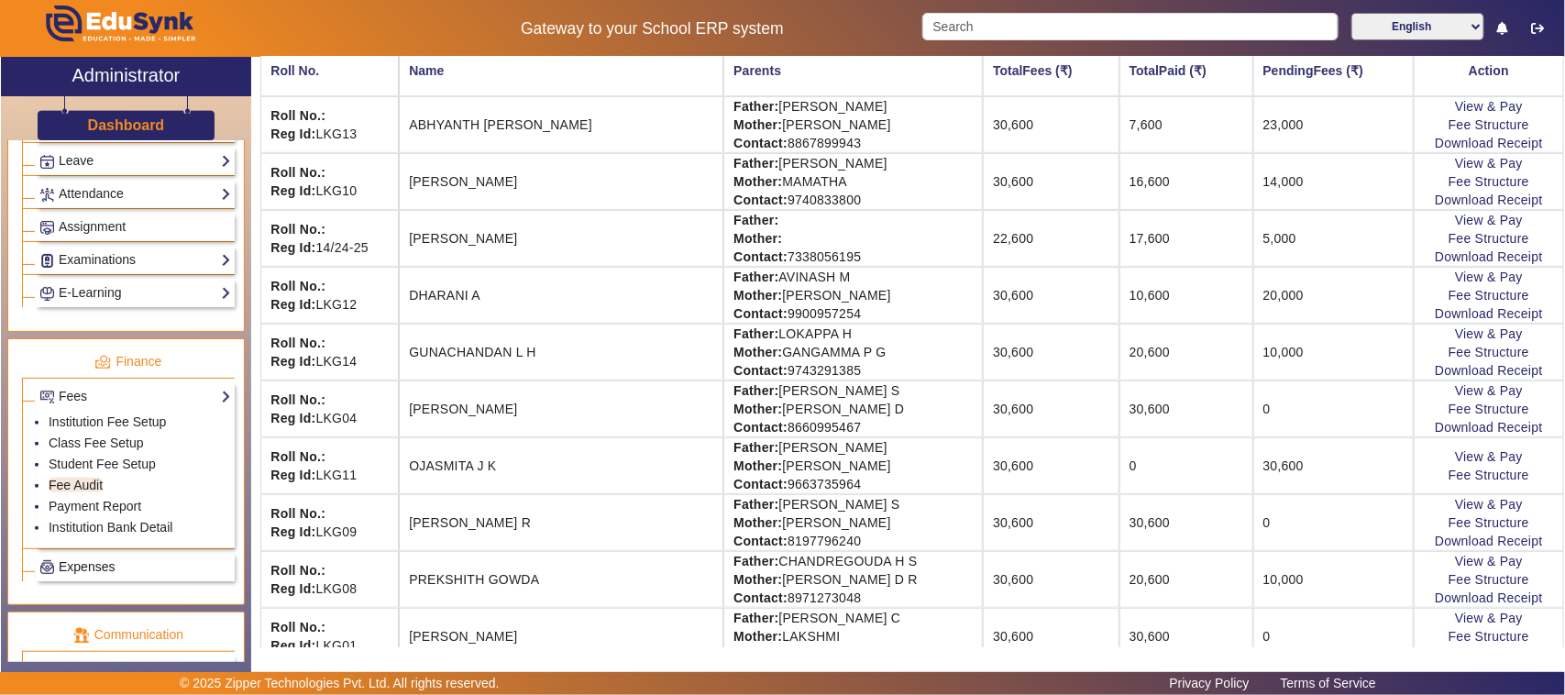
click at [70, 574] on span "Expenses" at bounding box center [87, 566] width 56 height 15
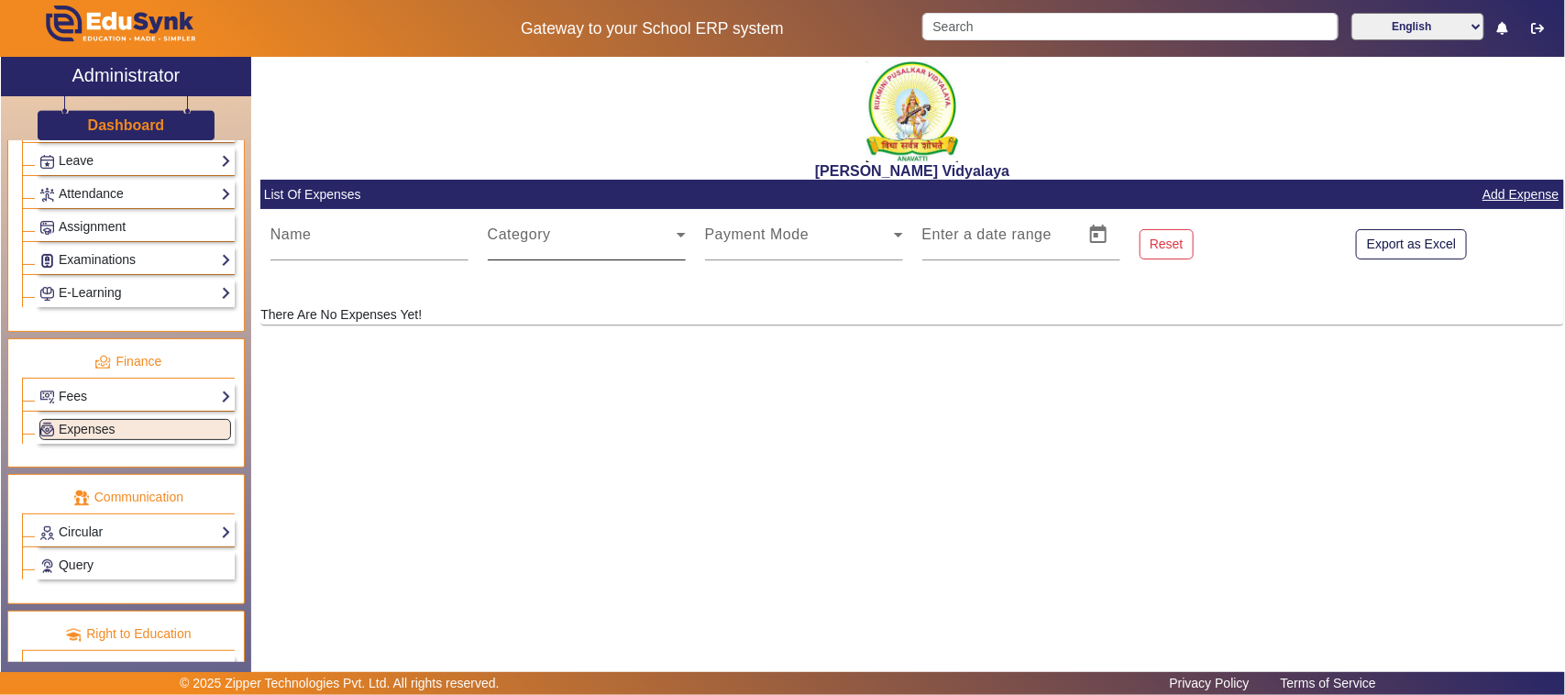
click at [532, 237] on span at bounding box center [582, 242] width 189 height 22
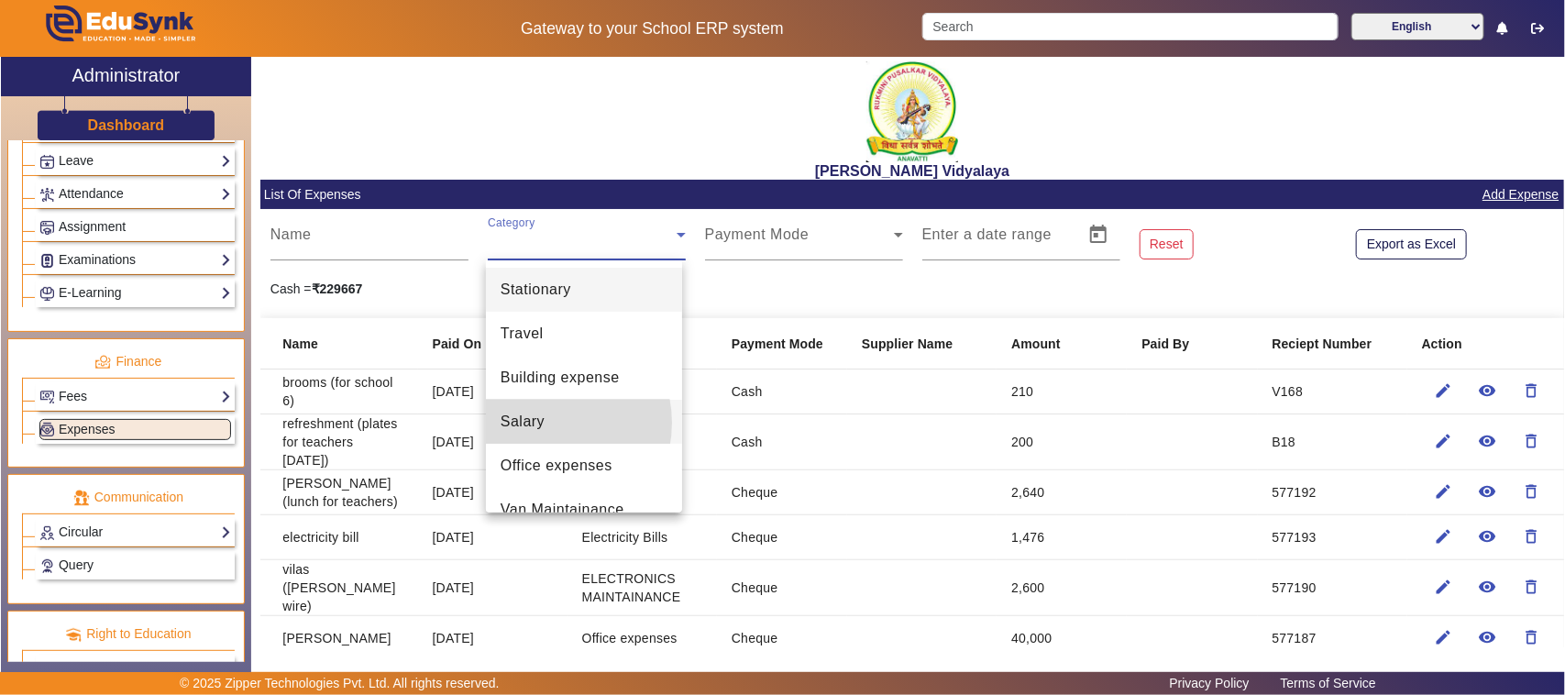
click at [543, 423] on span "Salary" at bounding box center [523, 422] width 44 height 22
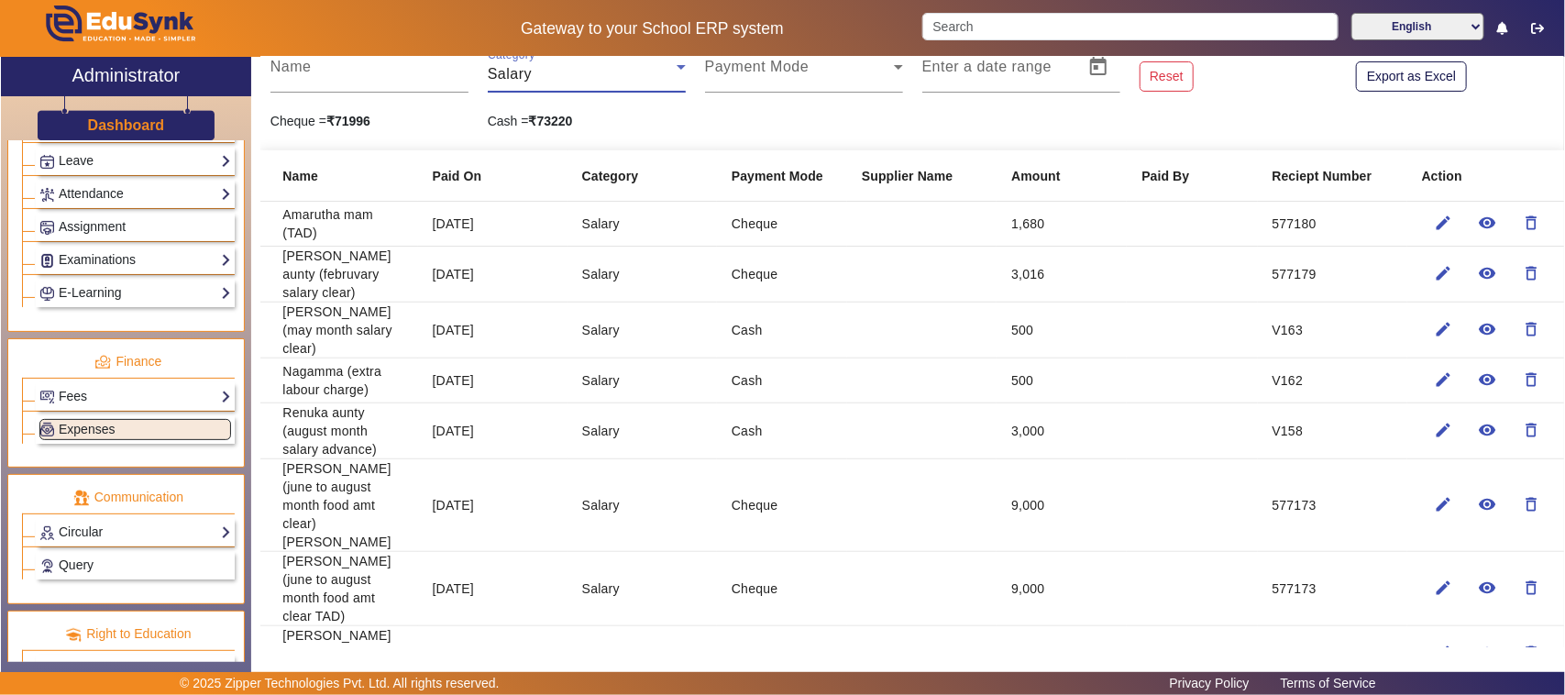
scroll to position [115, 0]
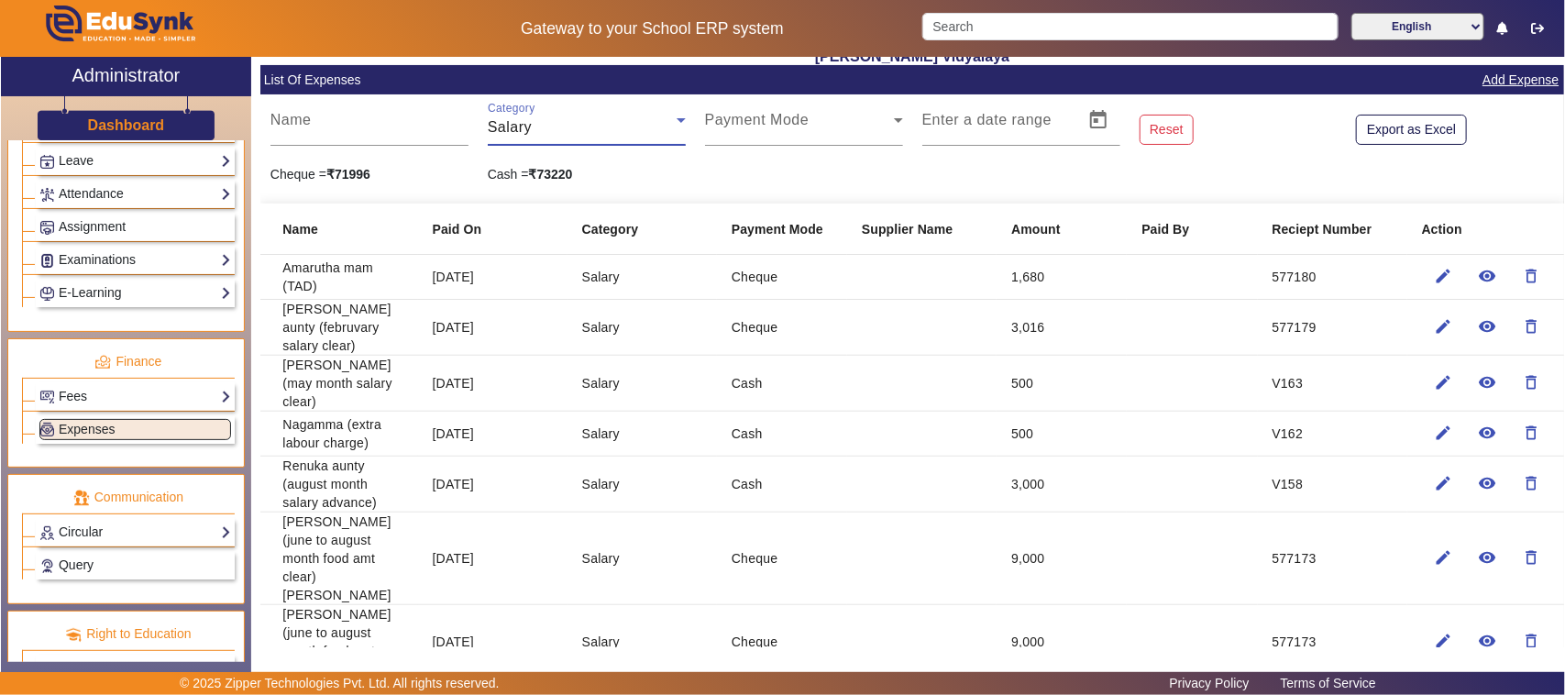
click at [521, 121] on span "Salary" at bounding box center [510, 127] width 44 height 16
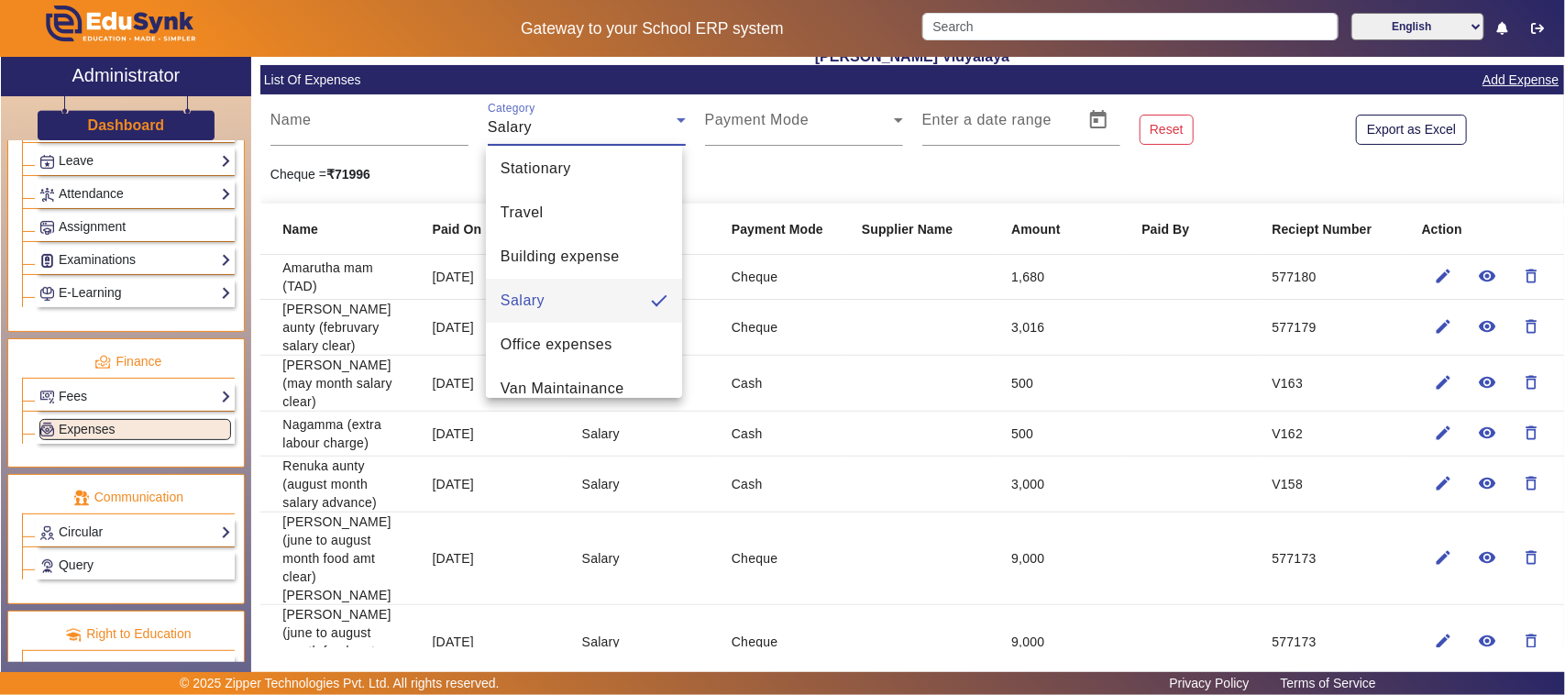
scroll to position [0, 0]
